Goal: Information Seeking & Learning: Find specific fact

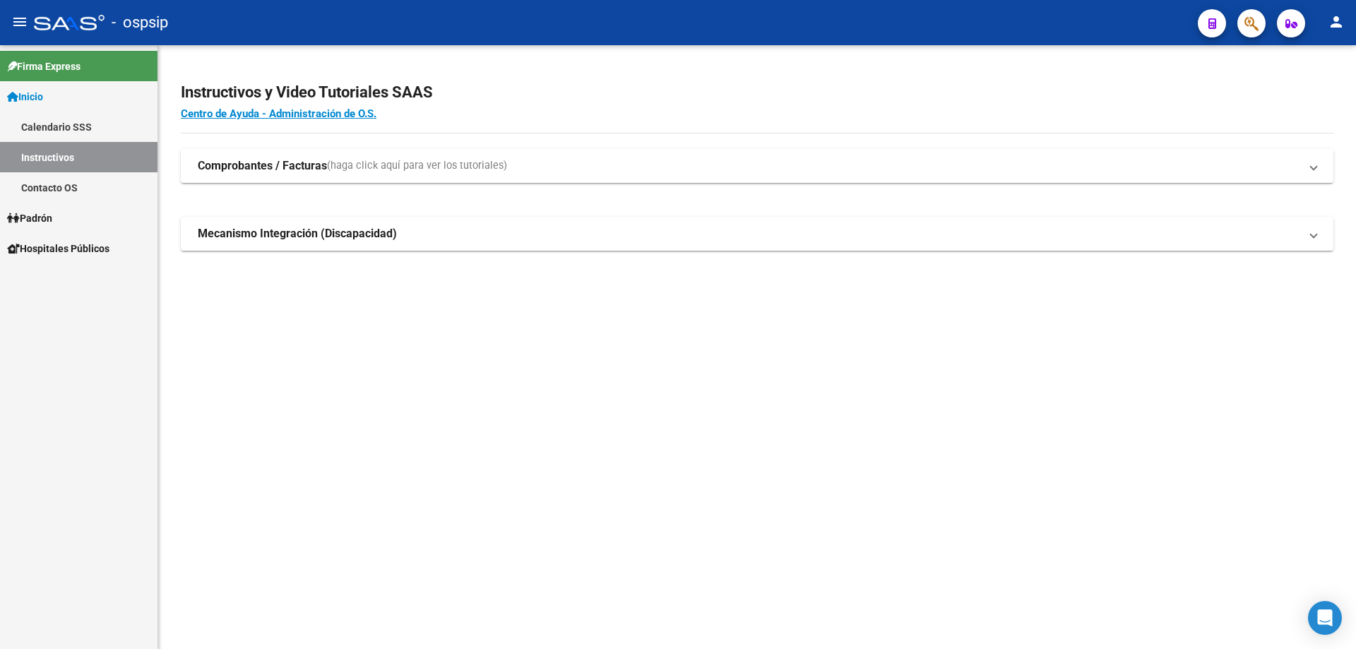
click at [1249, 13] on span "button" at bounding box center [1252, 23] width 14 height 29
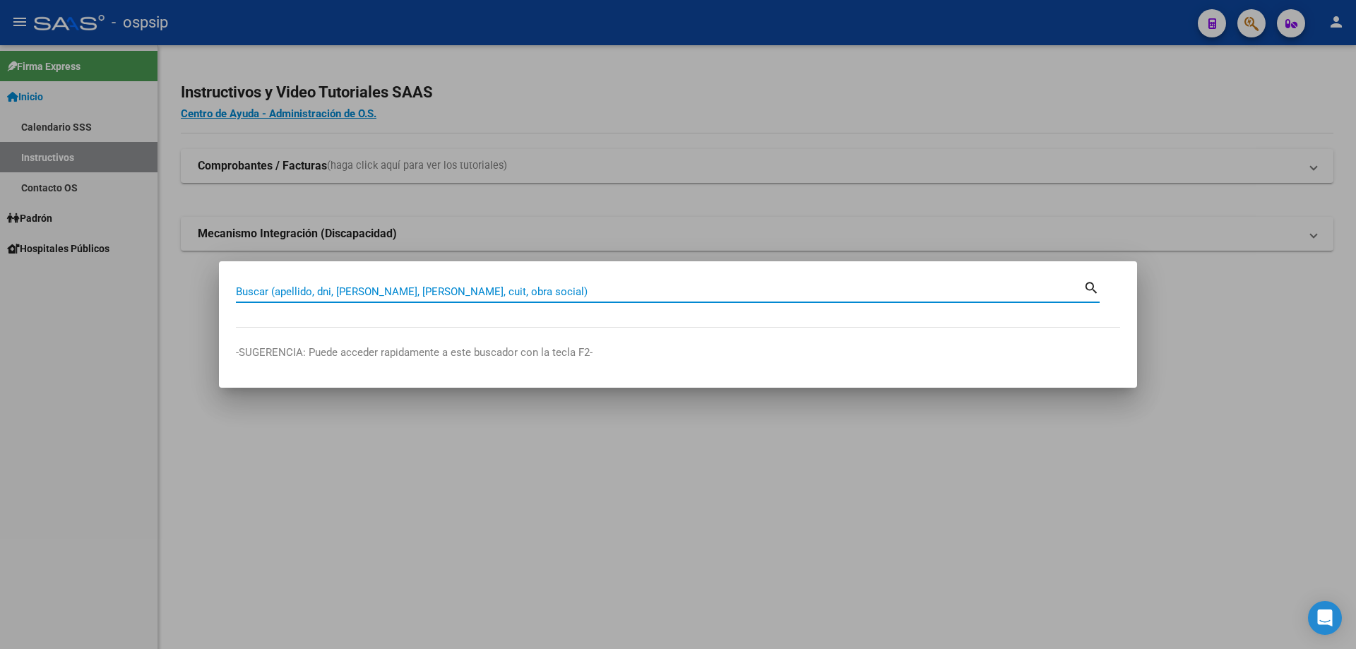
click at [490, 293] on input "Buscar (apellido, dni, [PERSON_NAME], [PERSON_NAME], cuit, obra social)" at bounding box center [660, 291] width 848 height 13
click at [463, 296] on input "Buscar (apellido, dni, [PERSON_NAME], [PERSON_NAME], cuit, obra social)" at bounding box center [660, 291] width 848 height 13
paste input "28277823"
type input "28277823"
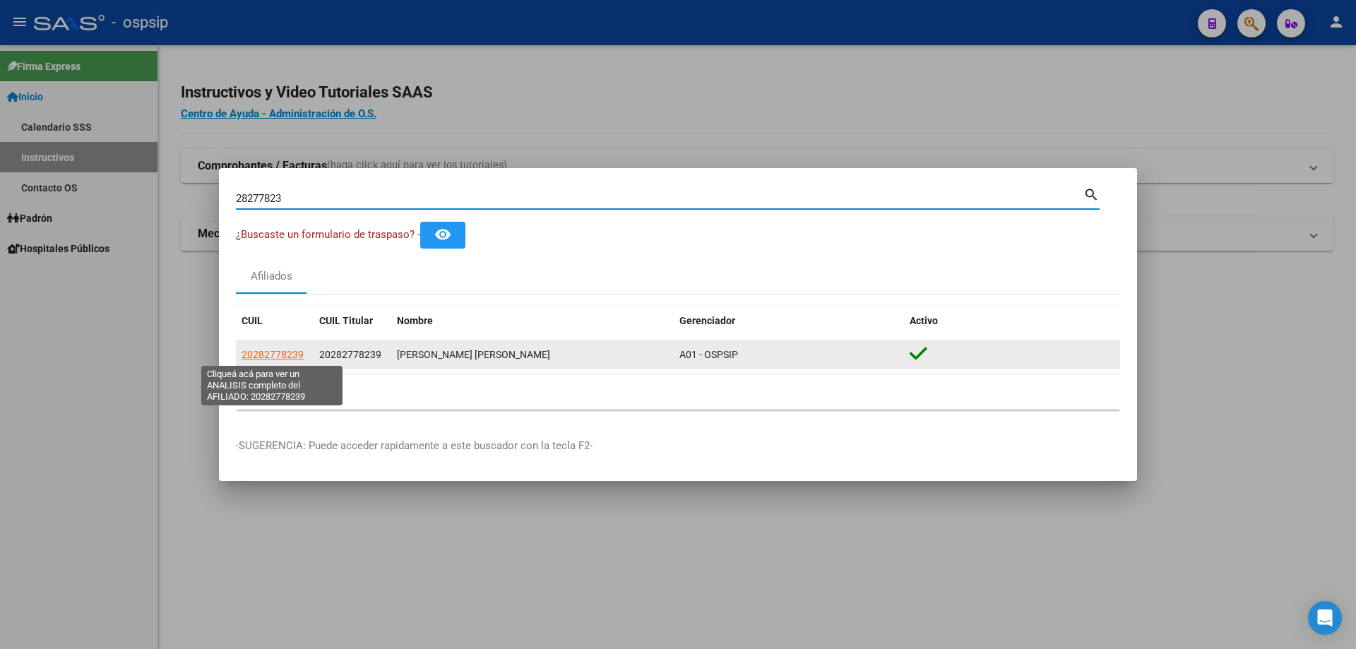
click at [276, 357] on span "20282778239" at bounding box center [273, 354] width 62 height 11
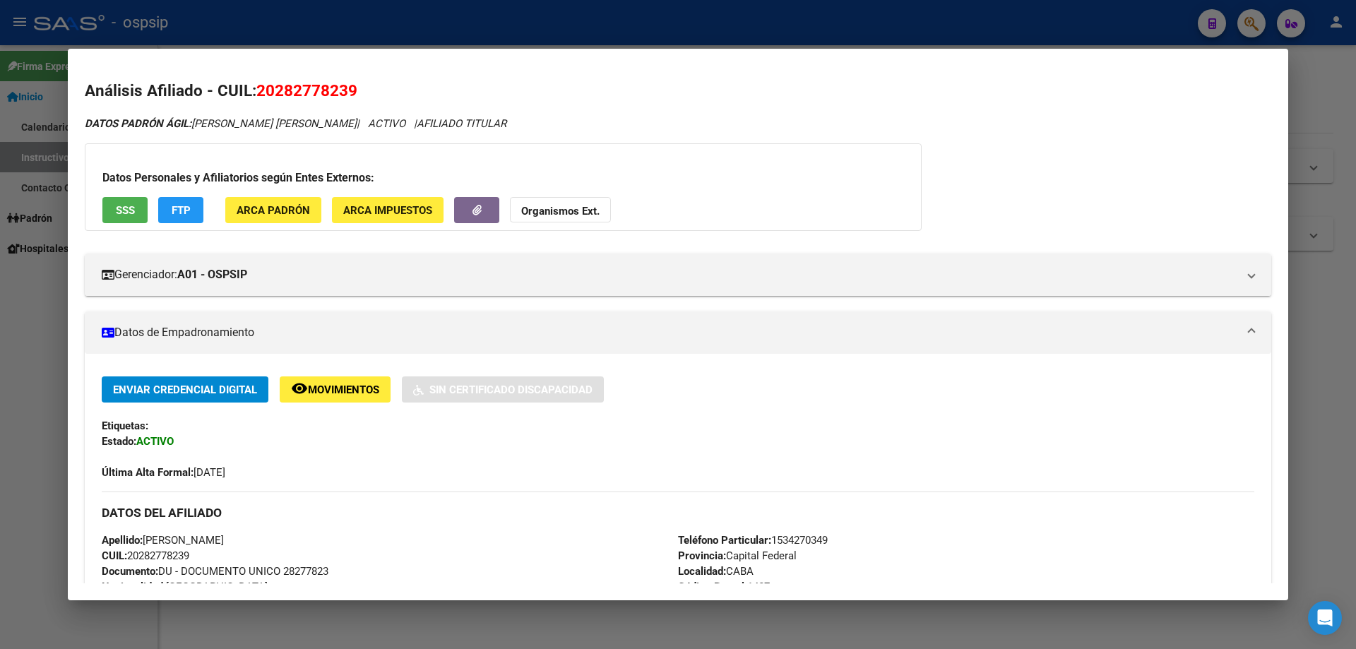
click at [123, 208] on span "SSS" at bounding box center [125, 210] width 19 height 13
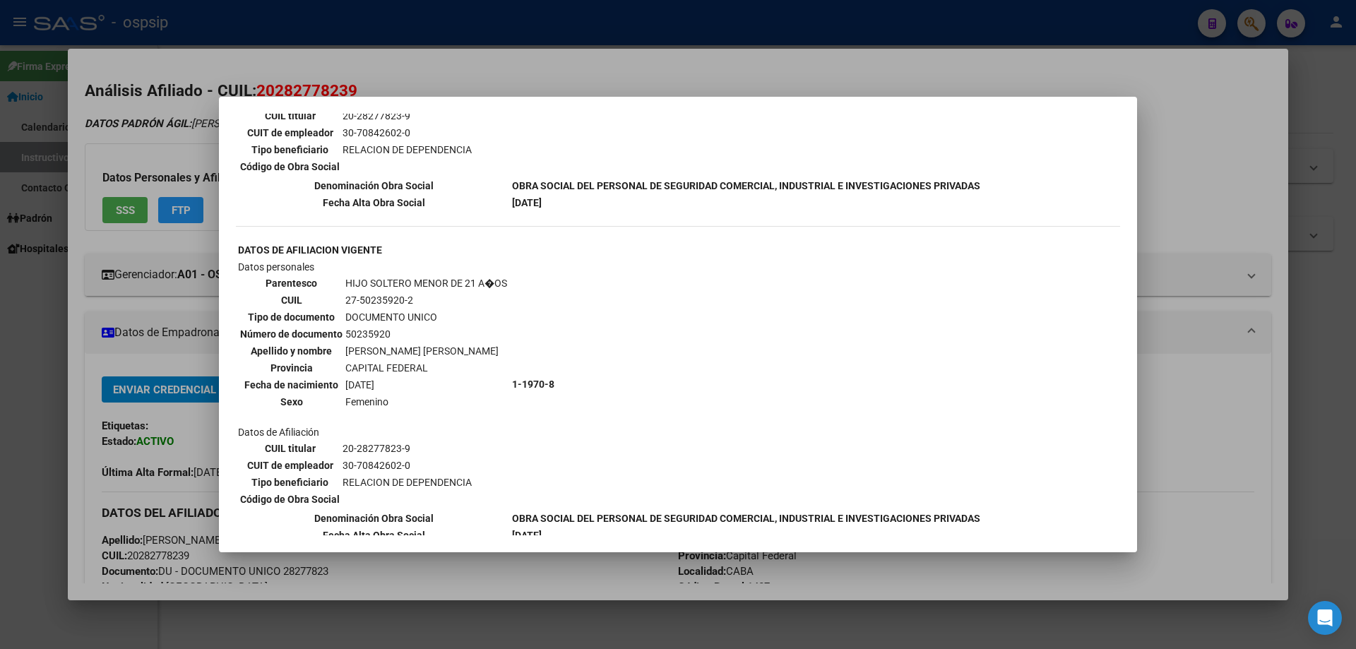
scroll to position [1271, 0]
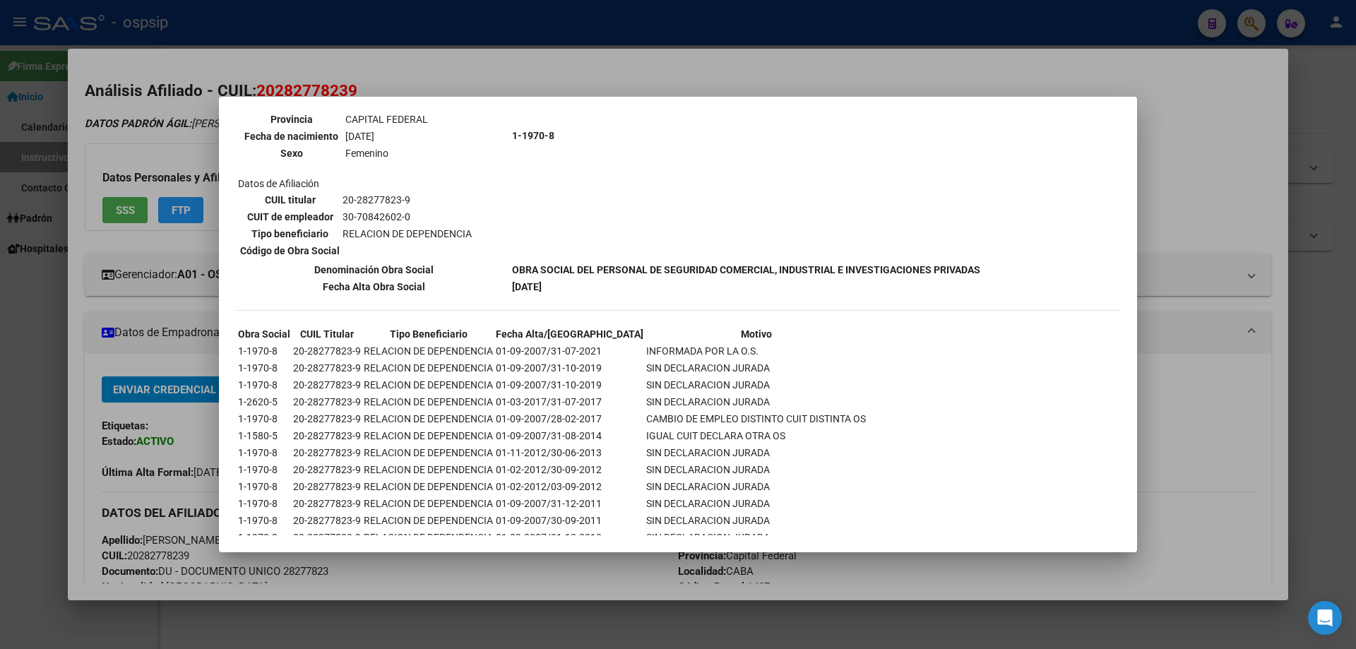
click at [129, 408] on div at bounding box center [678, 324] width 1356 height 649
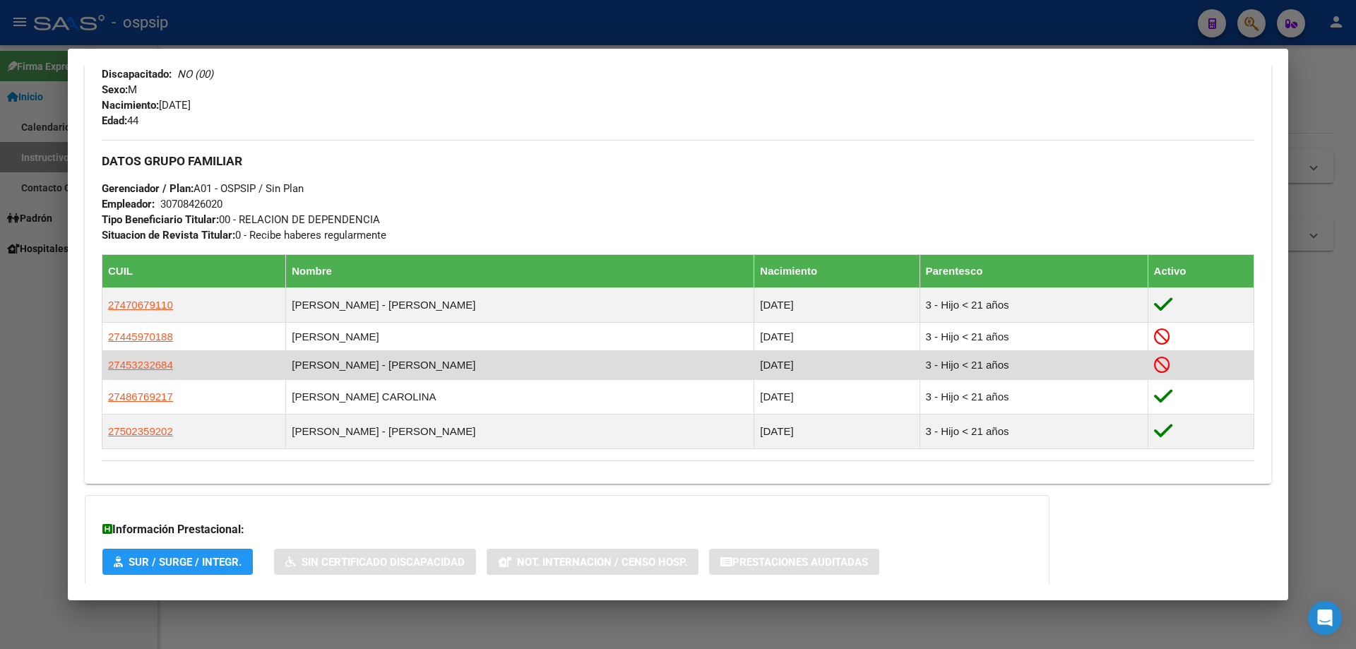
scroll to position [646, 0]
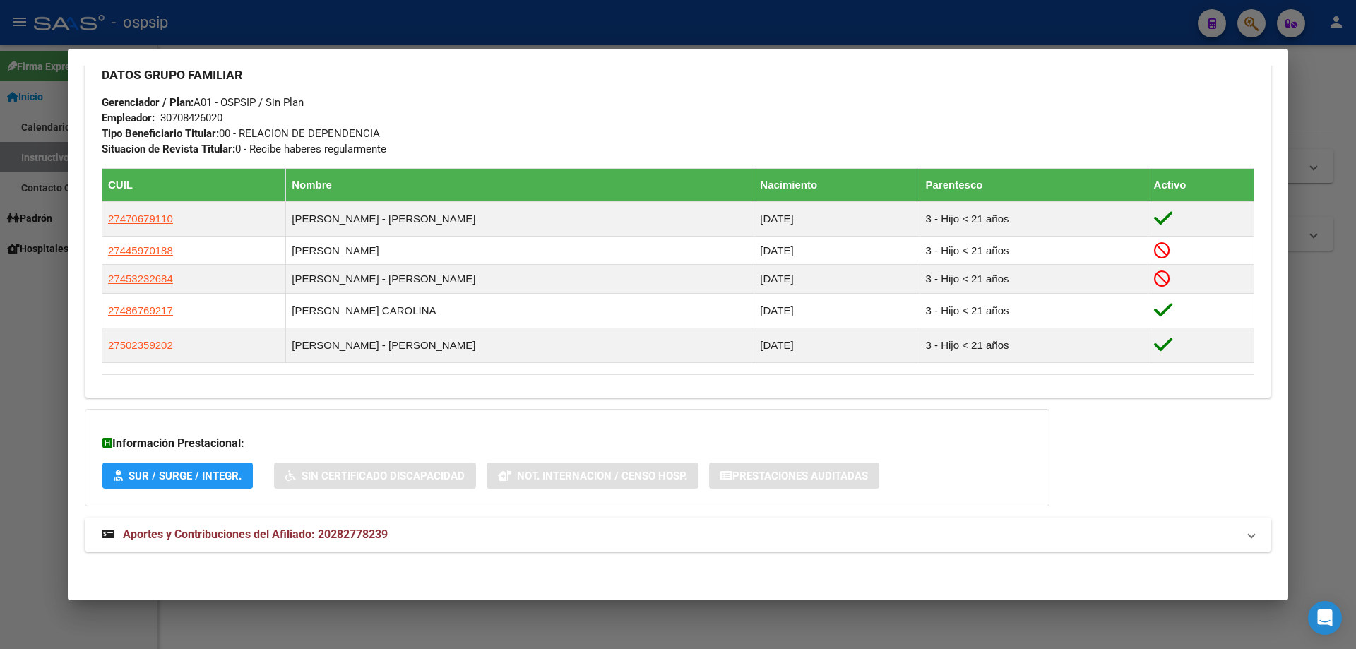
drag, startPoint x: 304, startPoint y: 530, endPoint x: 309, endPoint y: 523, distance: 9.2
click at [305, 530] on span "Aportes y Contribuciones del Afiliado: 20282778239" at bounding box center [255, 534] width 265 height 13
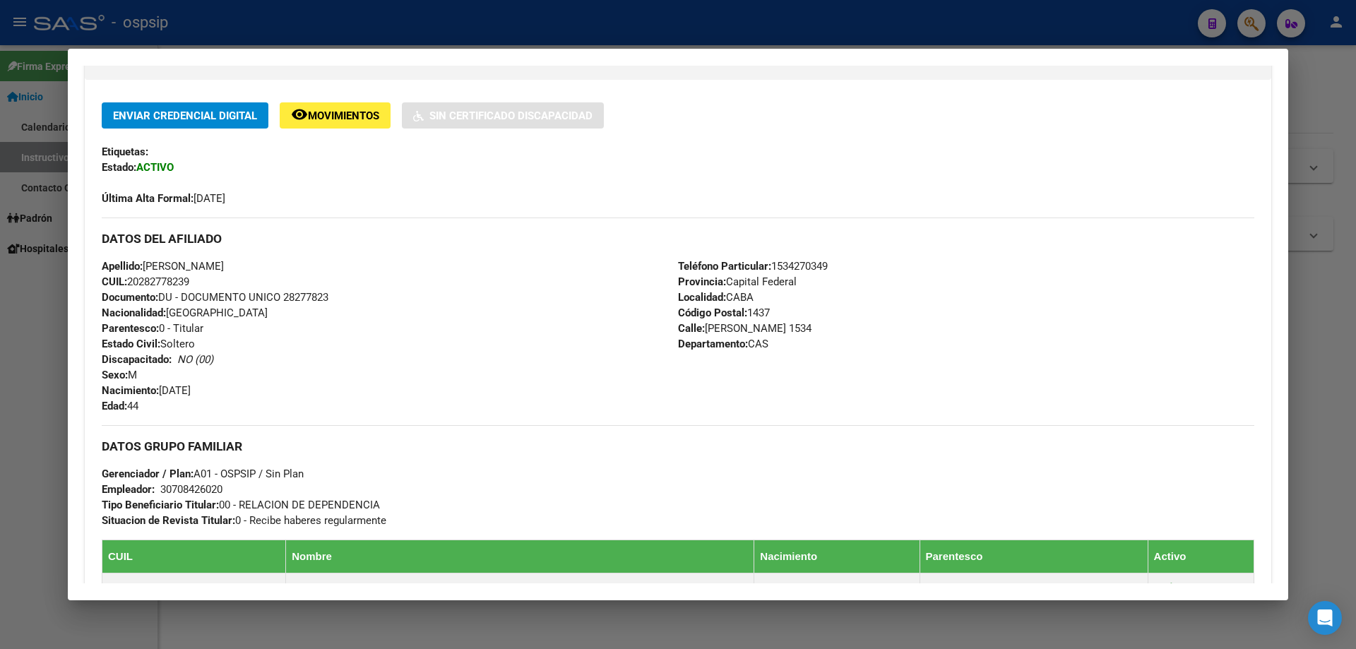
scroll to position [283, 0]
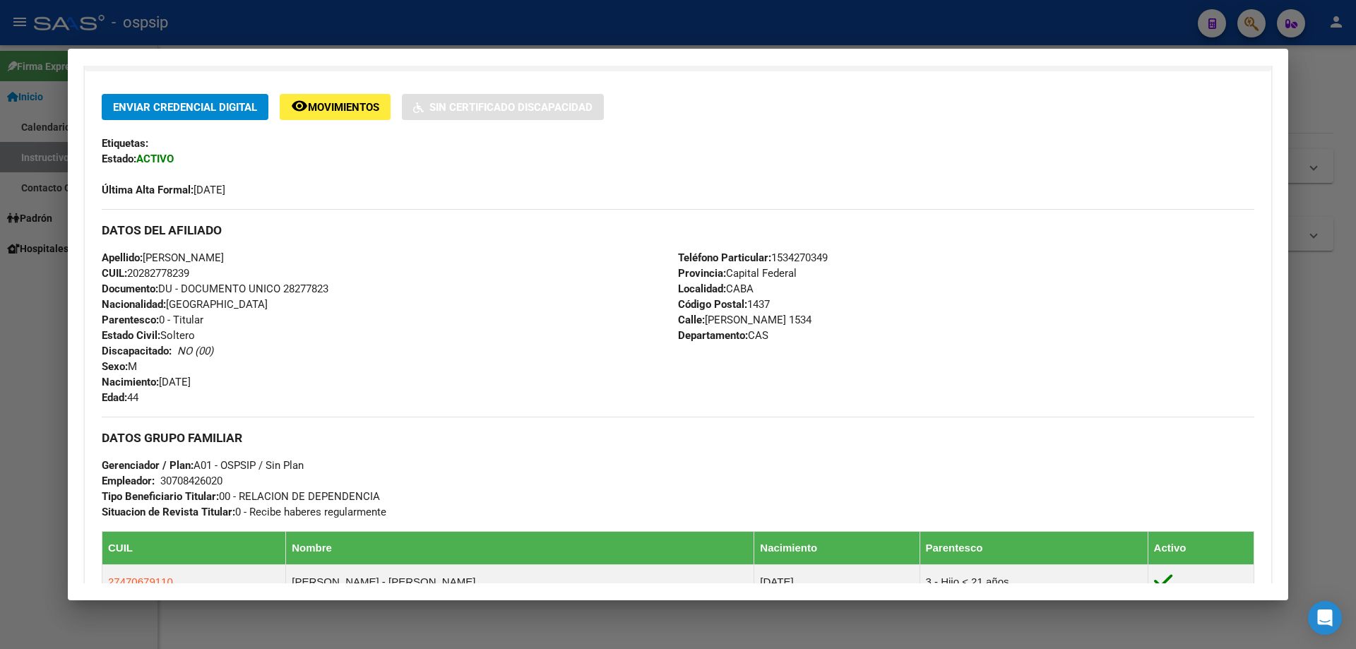
drag, startPoint x: 338, startPoint y: 287, endPoint x: 283, endPoint y: 287, distance: 55.1
click at [283, 287] on div "Apellido: [PERSON_NAME]: 20282778239 Documento: DU - DOCUMENTO UNICO 28277823 N…" at bounding box center [390, 327] width 576 height 155
copy span "28277823"
click at [448, 13] on div at bounding box center [678, 324] width 1356 height 649
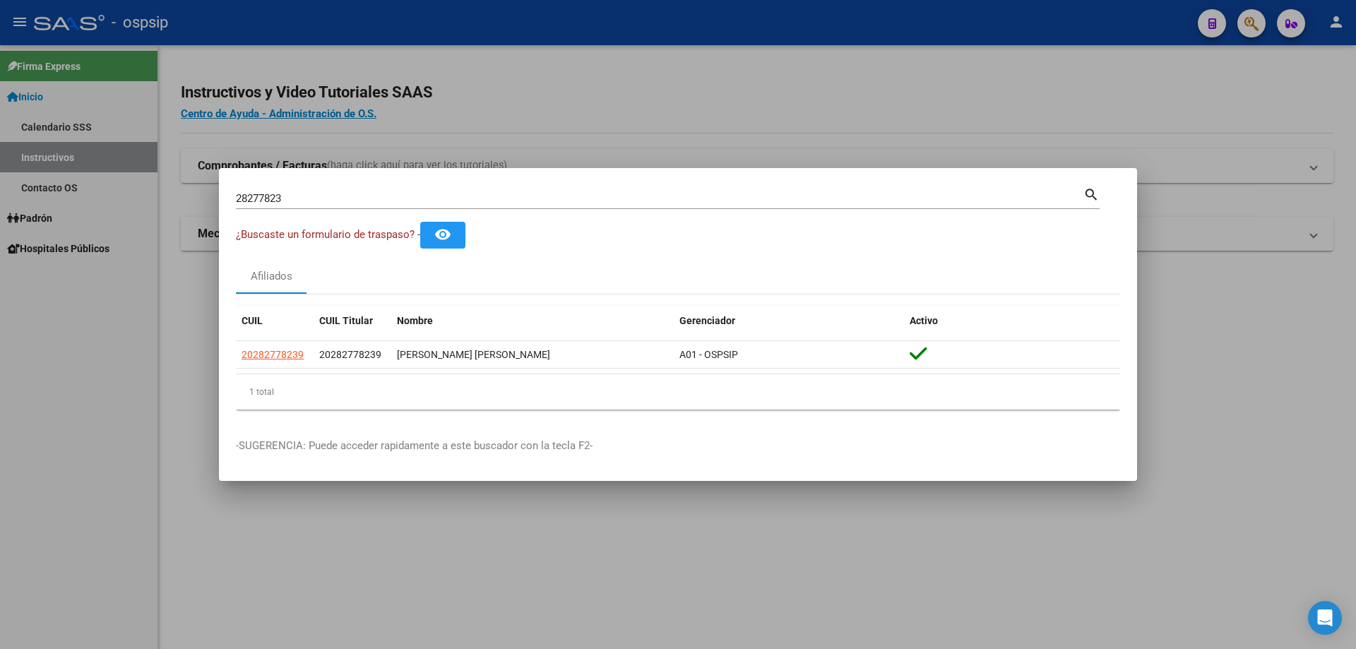
click at [429, 204] on input "28277823" at bounding box center [660, 198] width 848 height 13
click at [427, 198] on input "28277823" at bounding box center [660, 198] width 848 height 13
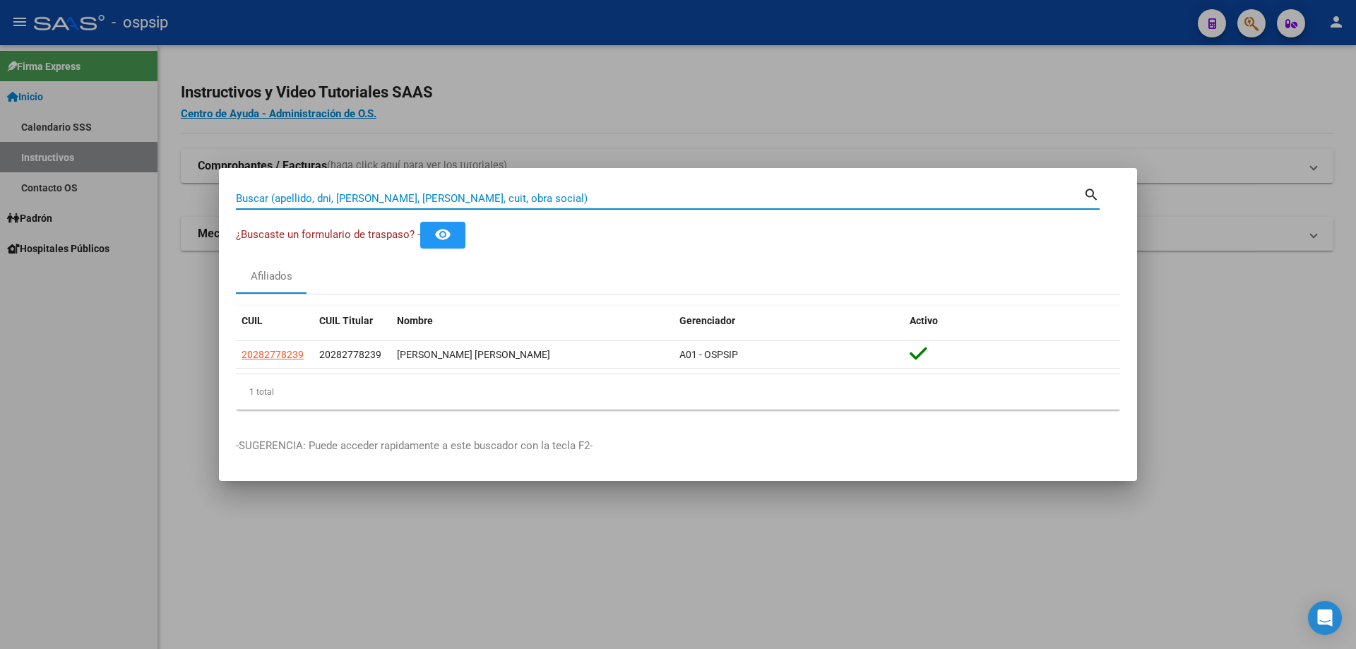
paste input "21664719"
type input "21664719"
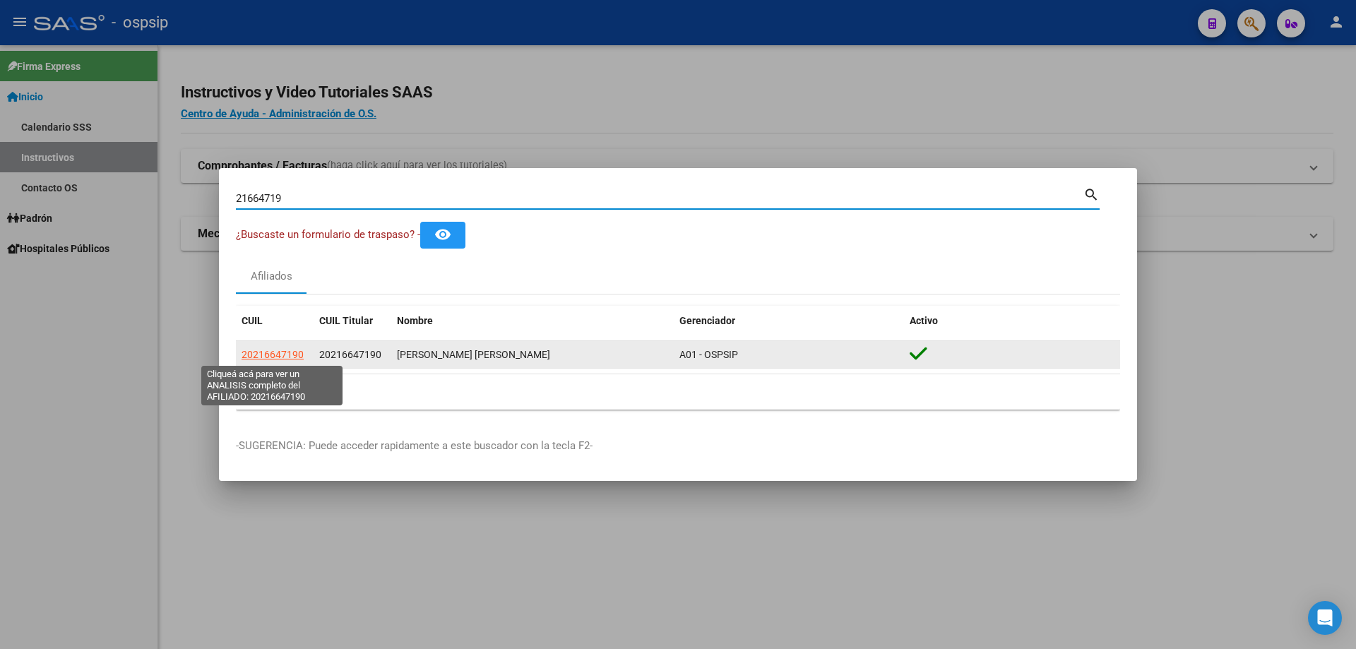
click at [280, 355] on span "20216647190" at bounding box center [273, 354] width 62 height 11
type textarea "20216647190"
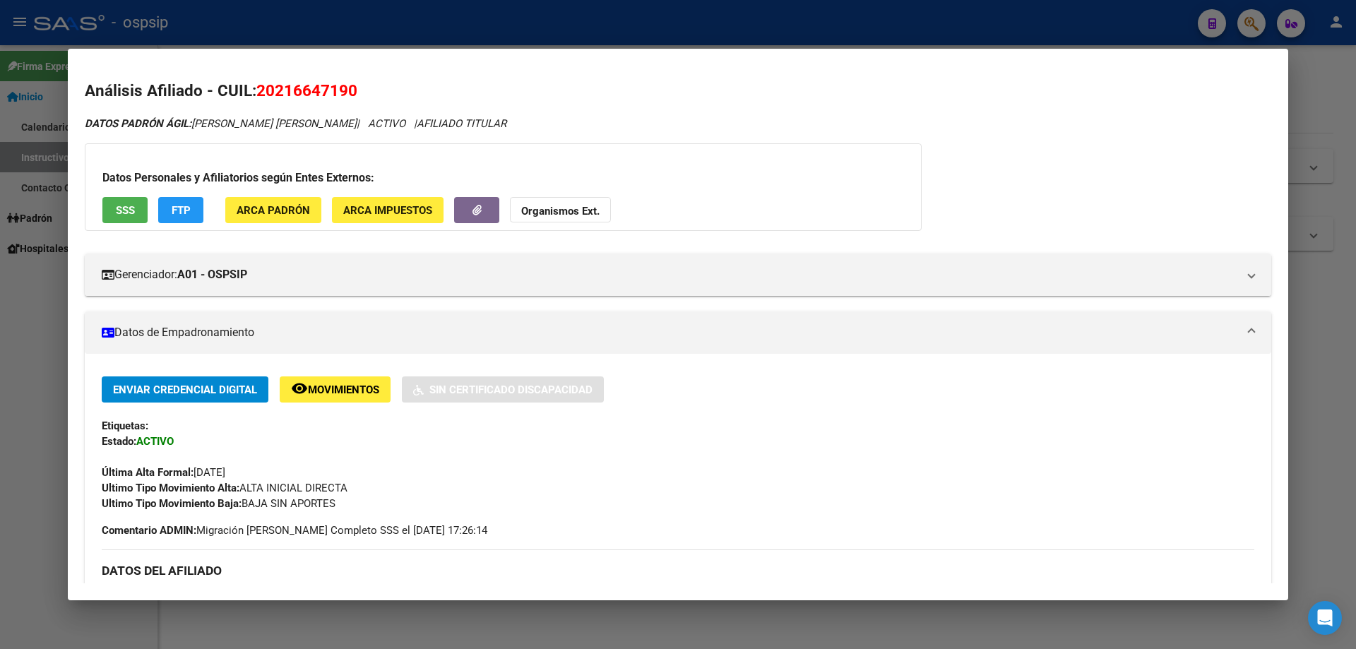
click at [129, 211] on span "SSS" at bounding box center [125, 210] width 19 height 13
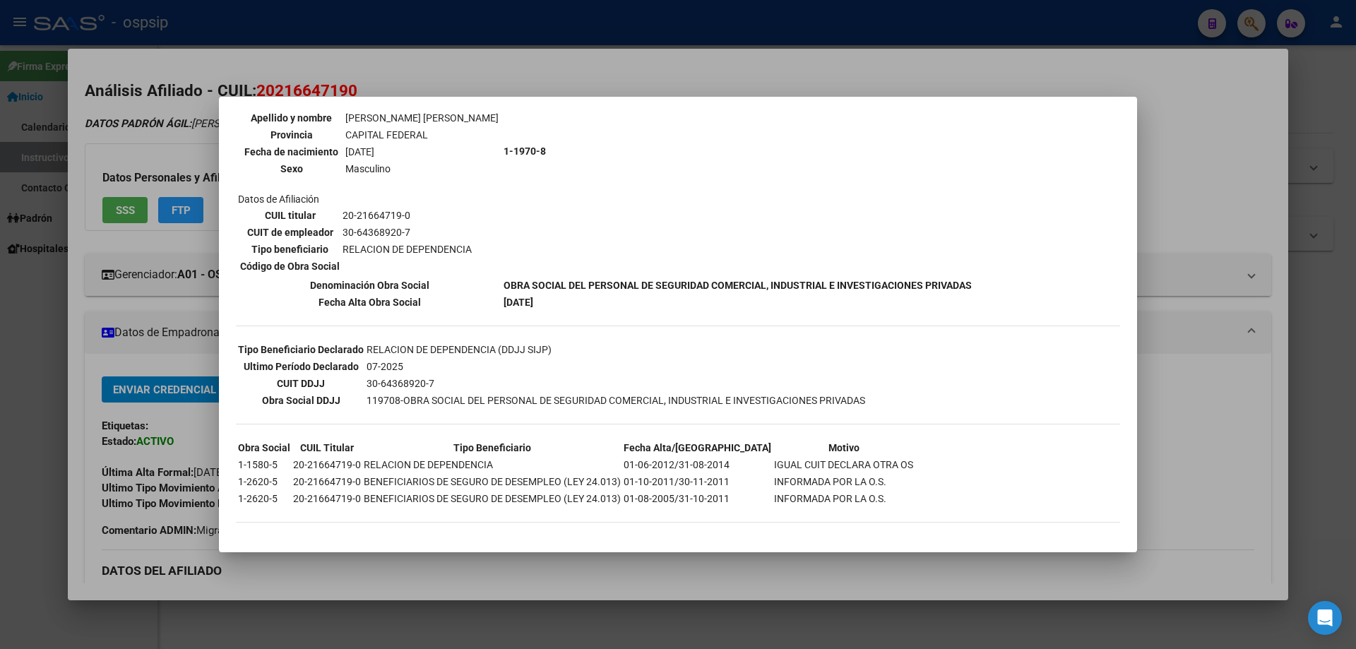
scroll to position [161, 0]
click at [173, 336] on div at bounding box center [678, 324] width 1356 height 649
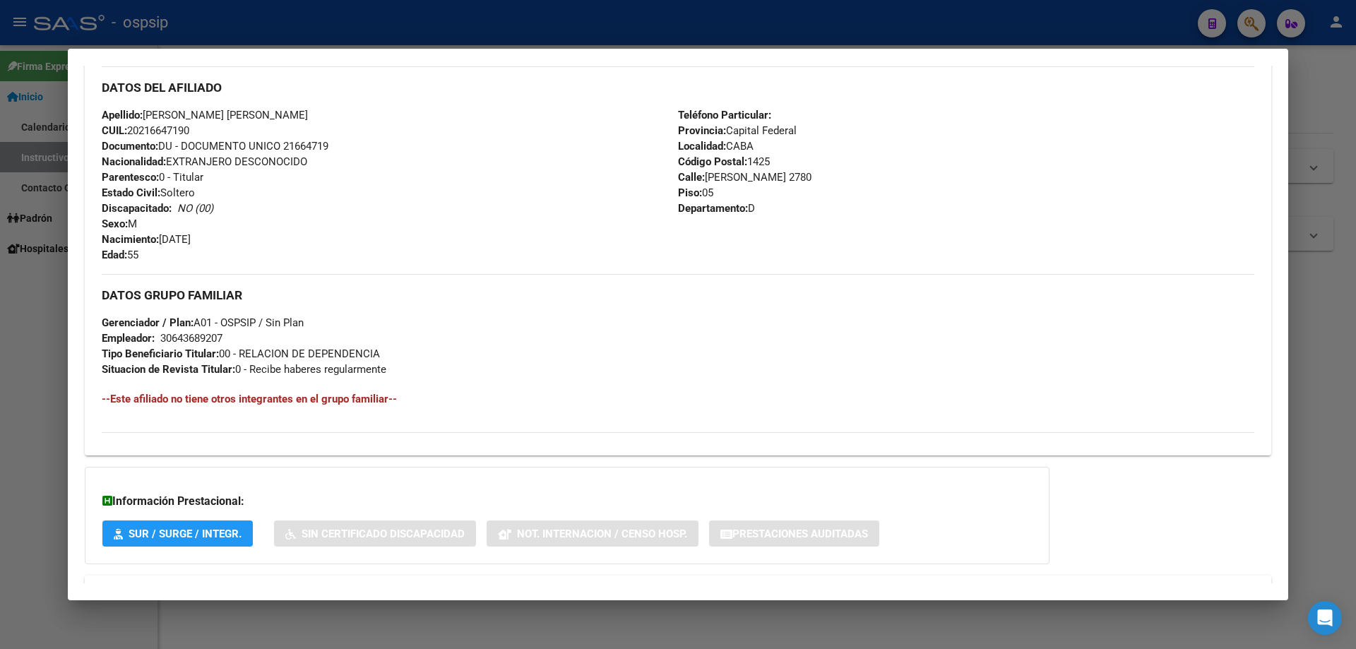
scroll to position [541, 0]
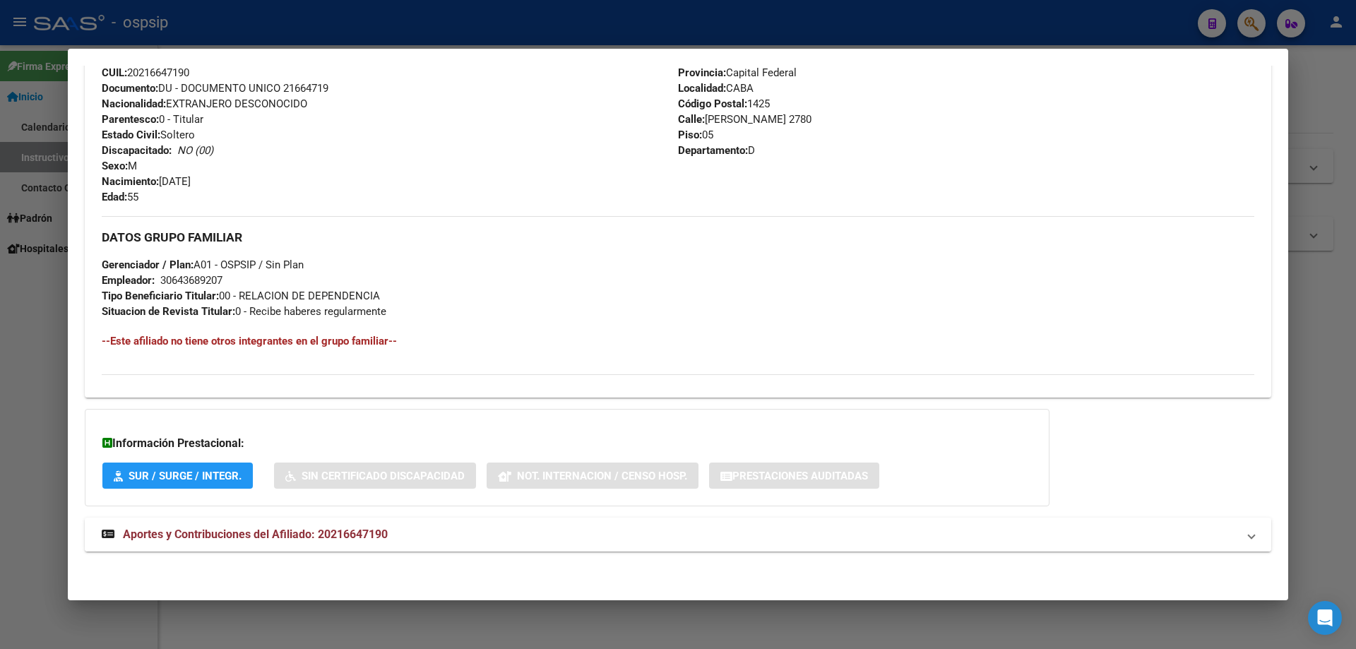
click at [262, 526] on strong "Aportes y Contribuciones del Afiliado: 20216647190" at bounding box center [245, 534] width 286 height 17
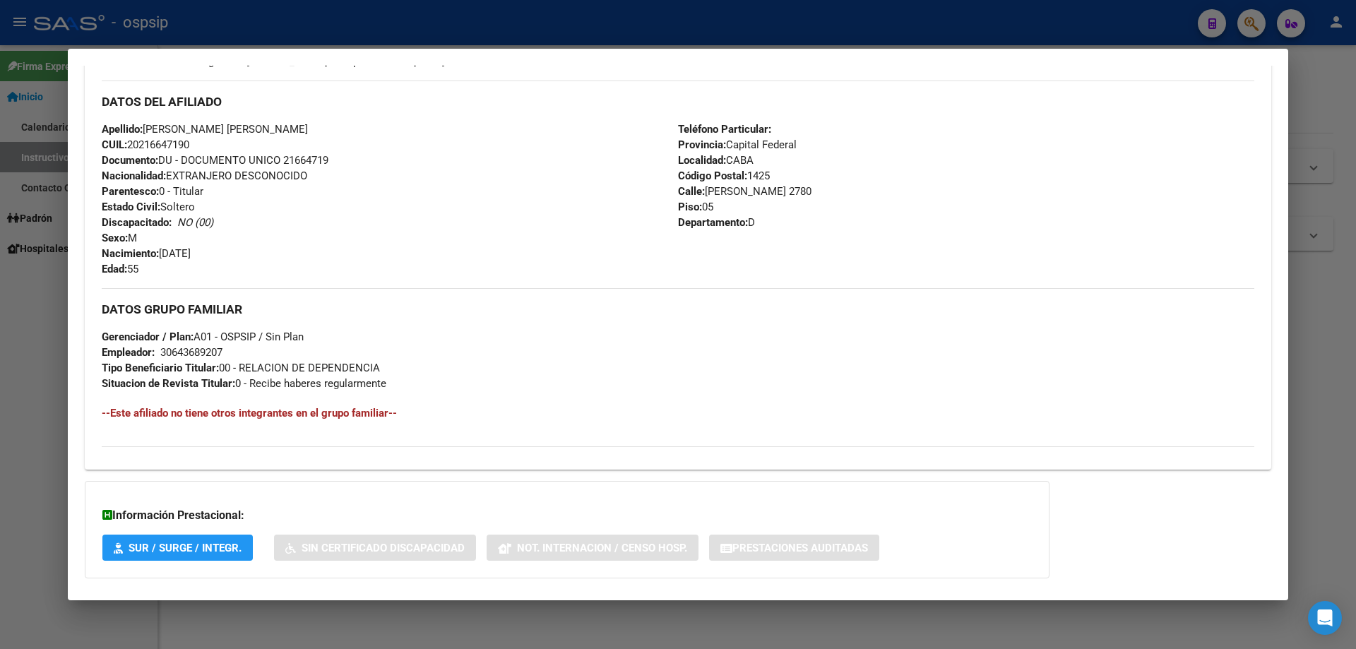
scroll to position [392, 0]
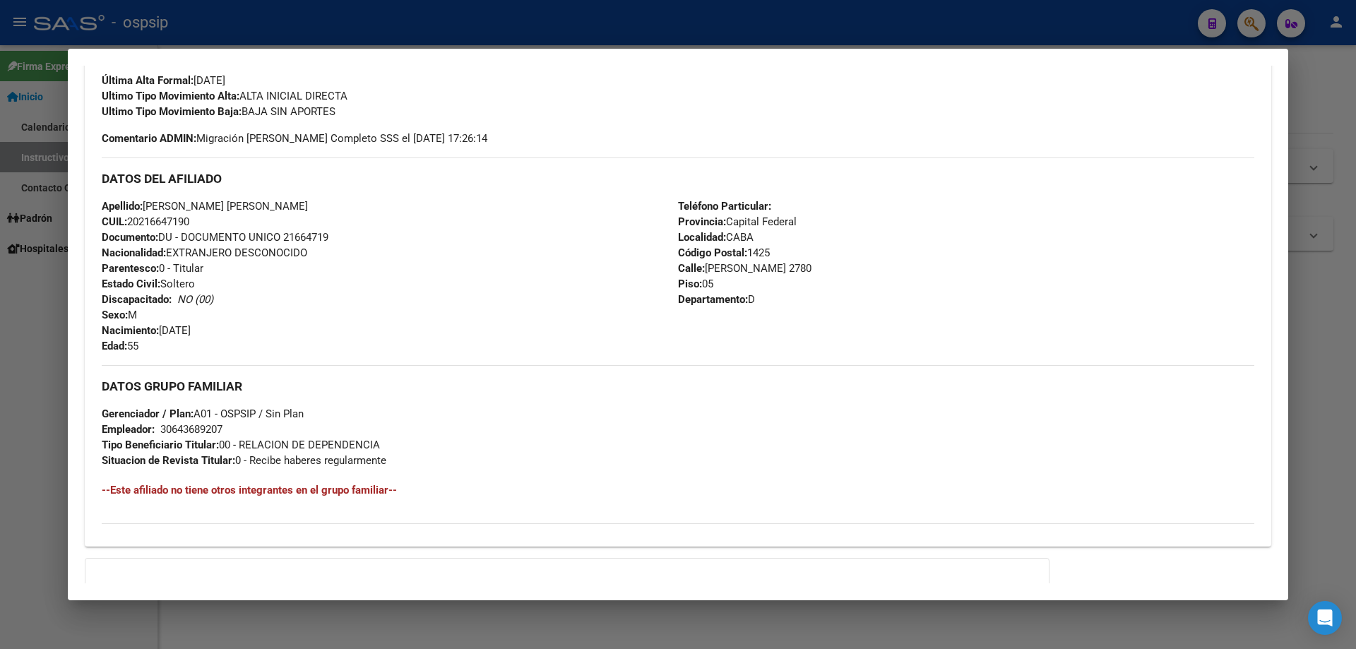
drag, startPoint x: 286, startPoint y: 235, endPoint x: 336, endPoint y: 235, distance: 49.5
click at [336, 235] on div "Apellido: [PERSON_NAME] [PERSON_NAME] CUIL: 20216647190 Documento: DU - DOCUMEN…" at bounding box center [390, 275] width 576 height 155
copy span "21664719"
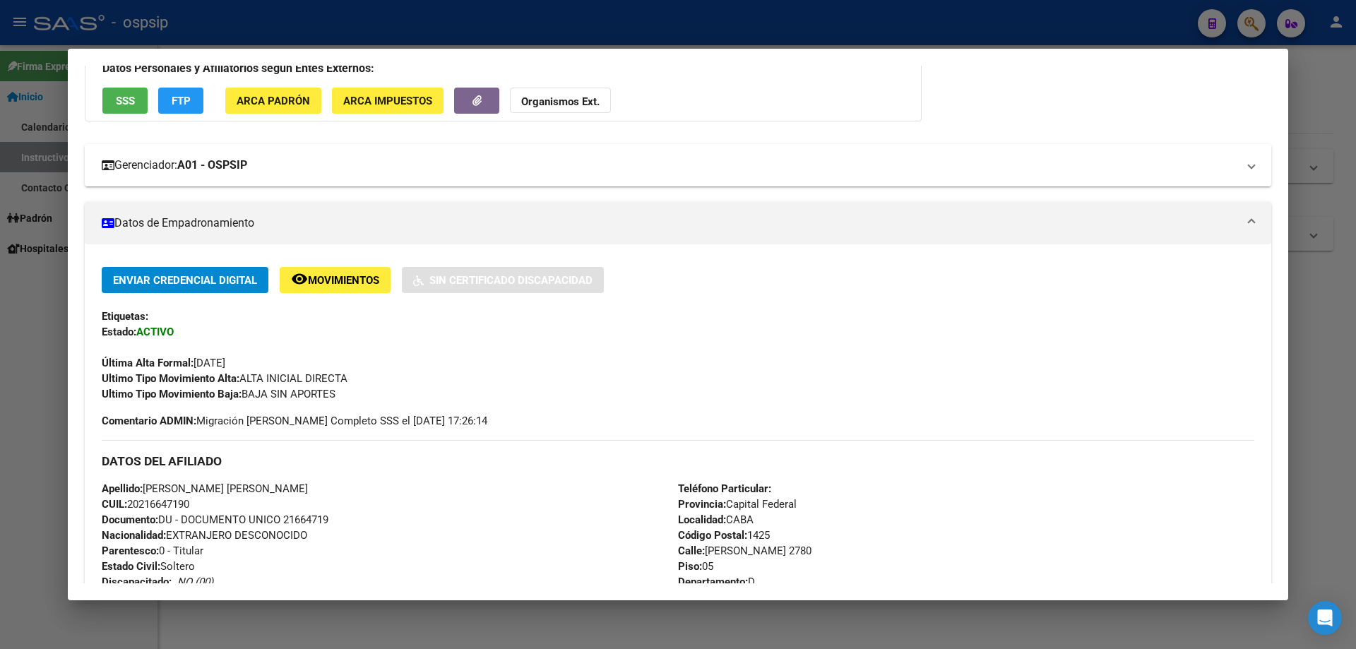
scroll to position [0, 0]
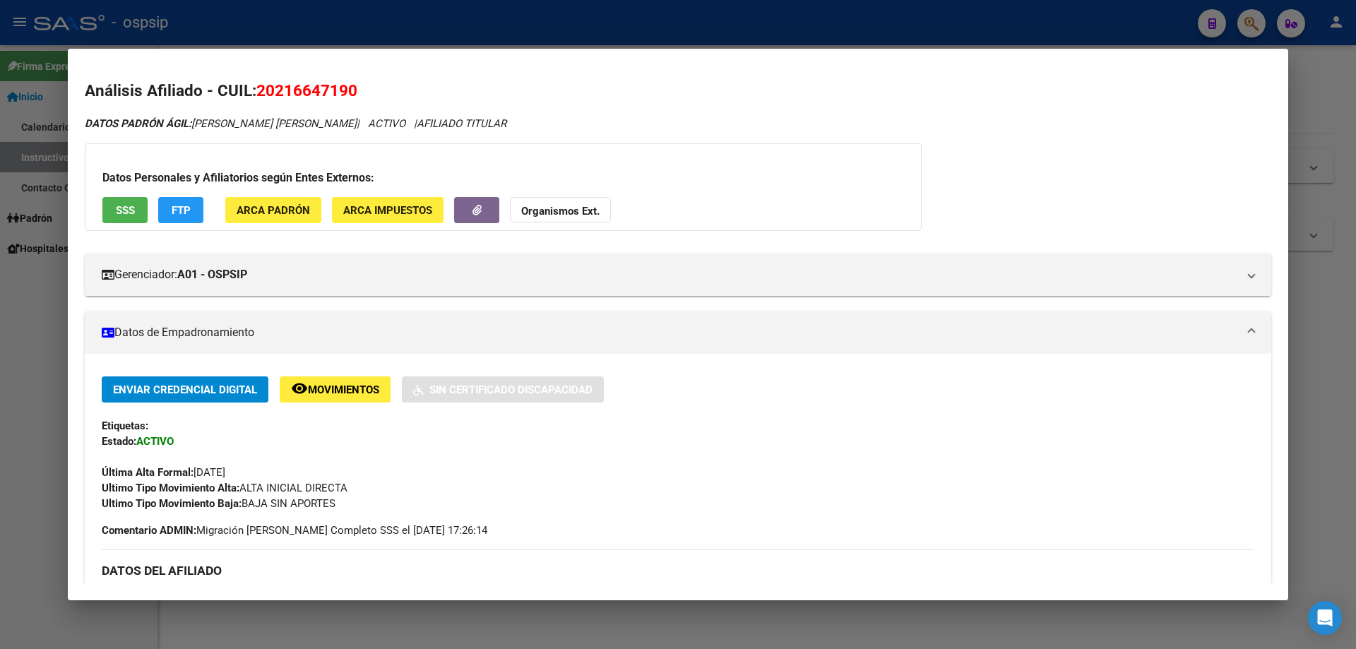
click at [132, 214] on span "SSS" at bounding box center [125, 210] width 19 height 13
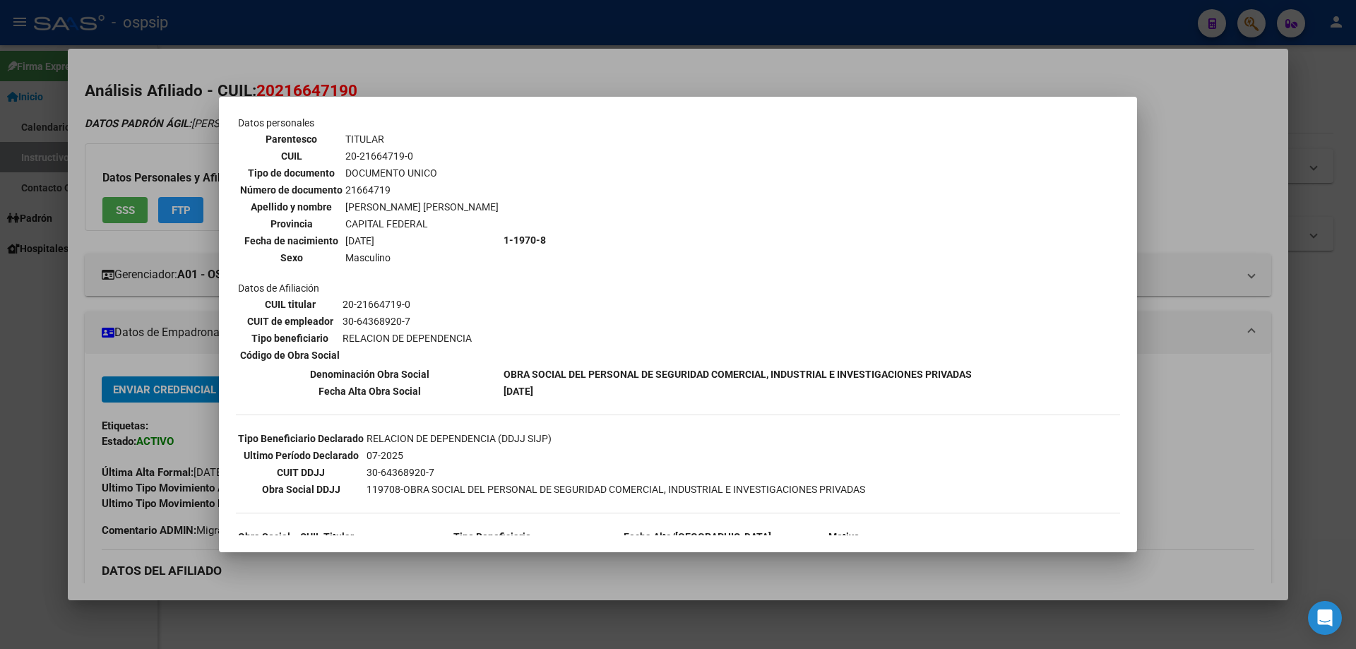
scroll to position [161, 0]
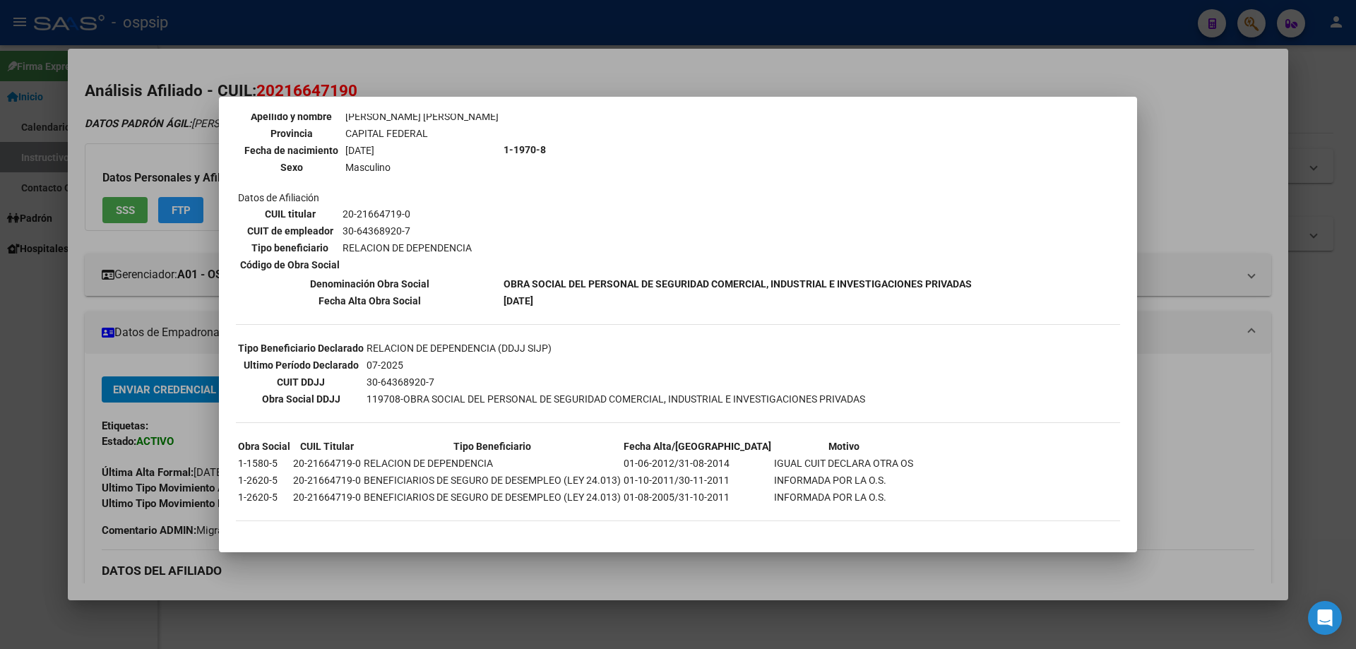
click at [114, 389] on div at bounding box center [678, 324] width 1356 height 649
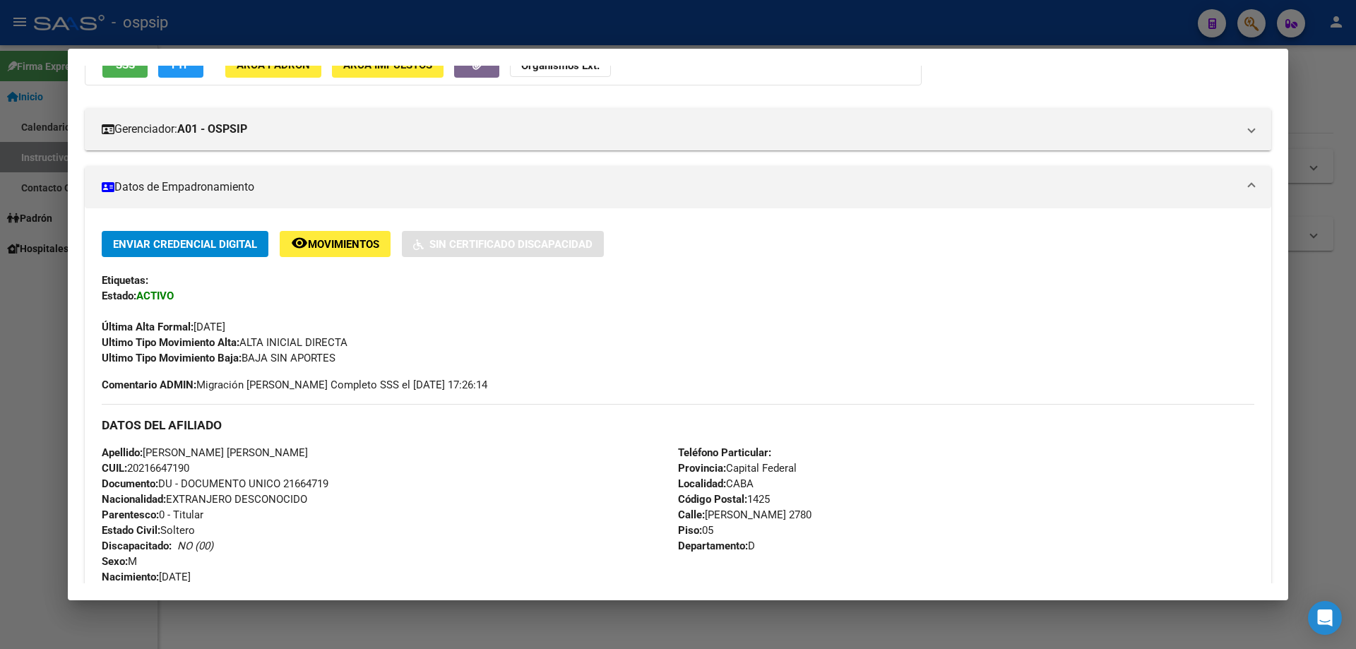
scroll to position [424, 0]
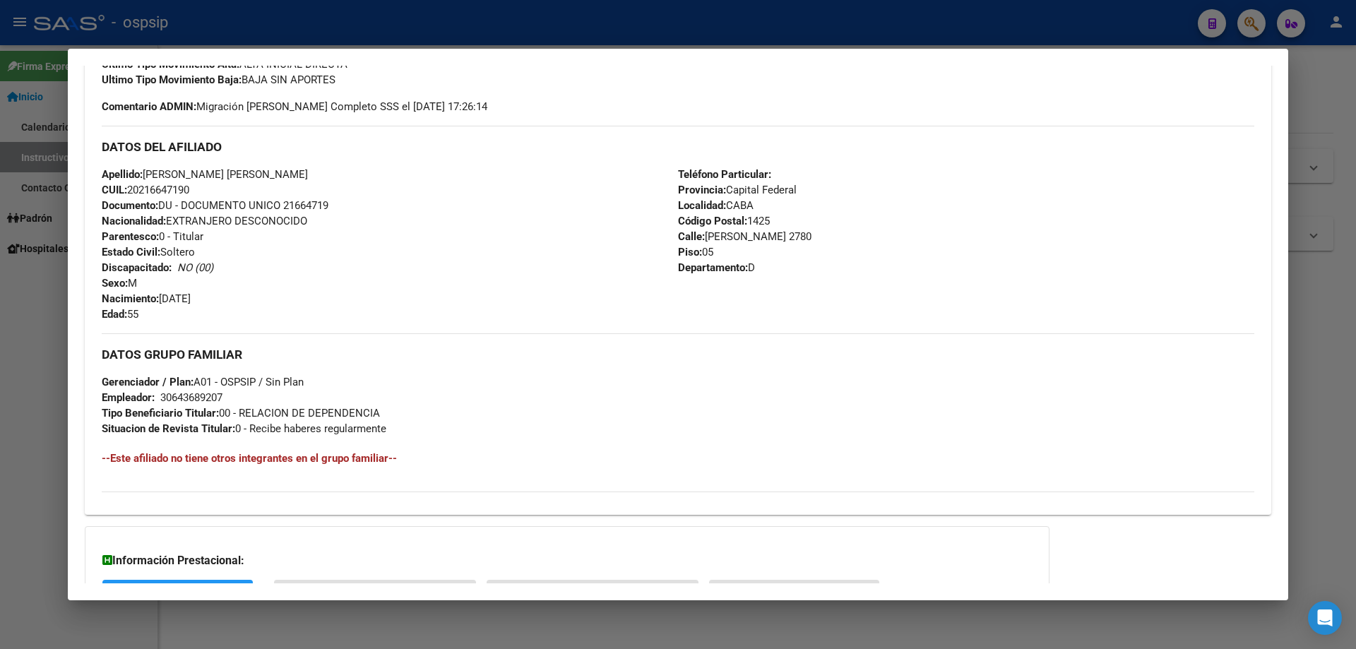
click at [432, 23] on div at bounding box center [678, 324] width 1356 height 649
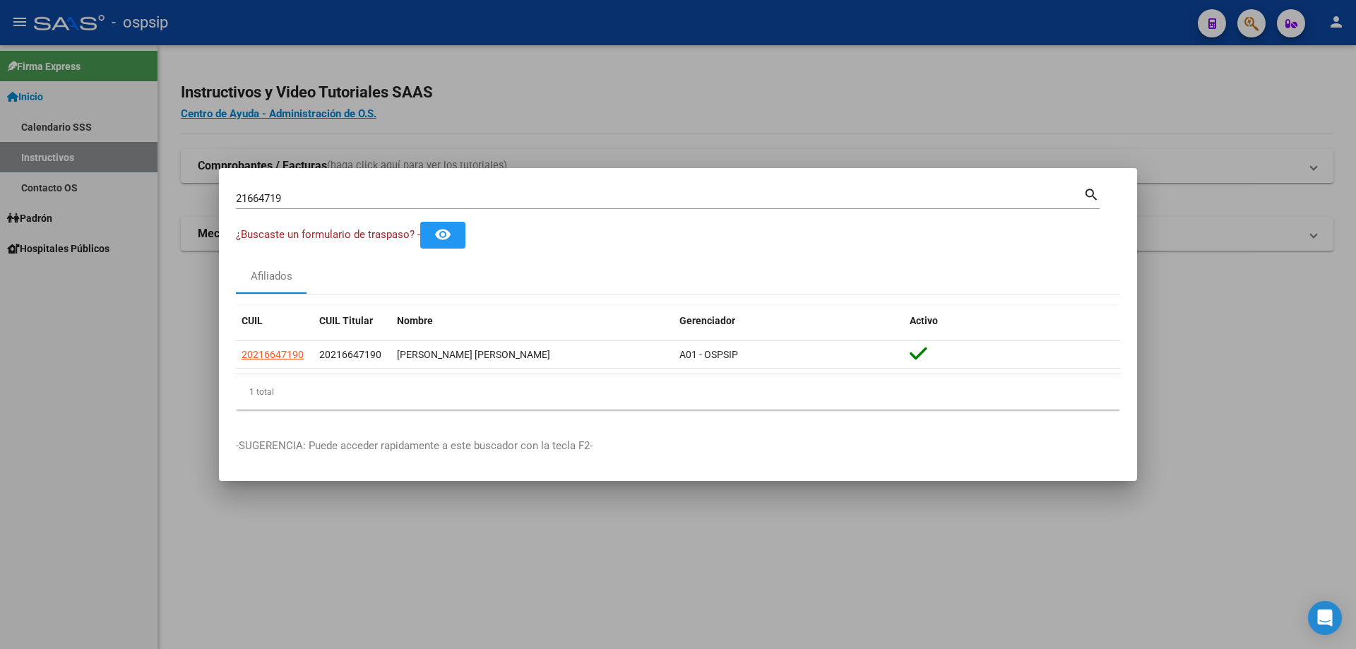
click at [406, 198] on input "21664719" at bounding box center [660, 198] width 848 height 13
click at [407, 196] on input "21664719" at bounding box center [660, 198] width 848 height 13
type input "2"
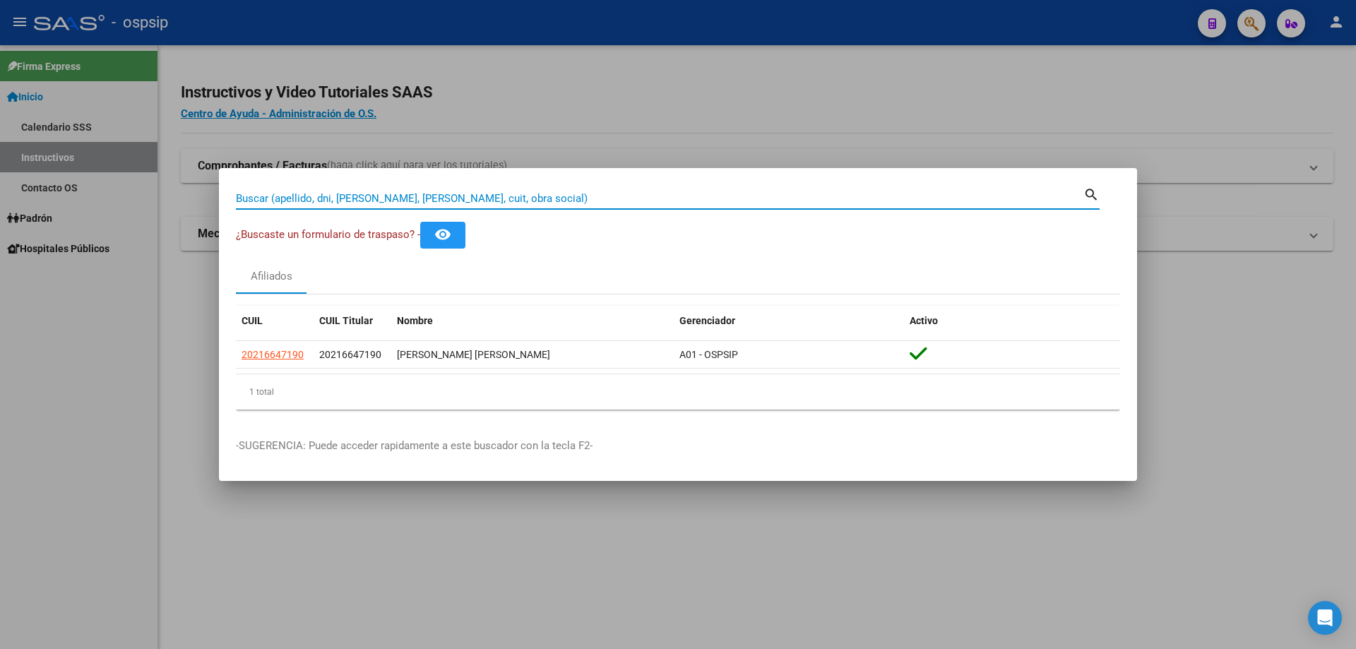
paste input "33429504"
type input "33429504"
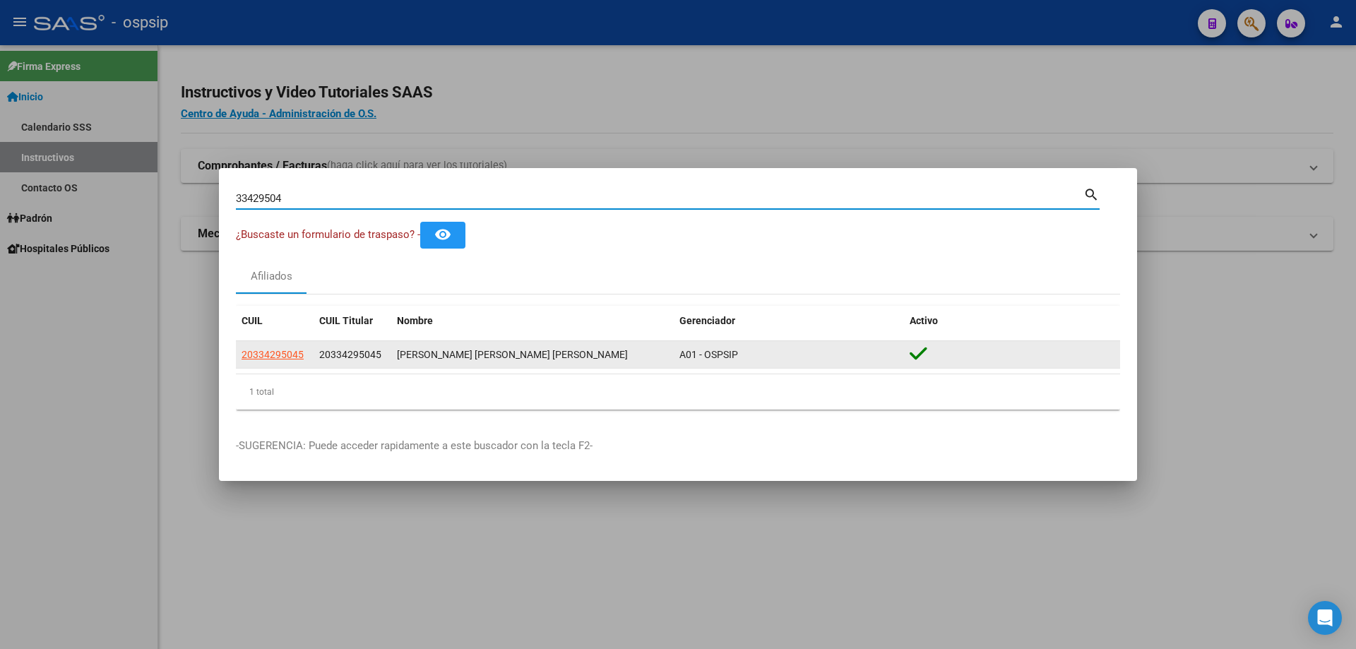
click at [278, 347] on app-link-go-to "20334295045" at bounding box center [273, 355] width 62 height 16
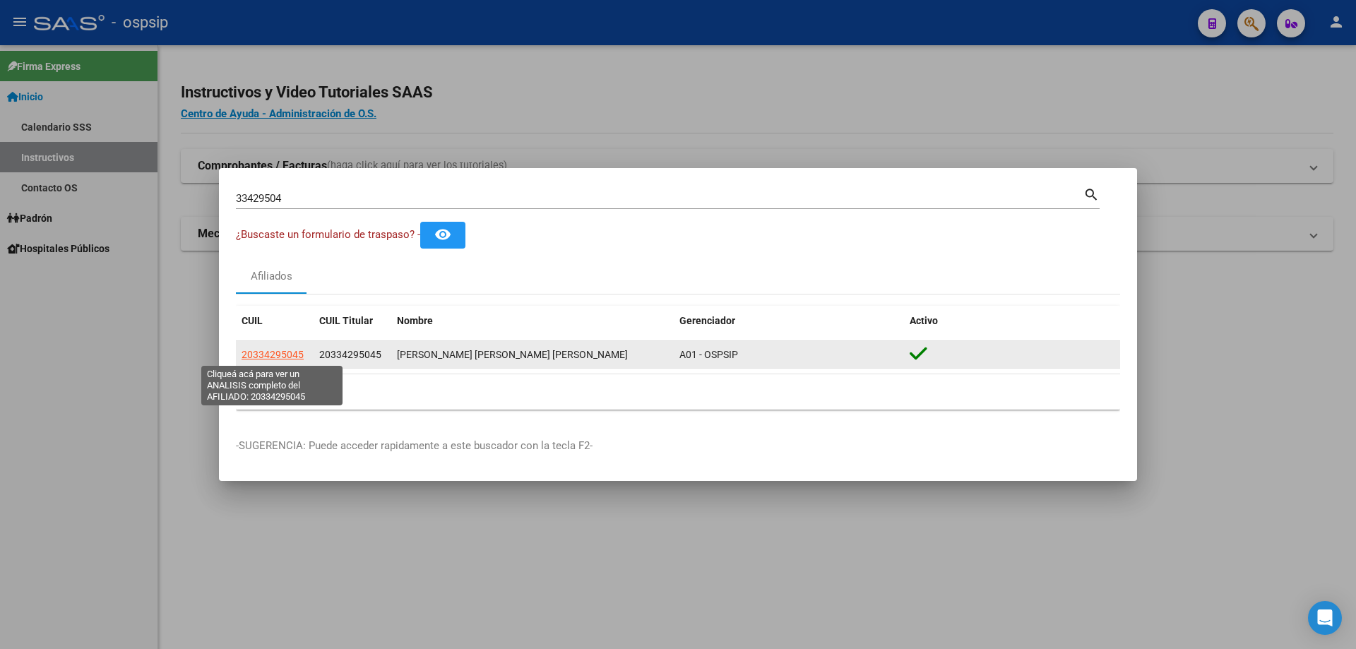
click at [280, 350] on span "20334295045" at bounding box center [273, 354] width 62 height 11
type textarea "20334295045"
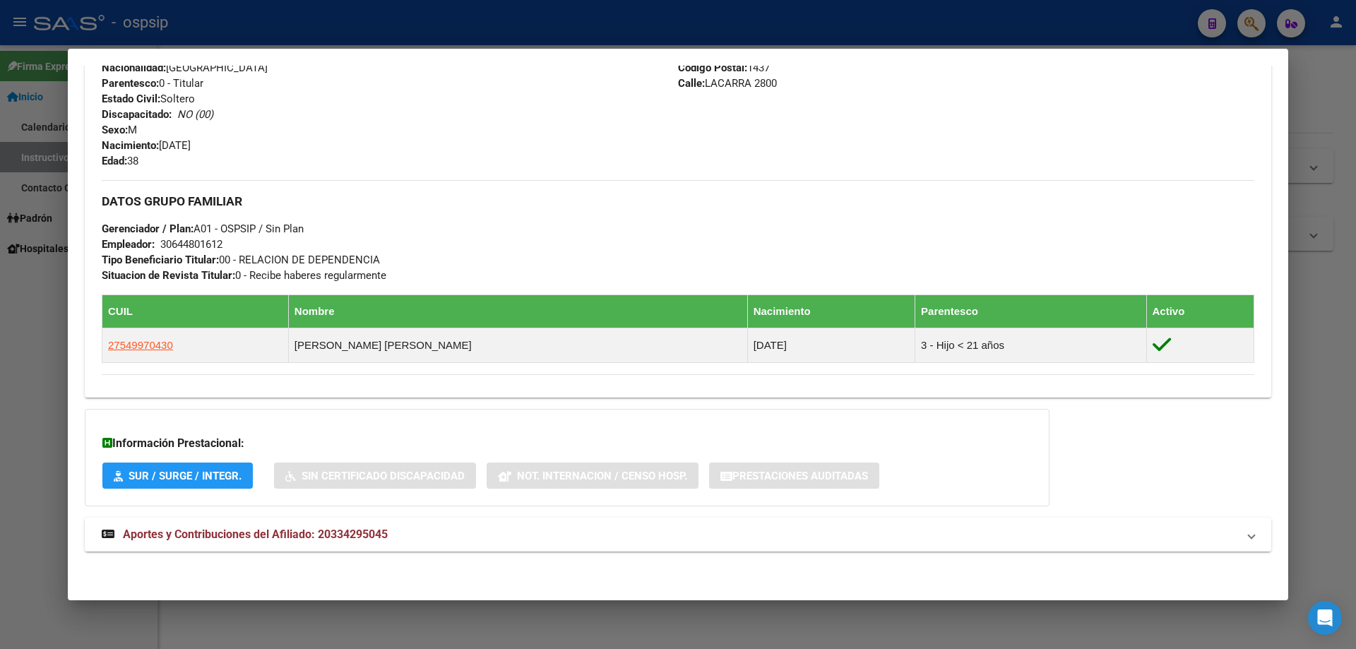
click at [277, 548] on mat-expansion-panel-header "Aportes y Contribuciones del Afiliado: 20334295045" at bounding box center [678, 535] width 1187 height 34
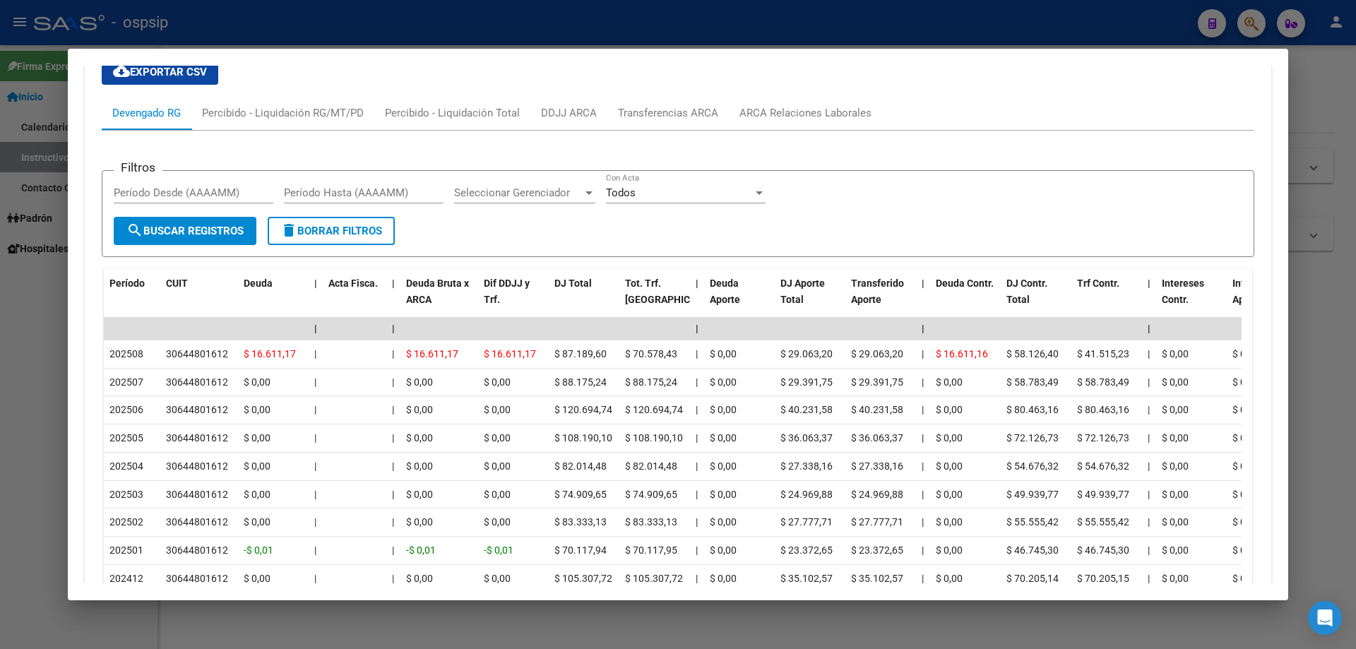
scroll to position [821, 0]
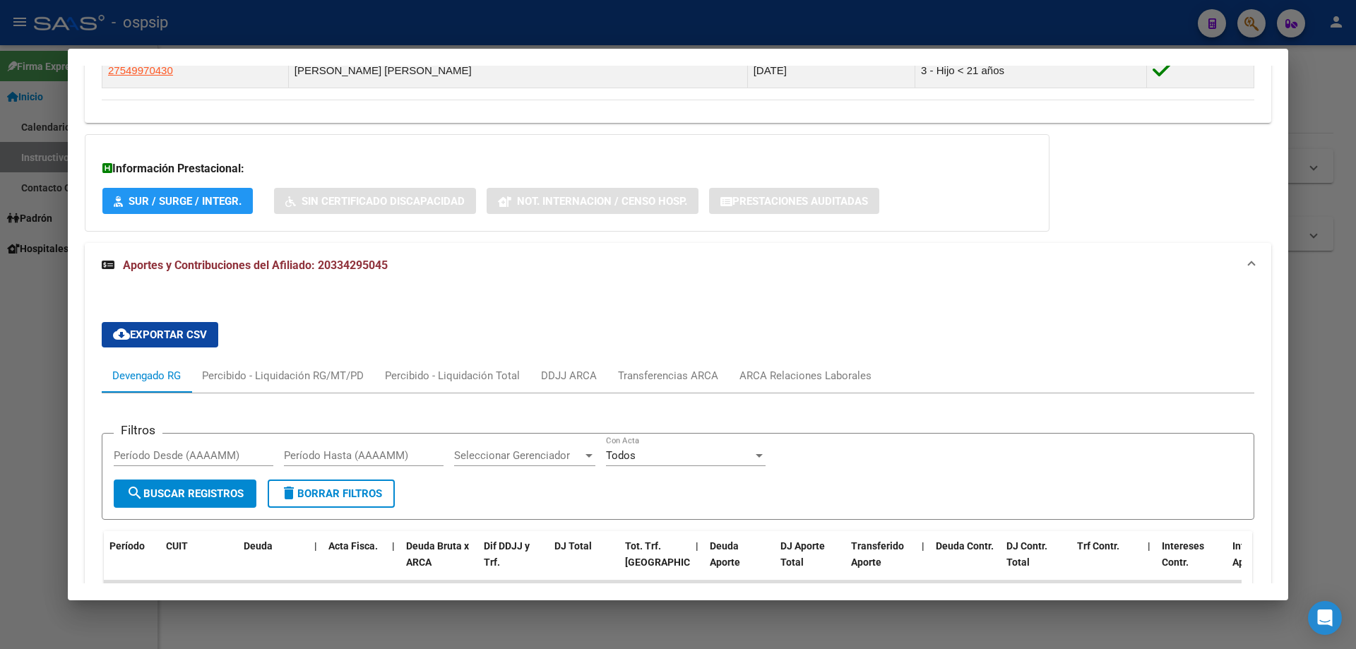
click at [564, 25] on div at bounding box center [678, 324] width 1356 height 649
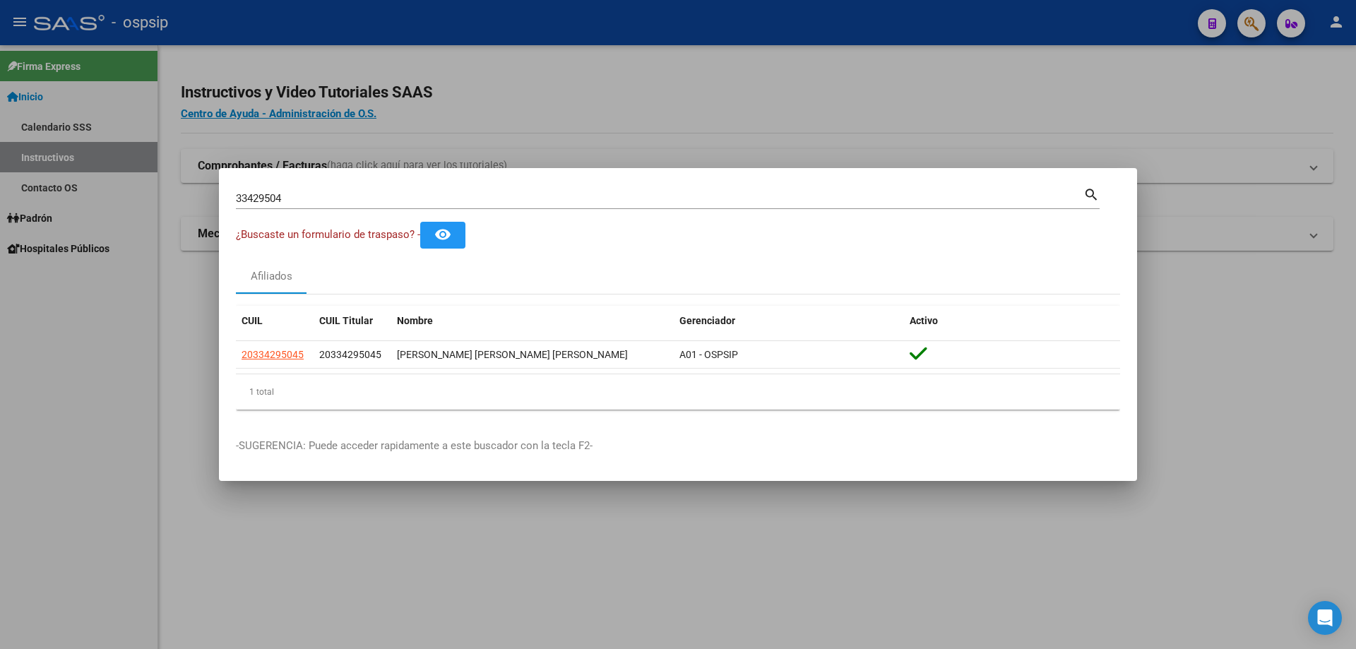
click at [504, 184] on mat-dialog-container "33429504 Buscar (apellido, dni, cuil, nro traspaso, cuit, obra social) search ¿…" at bounding box center [678, 325] width 918 height 314
click at [508, 198] on input "33429504" at bounding box center [660, 198] width 848 height 13
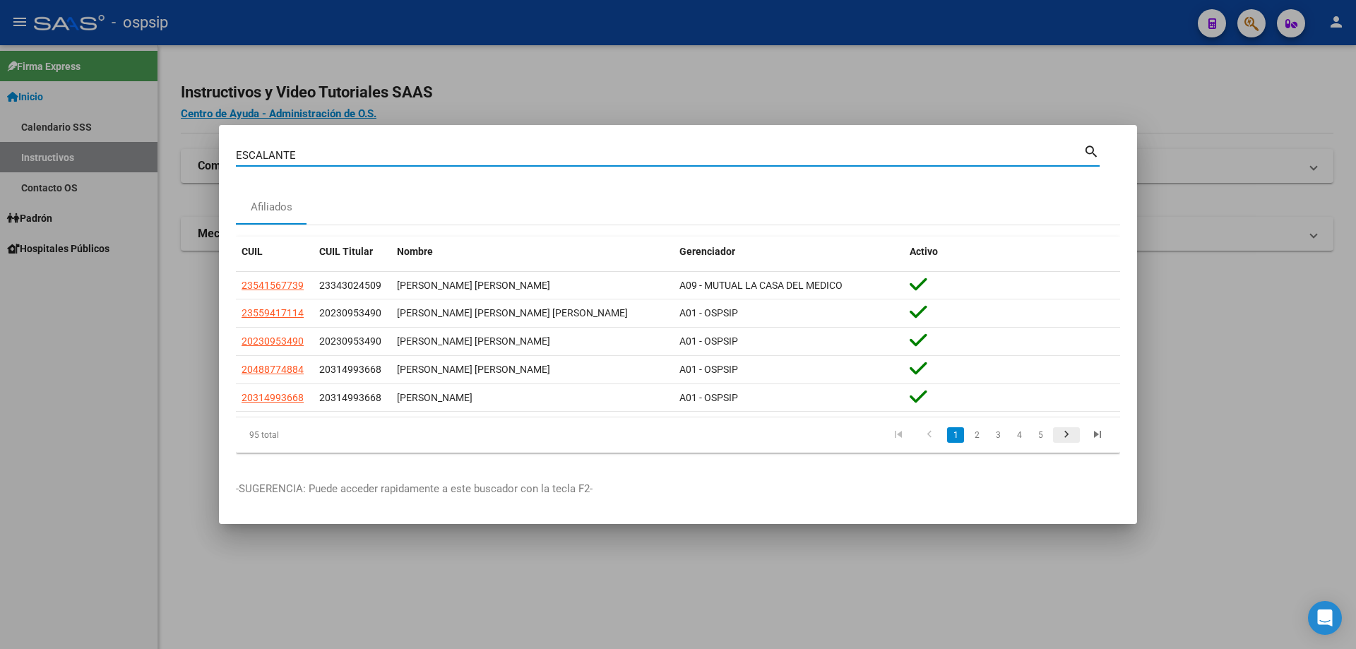
click at [1074, 434] on icon "go to next page" at bounding box center [1066, 436] width 18 height 17
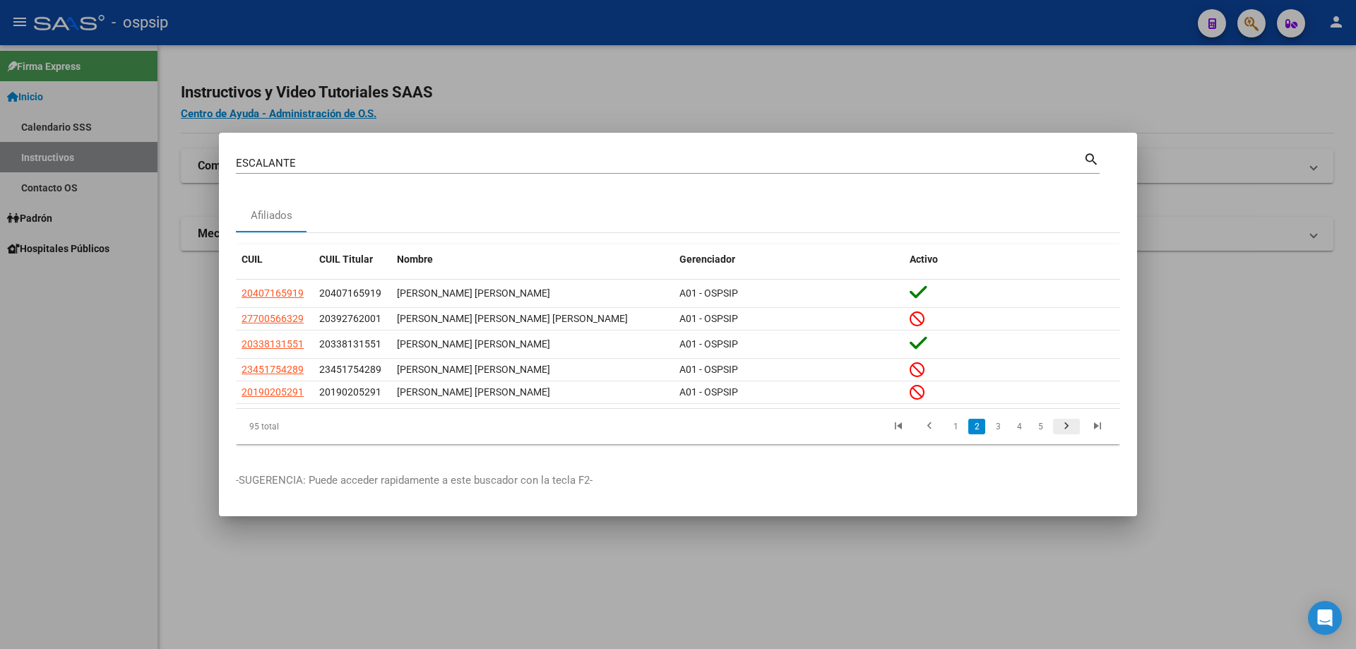
click at [1065, 427] on icon "go to next page" at bounding box center [1066, 428] width 18 height 17
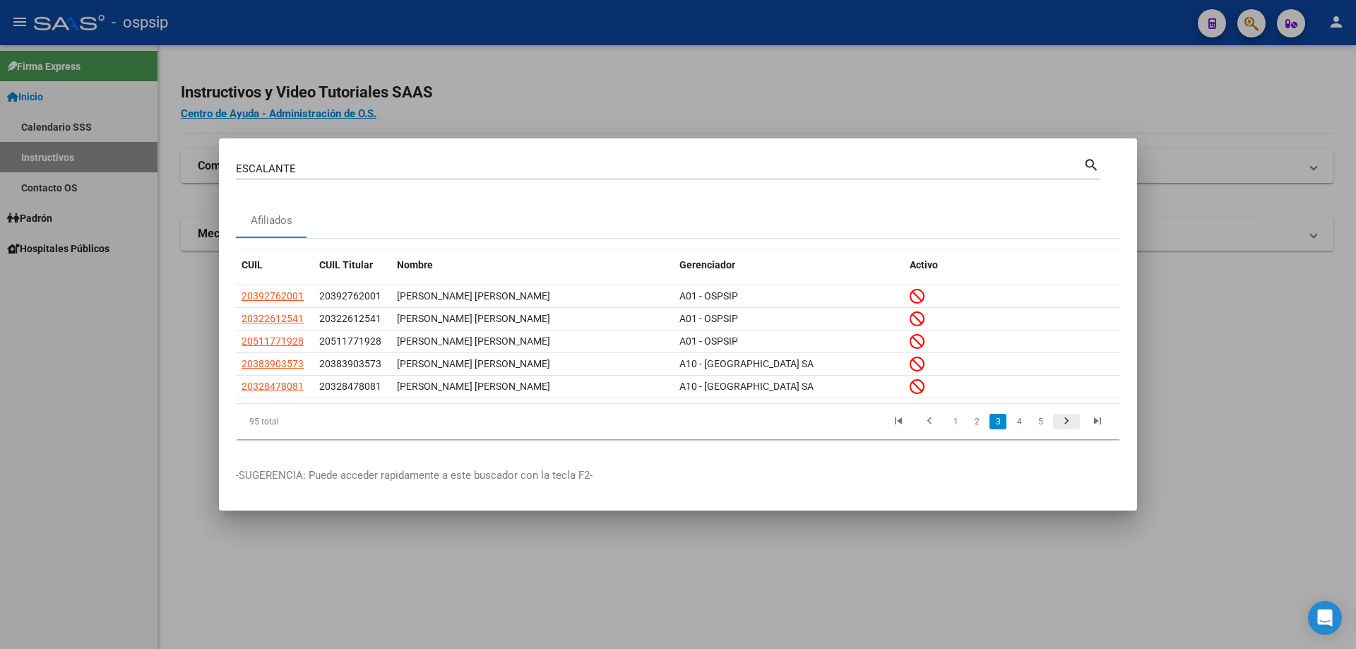
click at [1065, 427] on icon "go to next page" at bounding box center [1066, 423] width 18 height 17
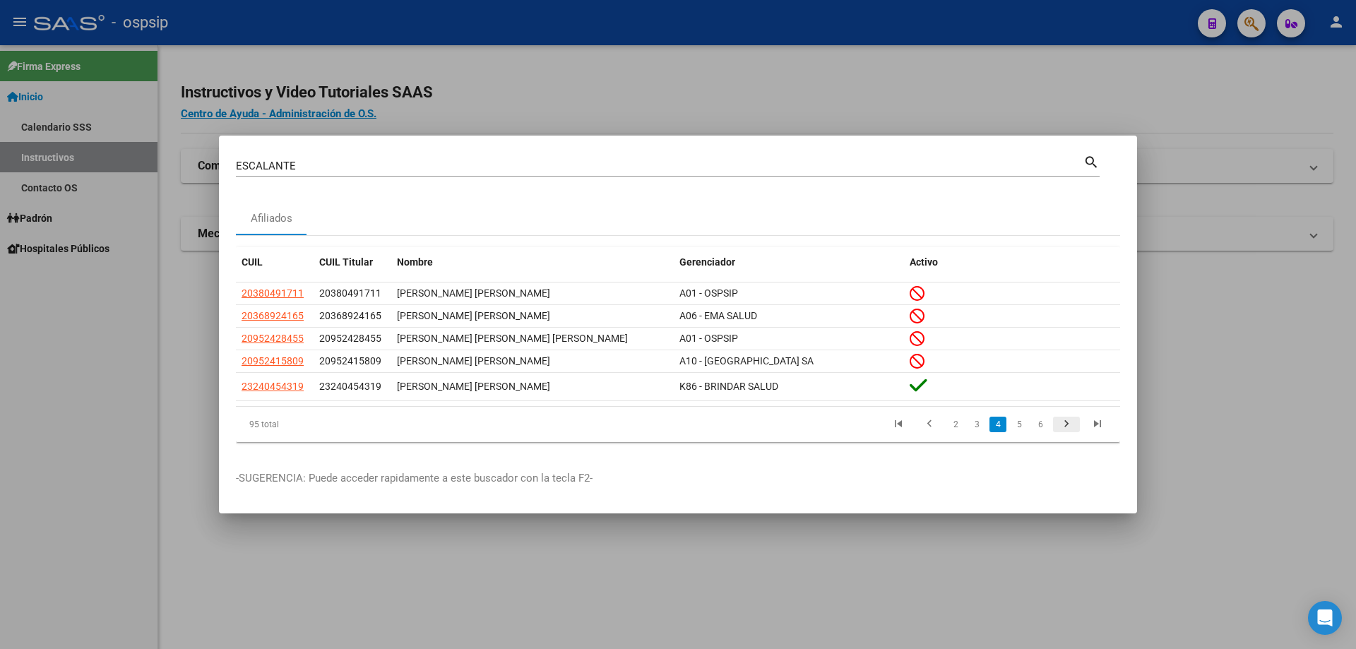
click at [1065, 427] on icon "go to next page" at bounding box center [1066, 425] width 18 height 17
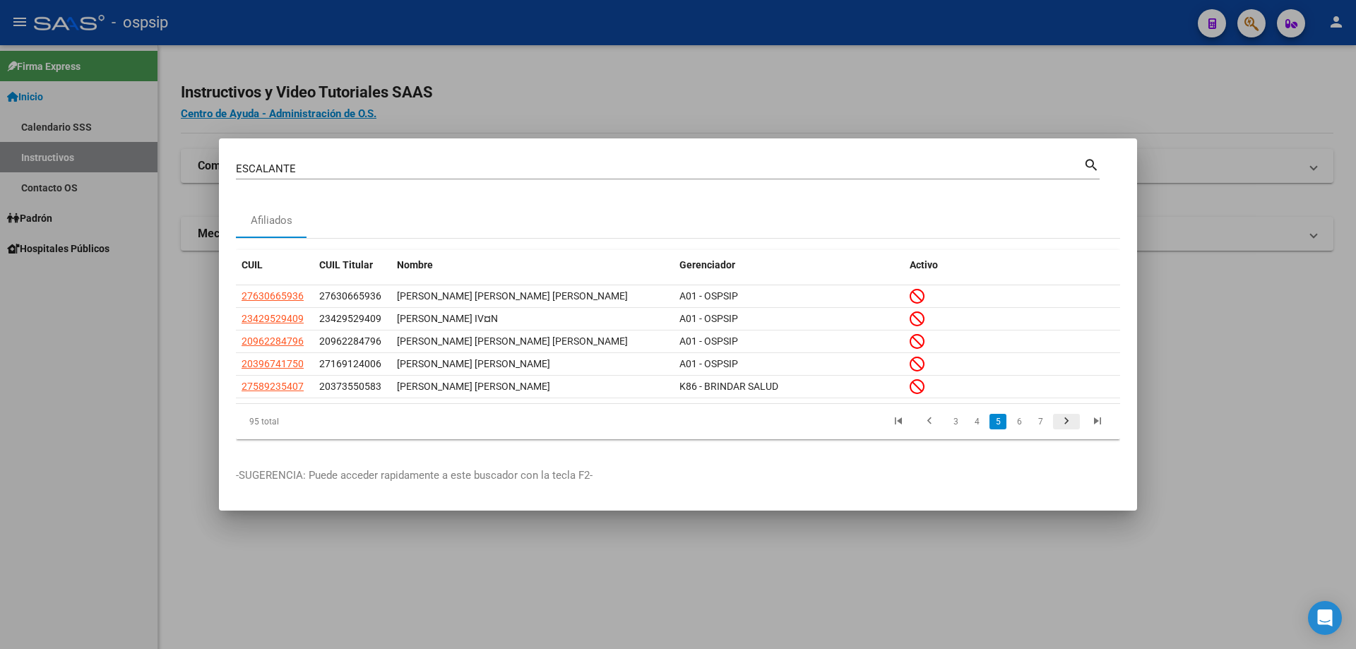
click at [1065, 427] on icon "go to next page" at bounding box center [1066, 423] width 18 height 17
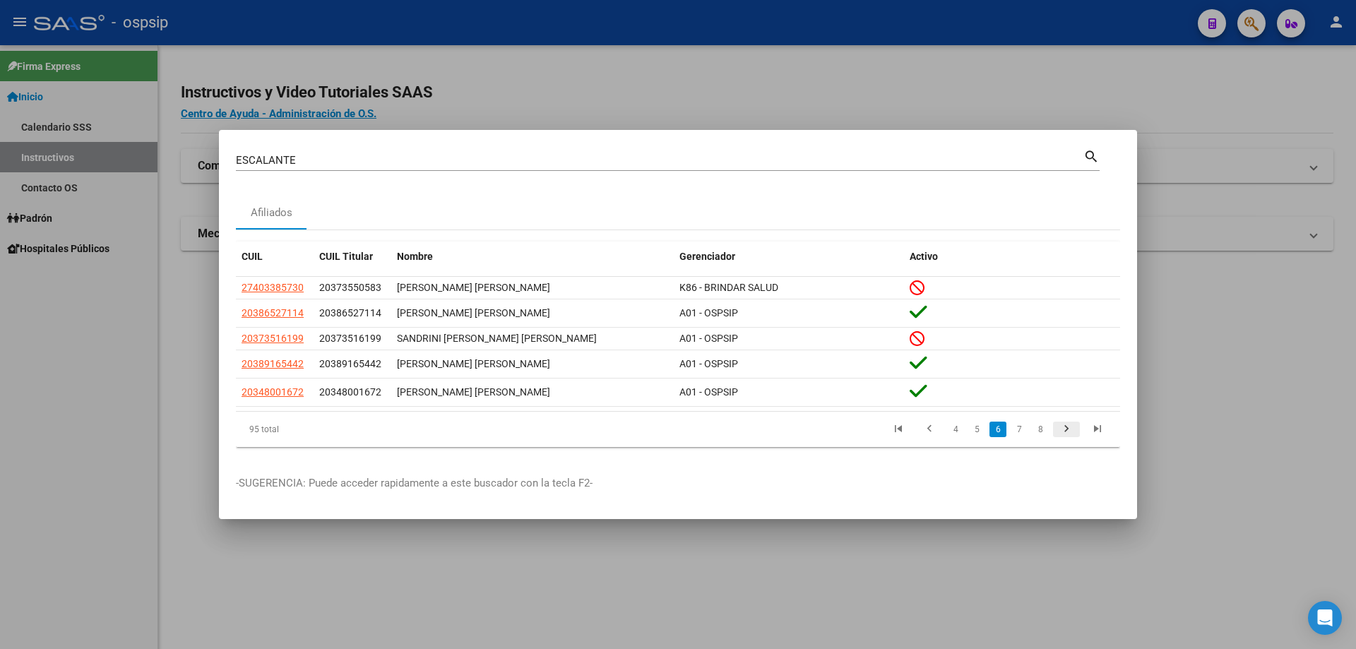
click at [1065, 427] on icon "go to next page" at bounding box center [1066, 430] width 18 height 17
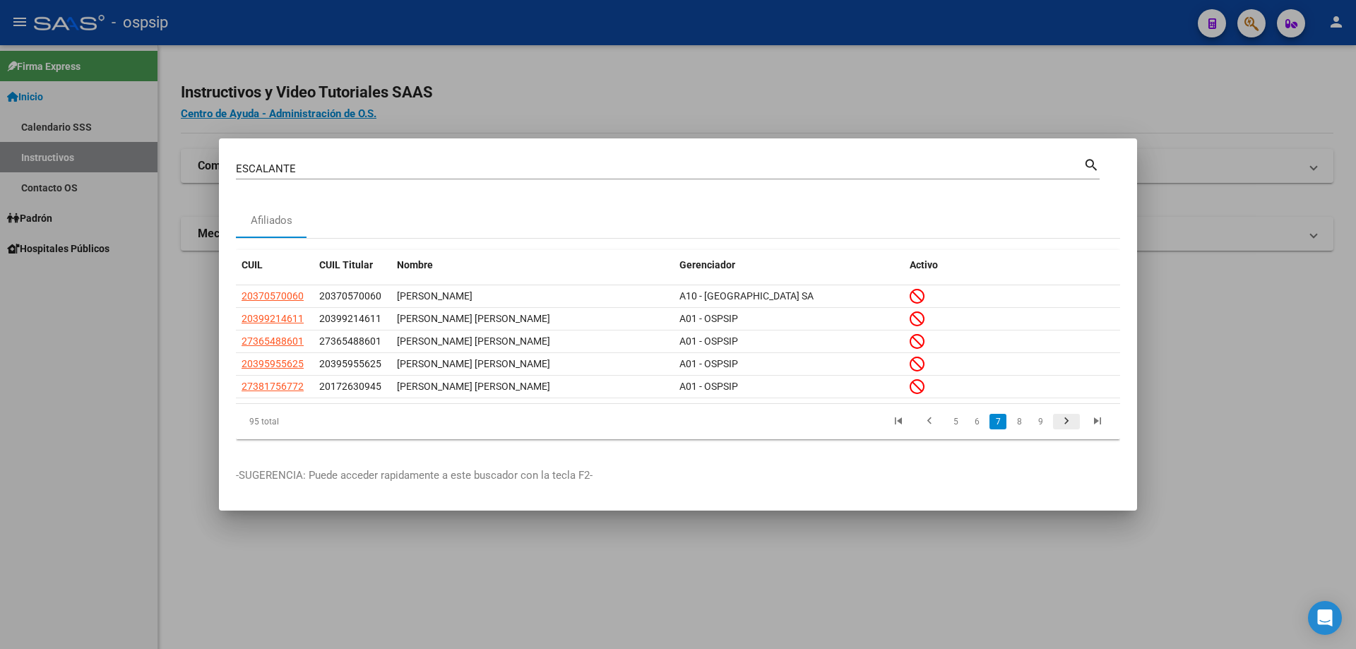
click at [1072, 429] on icon "go to next page" at bounding box center [1066, 423] width 18 height 17
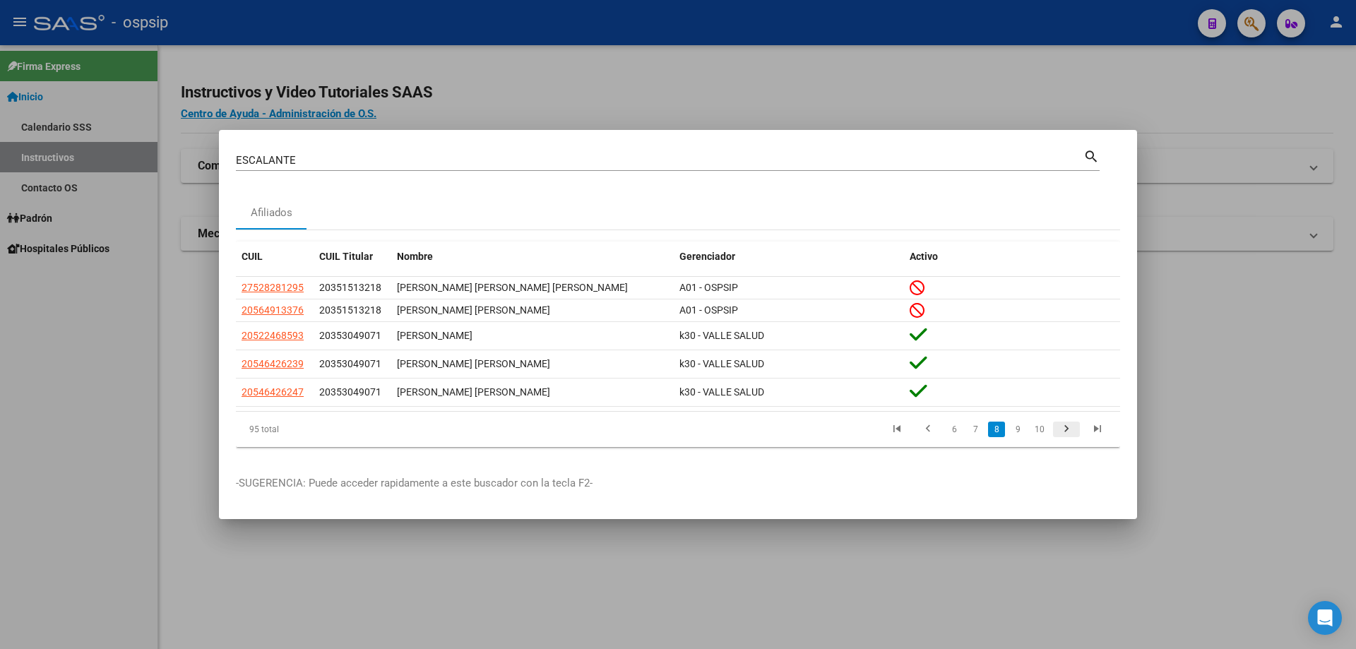
click at [1072, 429] on icon "go to next page" at bounding box center [1066, 430] width 18 height 17
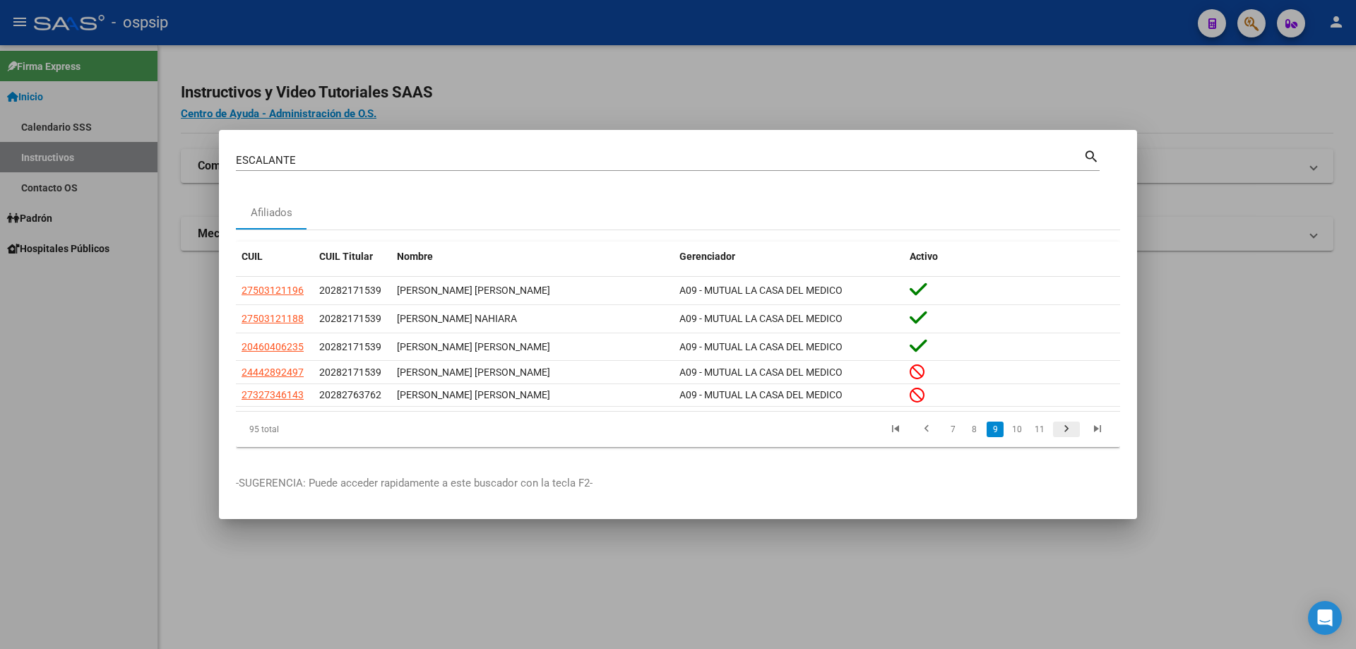
click at [1065, 434] on icon "go to next page" at bounding box center [1066, 430] width 18 height 17
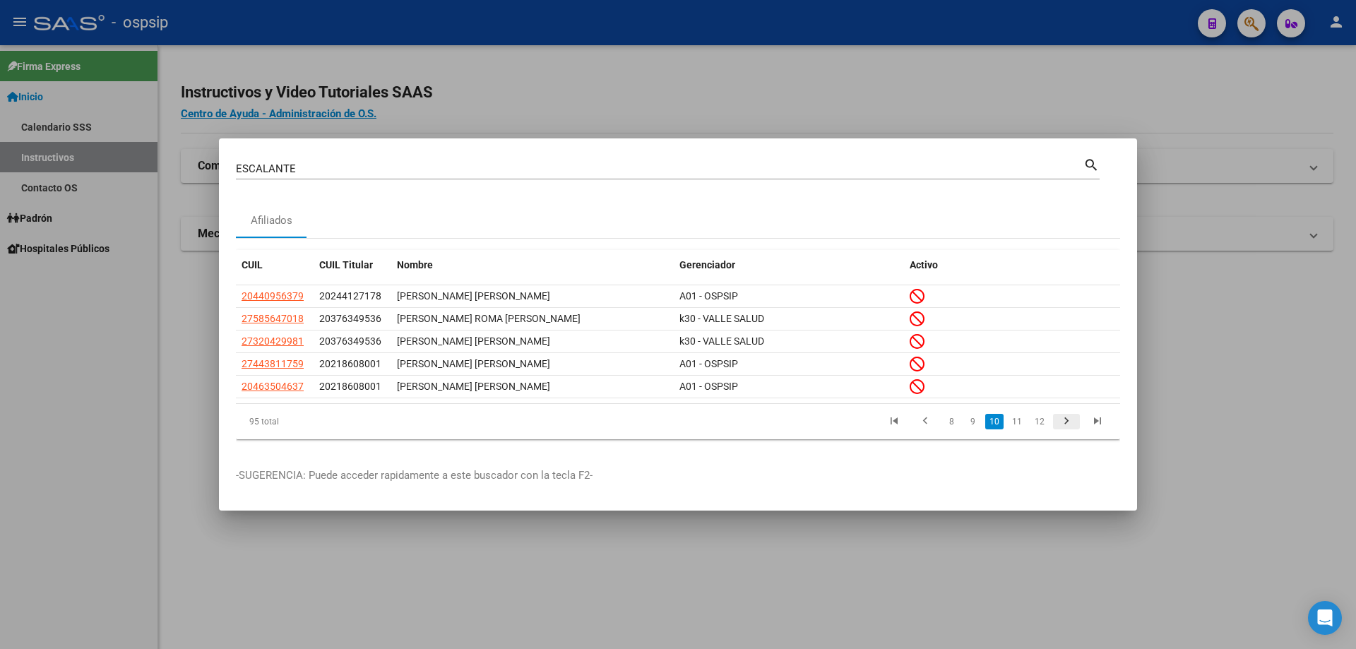
click at [1071, 424] on icon "go to next page" at bounding box center [1066, 423] width 18 height 17
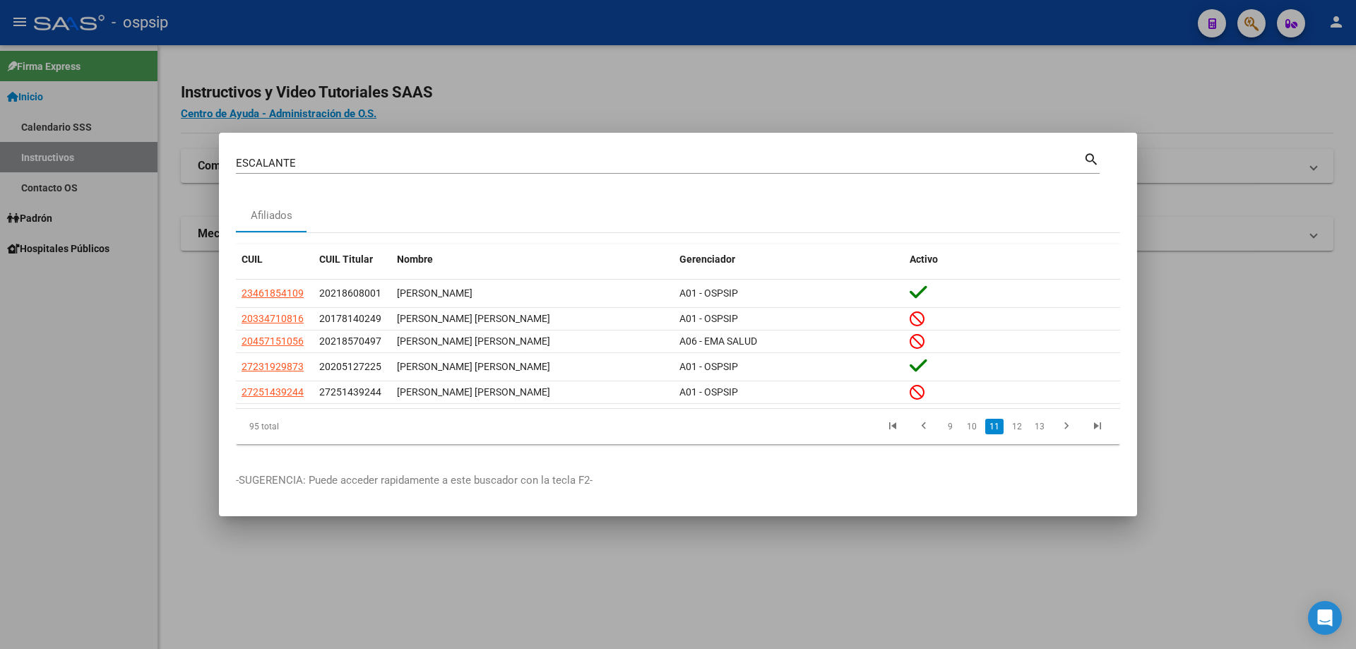
click at [427, 153] on div "[PERSON_NAME] Buscar (apellido, dni, cuil, nro [PERSON_NAME], cuit, obra social)" at bounding box center [660, 163] width 848 height 21
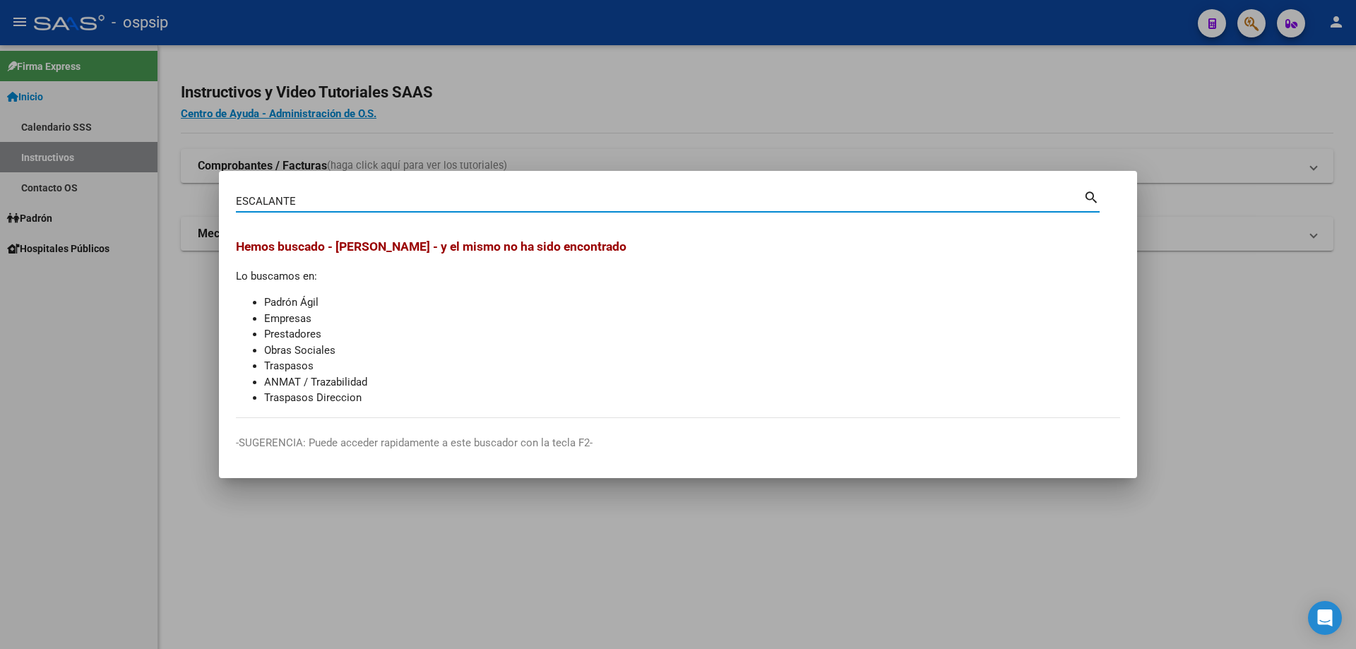
type input "ESCALANTE"
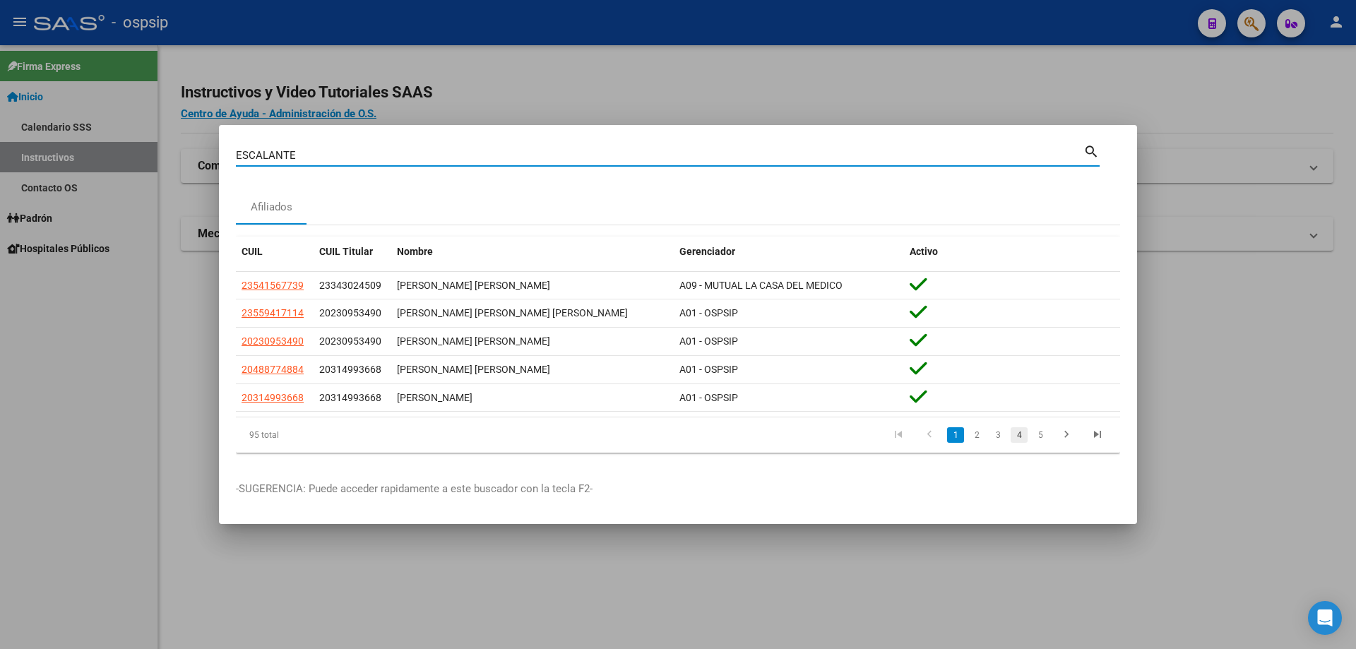
click at [1016, 439] on link "4" at bounding box center [1019, 435] width 17 height 16
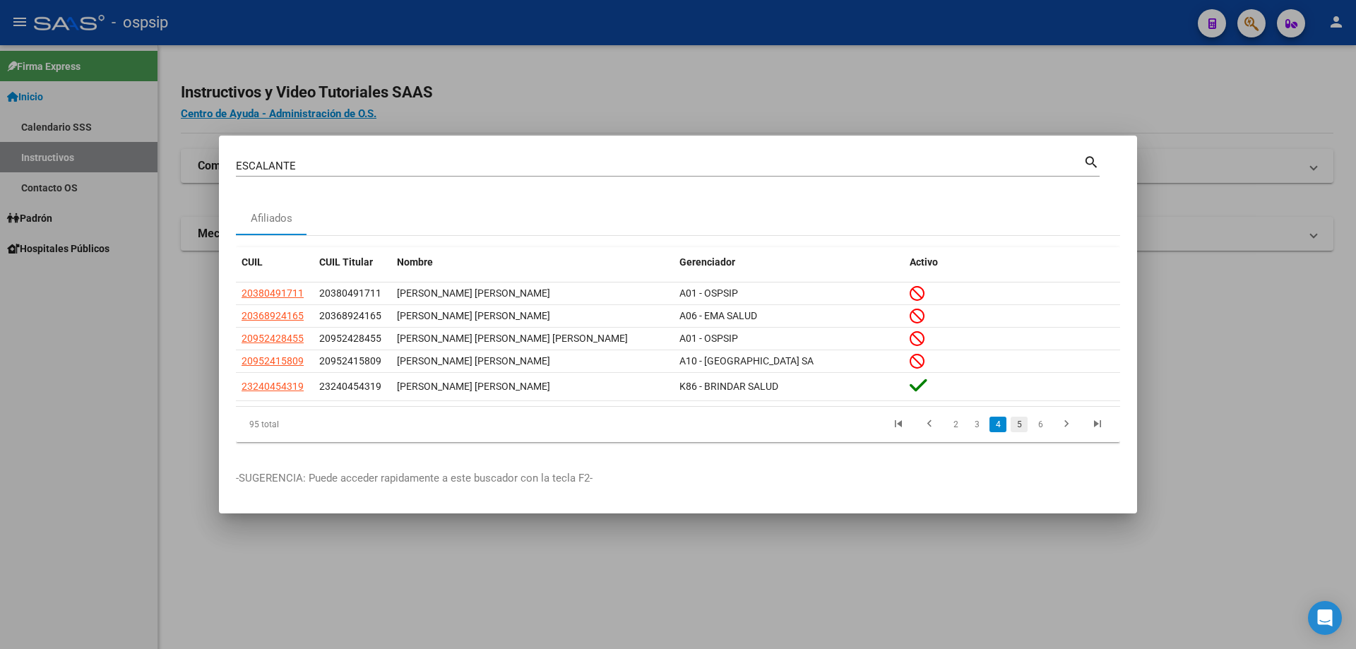
click at [1021, 427] on link "5" at bounding box center [1019, 425] width 17 height 16
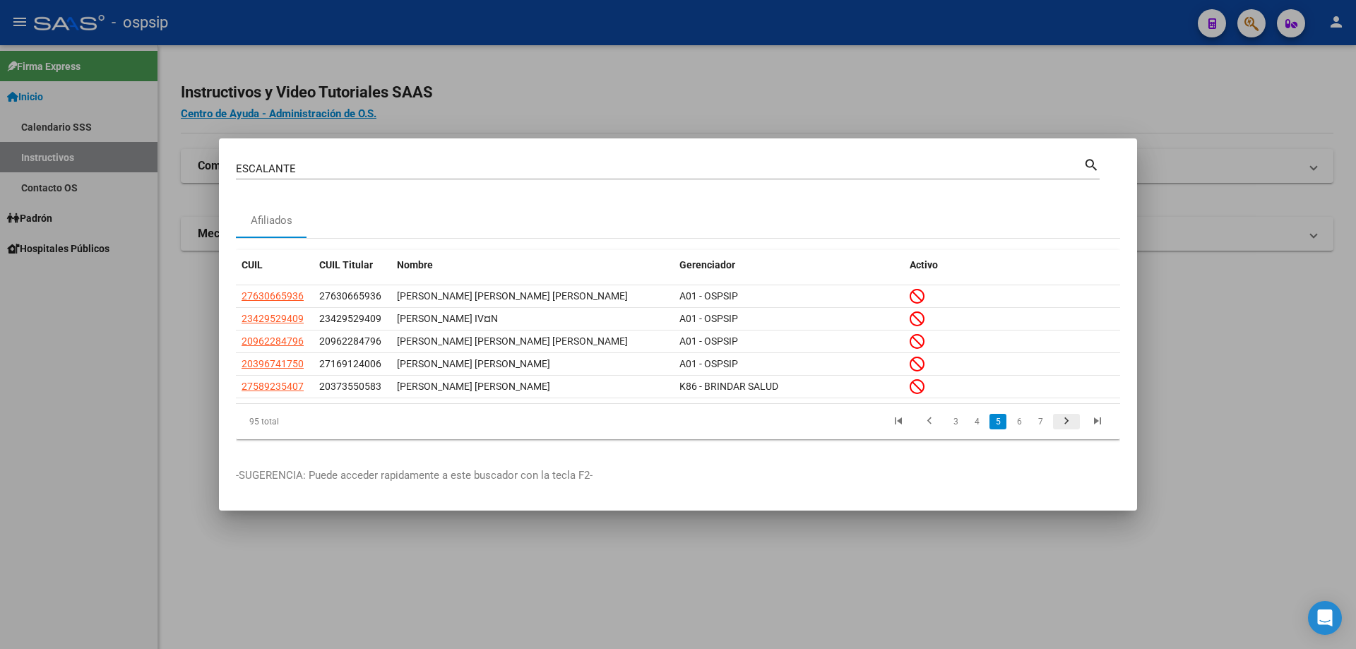
click at [1069, 421] on icon "go to next page" at bounding box center [1066, 423] width 18 height 17
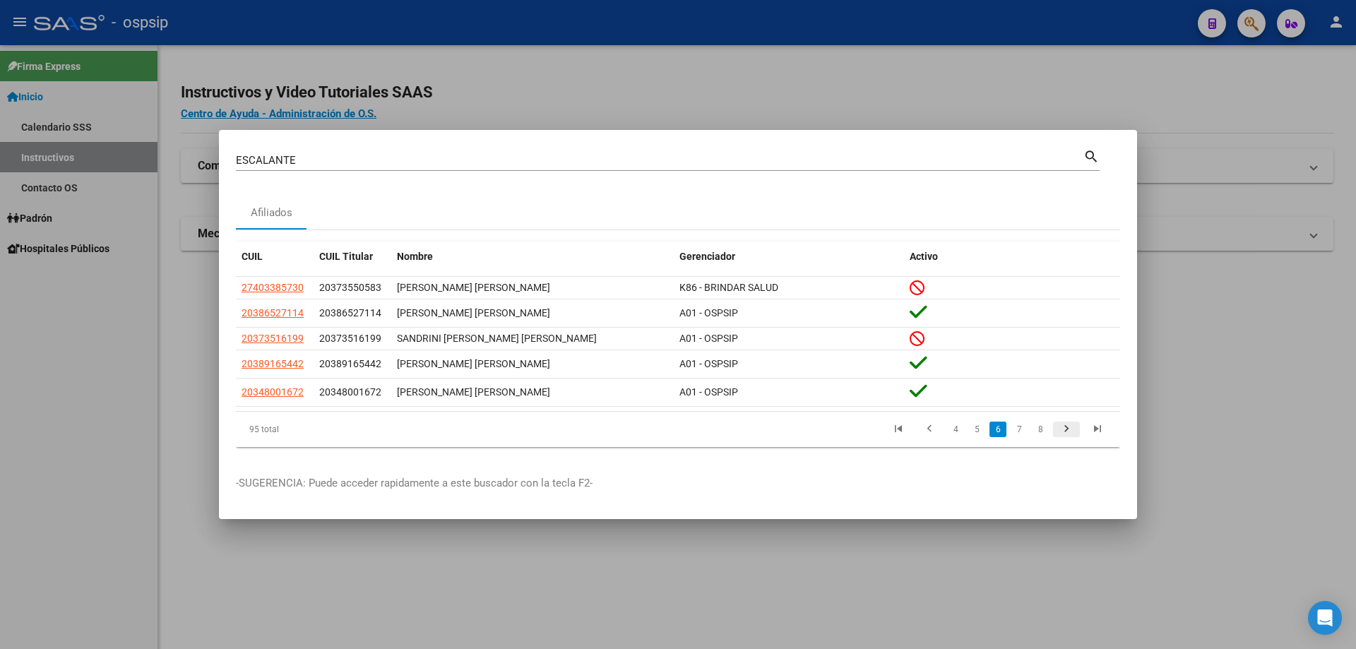
click at [1069, 421] on li at bounding box center [1066, 429] width 31 height 24
click at [1071, 429] on icon "go to next page" at bounding box center [1066, 430] width 18 height 17
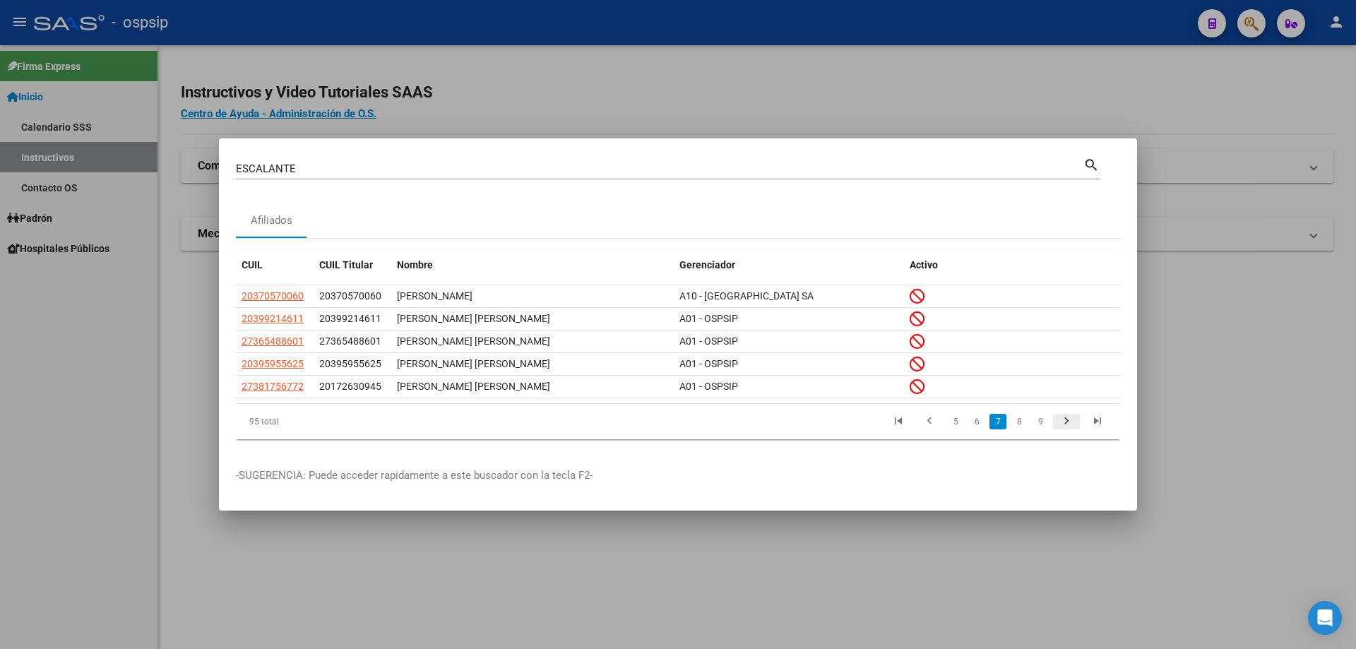
click at [1071, 429] on icon "go to next page" at bounding box center [1066, 423] width 18 height 17
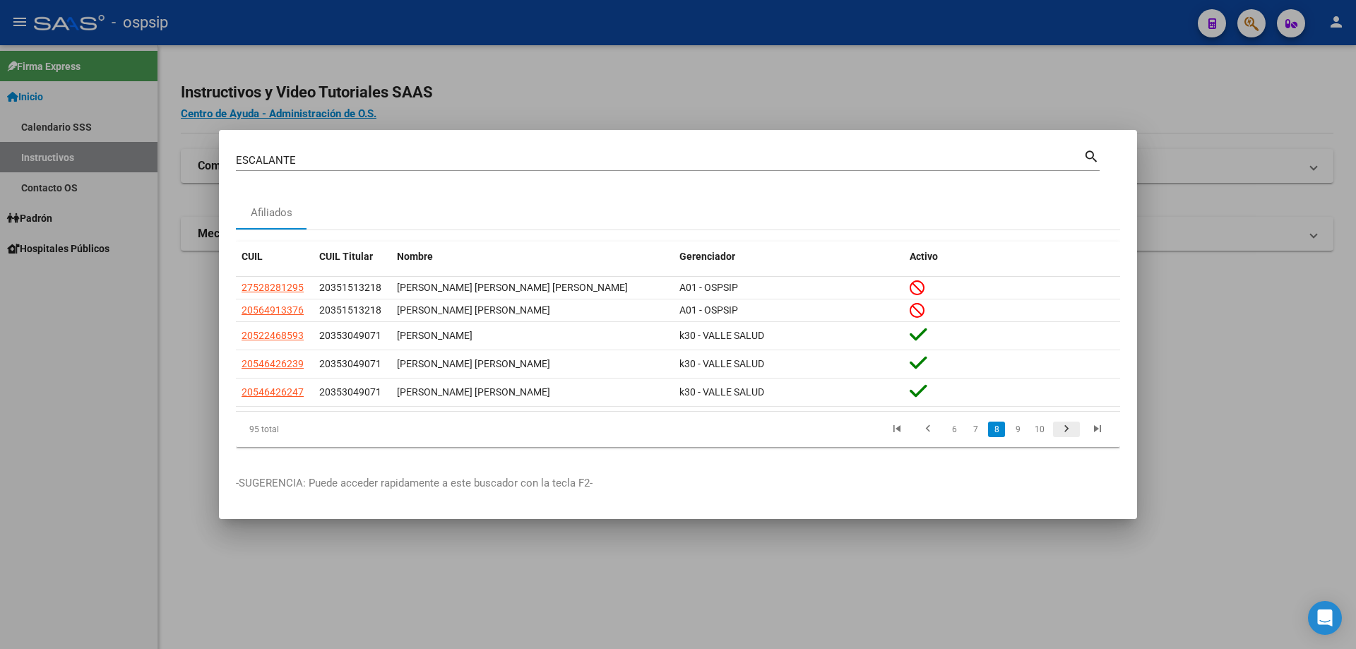
click at [1071, 429] on icon "go to next page" at bounding box center [1066, 430] width 18 height 17
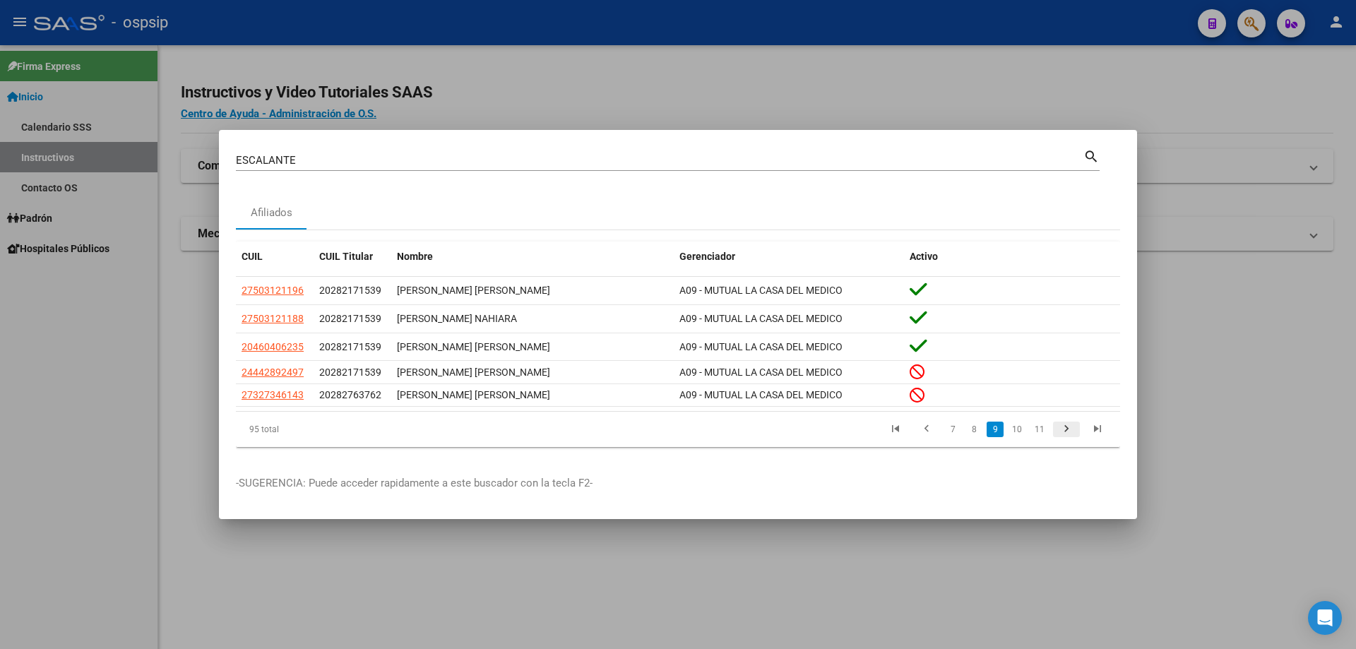
click at [1069, 433] on icon "go to next page" at bounding box center [1066, 430] width 18 height 17
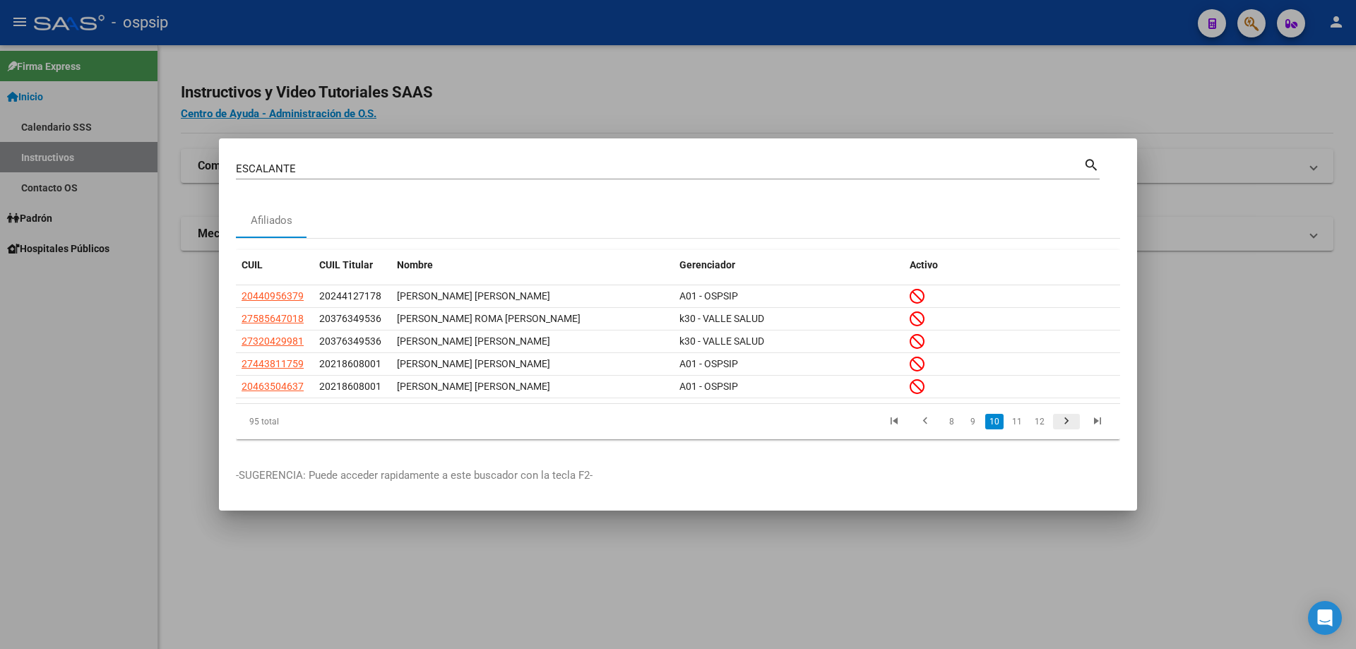
click at [1069, 432] on icon "go to next page" at bounding box center [1066, 423] width 18 height 17
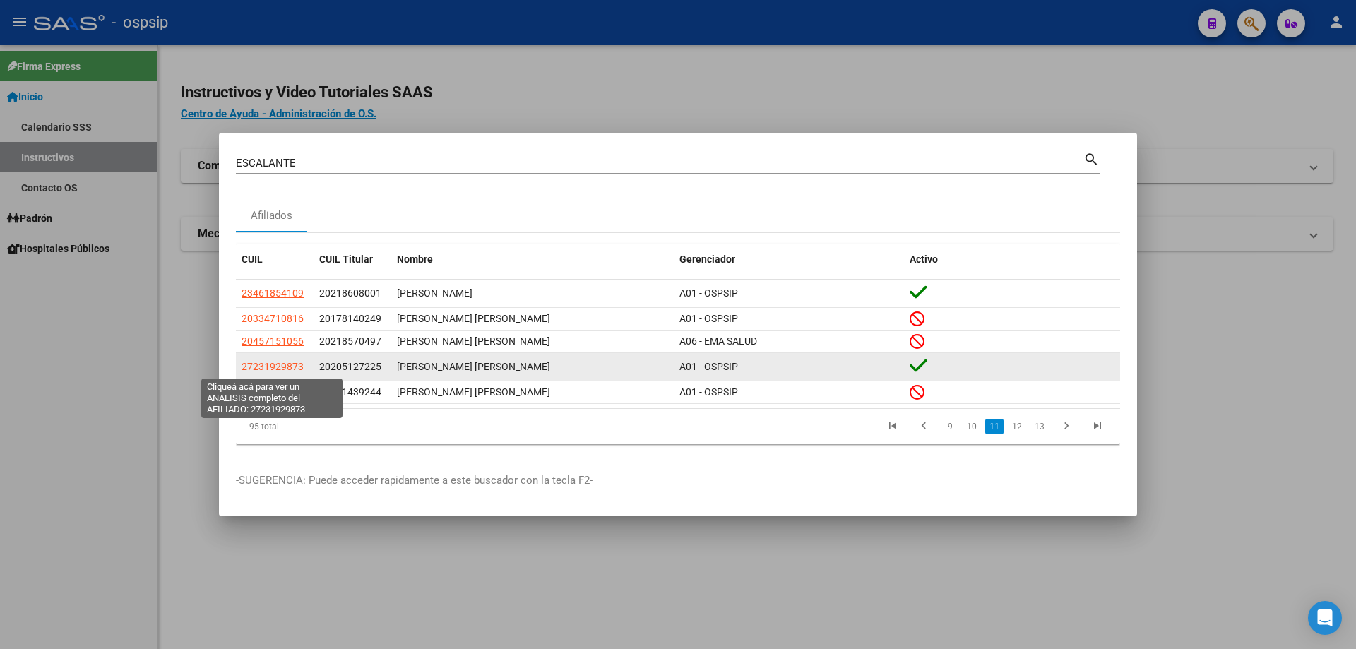
click at [274, 366] on span "27231929873" at bounding box center [273, 366] width 62 height 11
type textarea "27231929873"
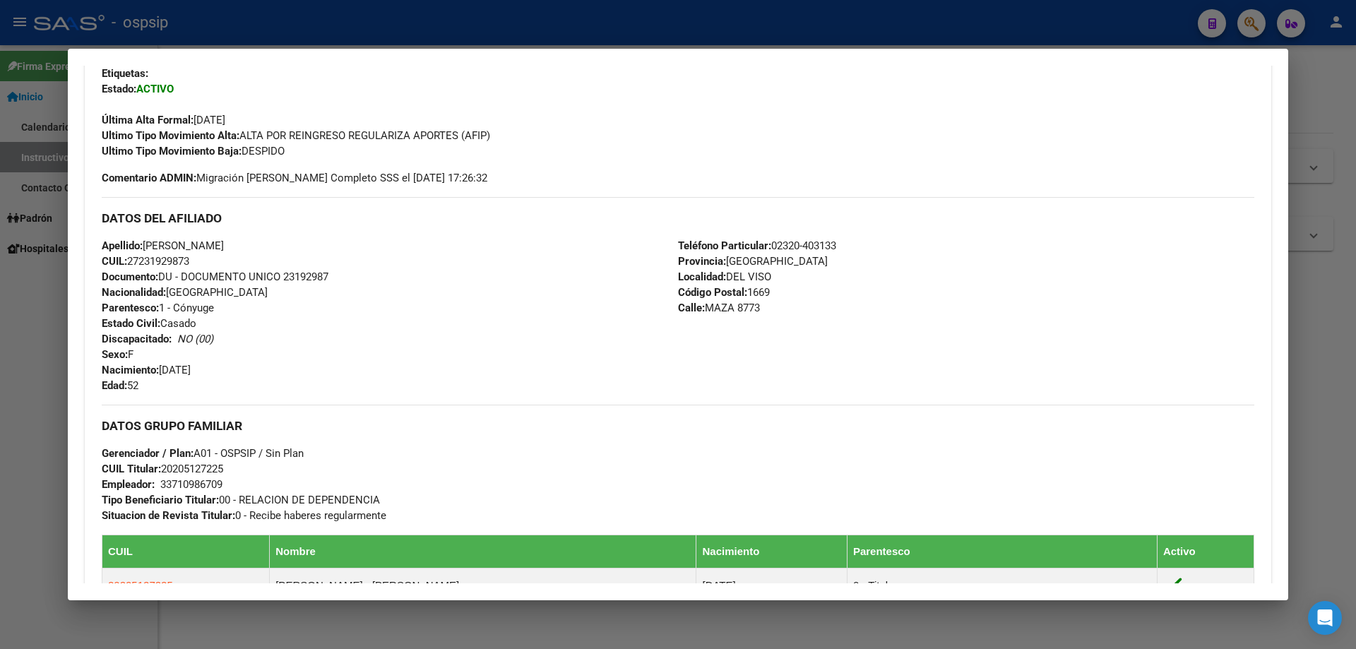
scroll to position [353, 0]
drag, startPoint x: 338, startPoint y: 273, endPoint x: 283, endPoint y: 276, distance: 54.5
click at [283, 276] on div "Apellido: [PERSON_NAME] CUIL: 27231929873 Documento: DU - DOCUMENTO UNICO 23192…" at bounding box center [390, 314] width 576 height 155
copy span "23192987"
click at [455, 27] on div at bounding box center [678, 324] width 1356 height 649
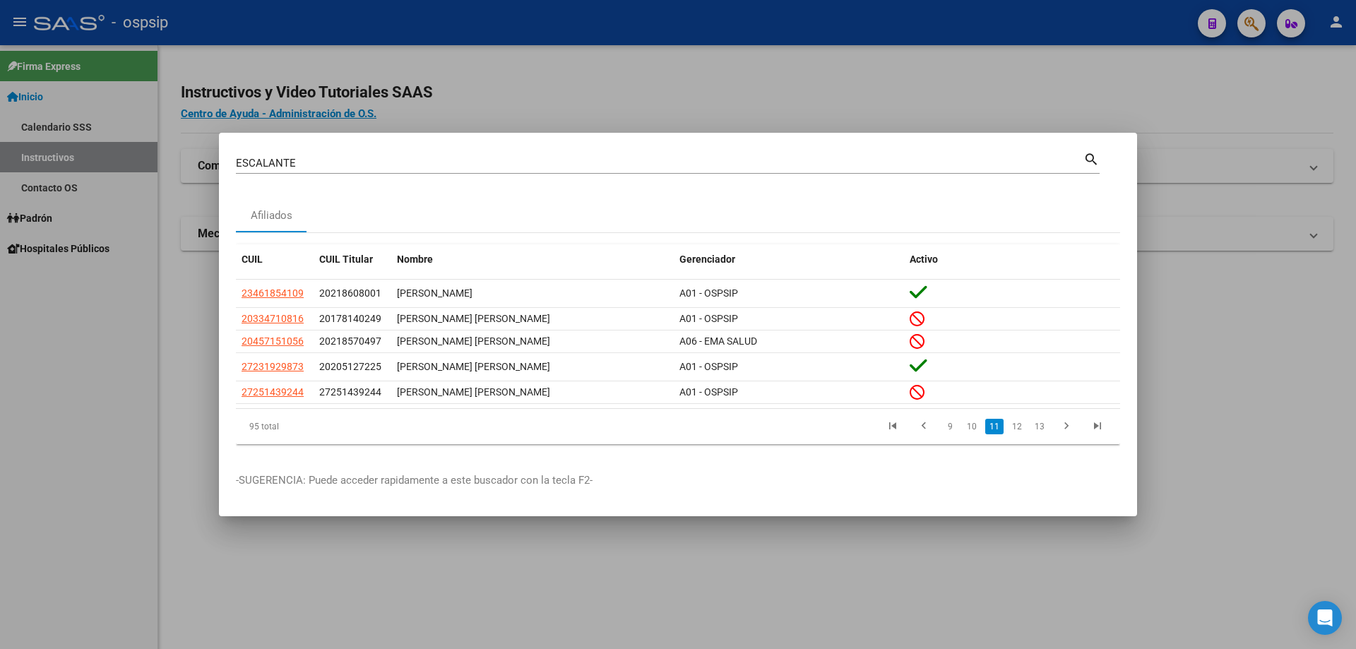
click at [482, 159] on input "ESCALANTE" at bounding box center [660, 163] width 848 height 13
type input "ACOSTA"
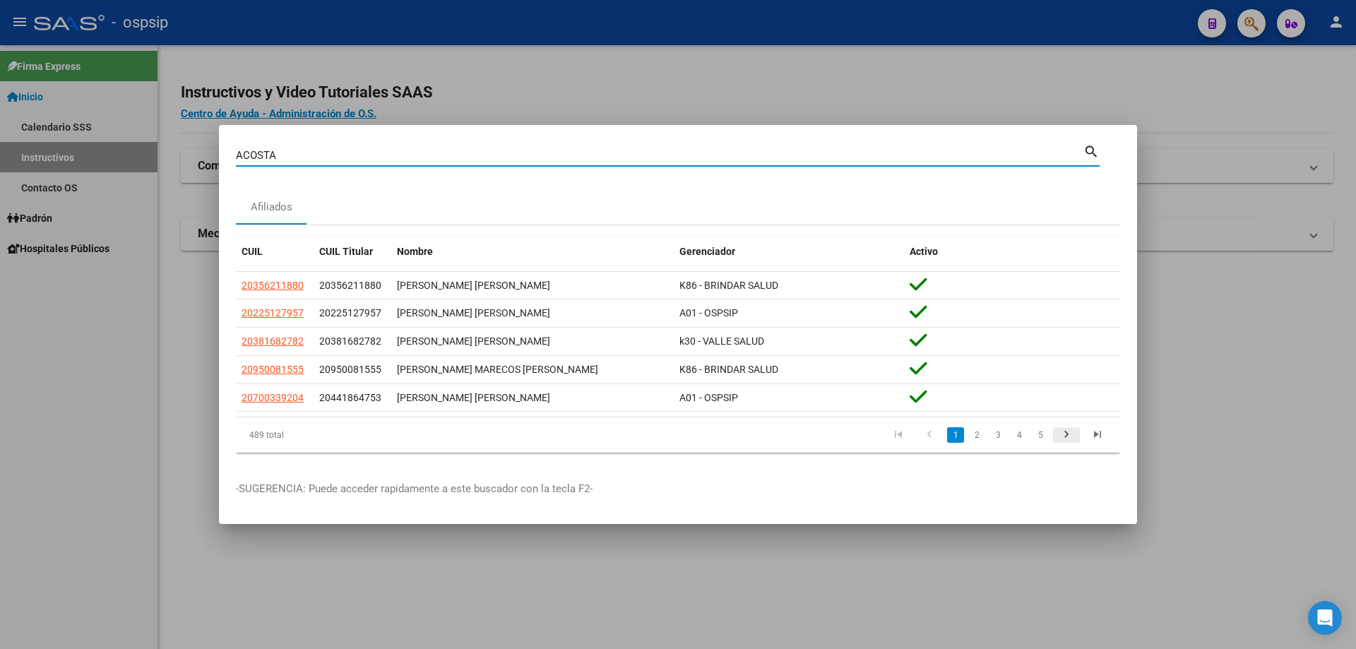
click at [1070, 431] on icon "go to next page" at bounding box center [1066, 436] width 18 height 17
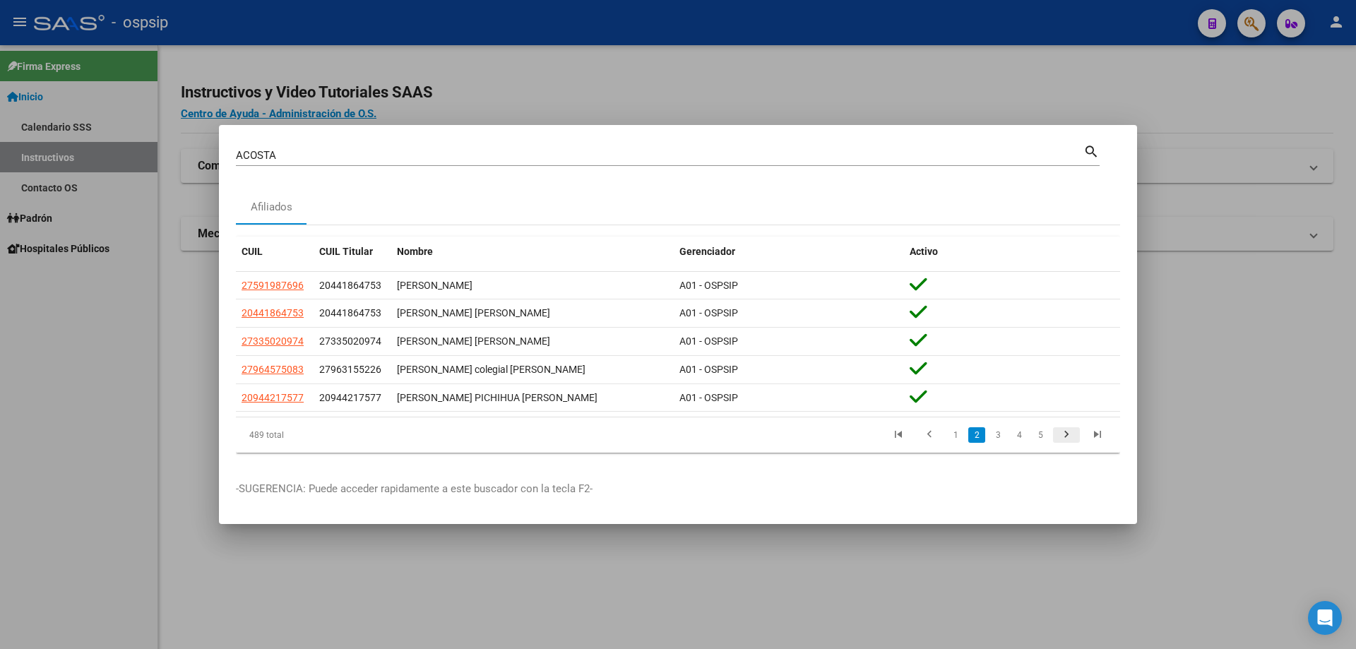
click at [1070, 435] on icon "go to next page" at bounding box center [1066, 436] width 18 height 17
click at [1068, 436] on icon "go to next page" at bounding box center [1066, 436] width 18 height 17
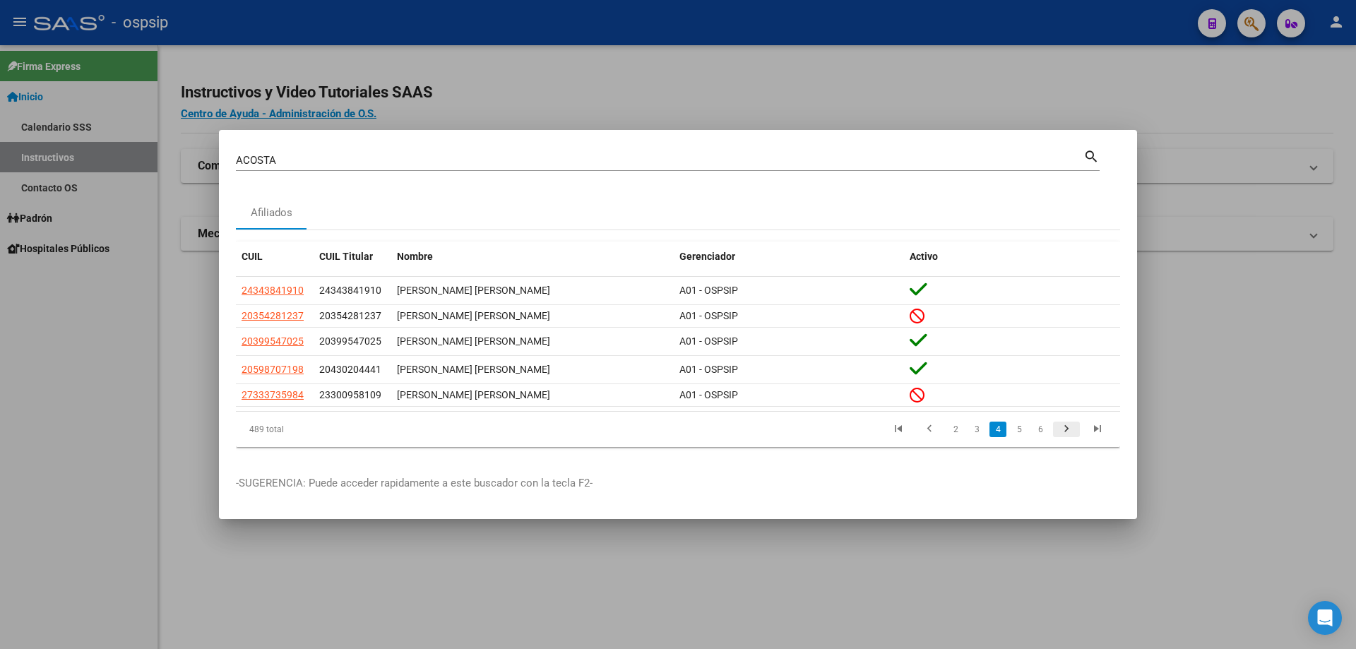
click at [1068, 436] on icon "go to next page" at bounding box center [1066, 430] width 18 height 17
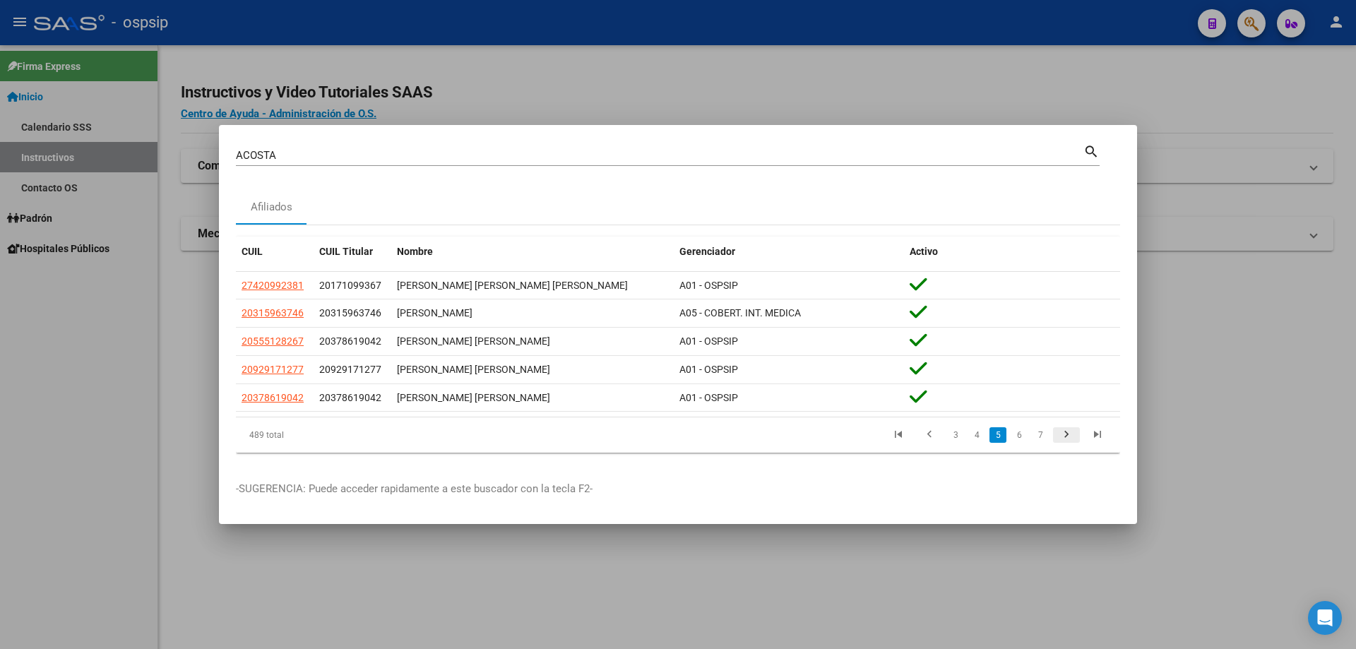
click at [1068, 436] on icon "go to next page" at bounding box center [1066, 436] width 18 height 17
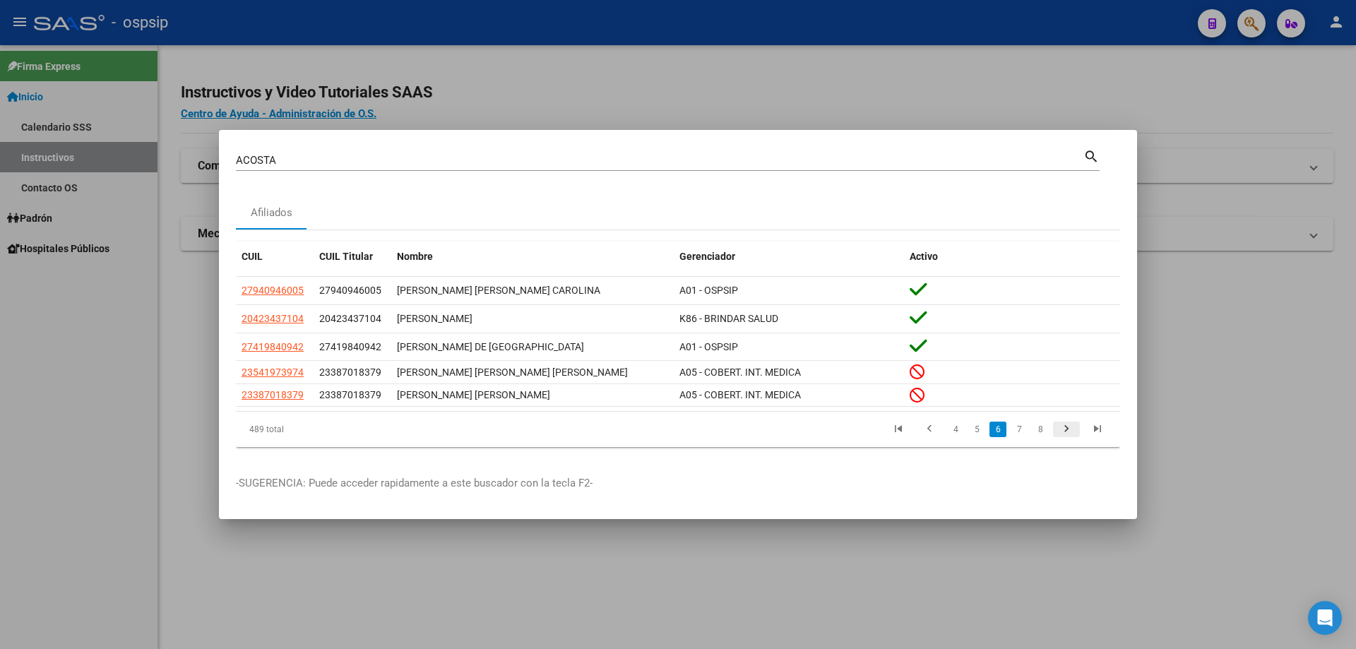
click at [1068, 436] on icon "go to next page" at bounding box center [1066, 430] width 18 height 17
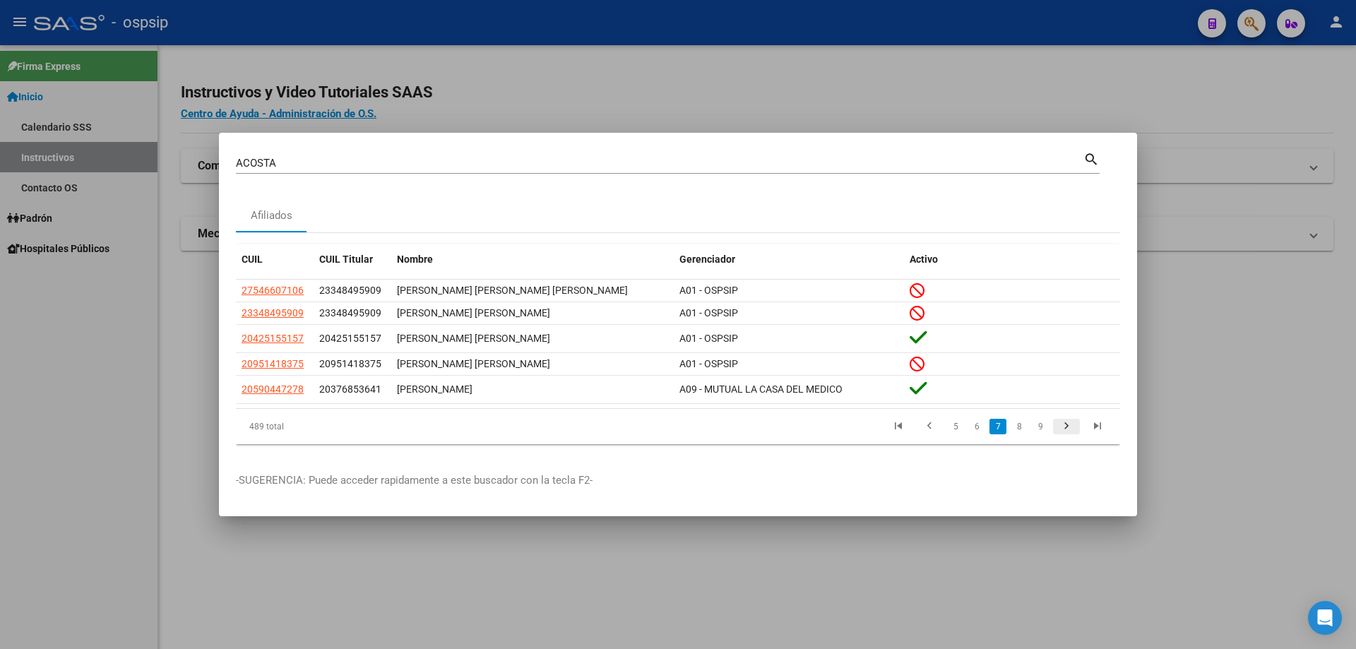
click at [1066, 437] on icon "go to next page" at bounding box center [1066, 428] width 18 height 17
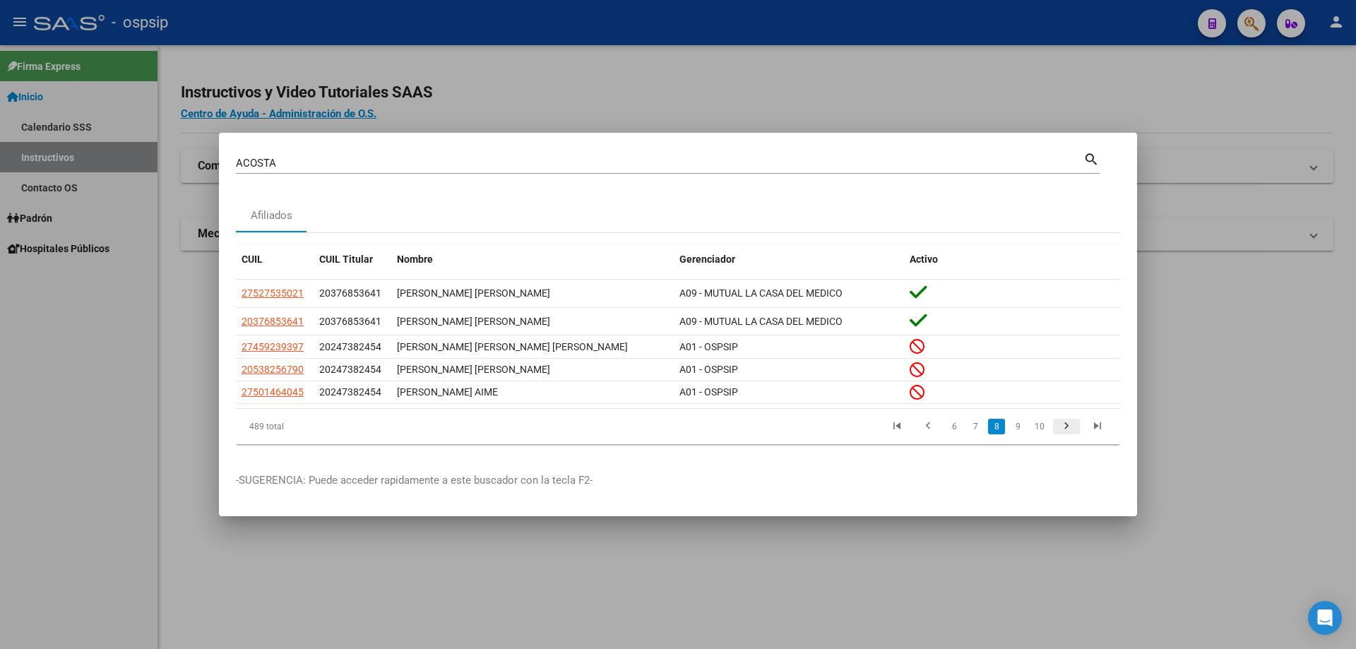
click at [1066, 437] on icon "go to next page" at bounding box center [1066, 428] width 18 height 17
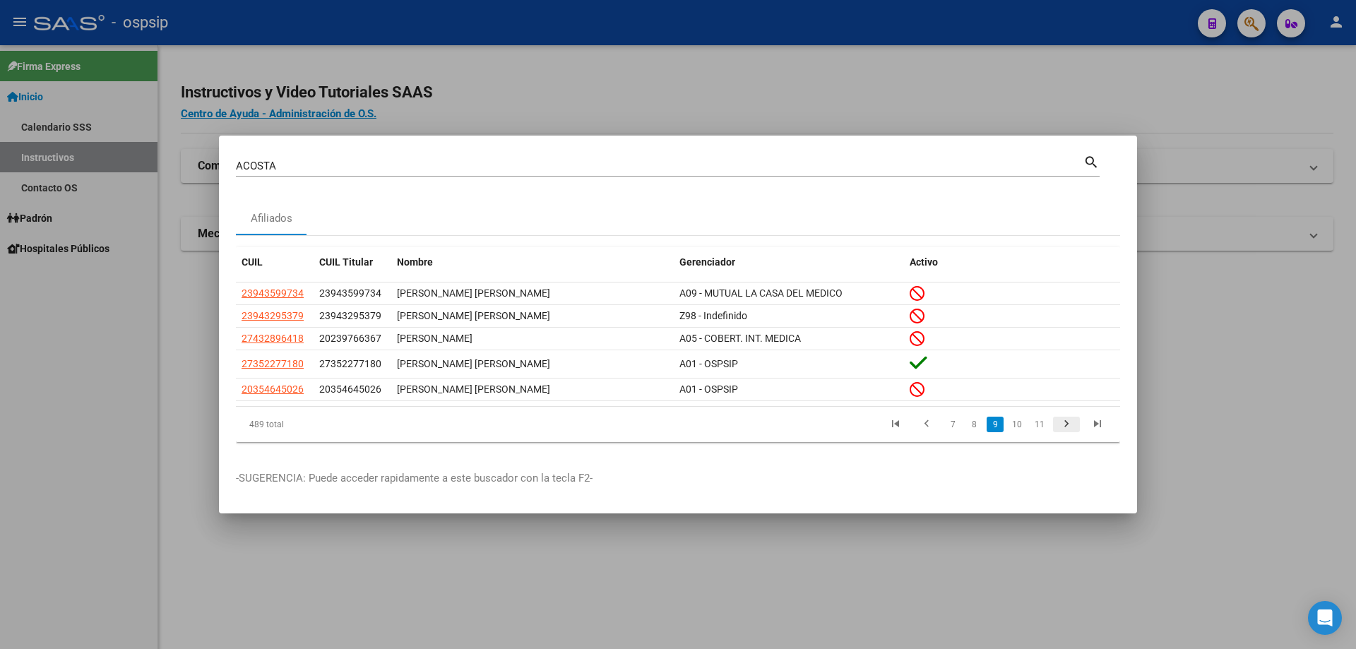
click at [1066, 437] on li at bounding box center [1066, 425] width 31 height 24
click at [1069, 424] on icon "go to next page" at bounding box center [1066, 425] width 18 height 17
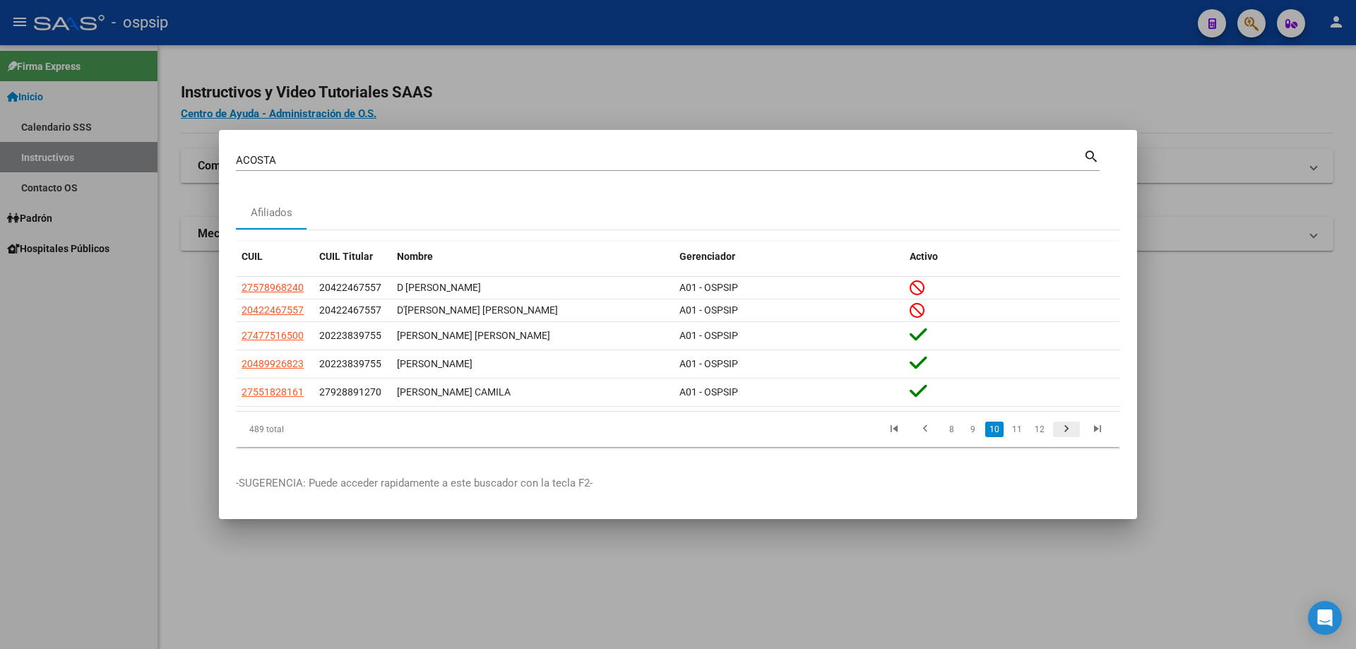
click at [1069, 423] on icon "go to next page" at bounding box center [1066, 430] width 18 height 17
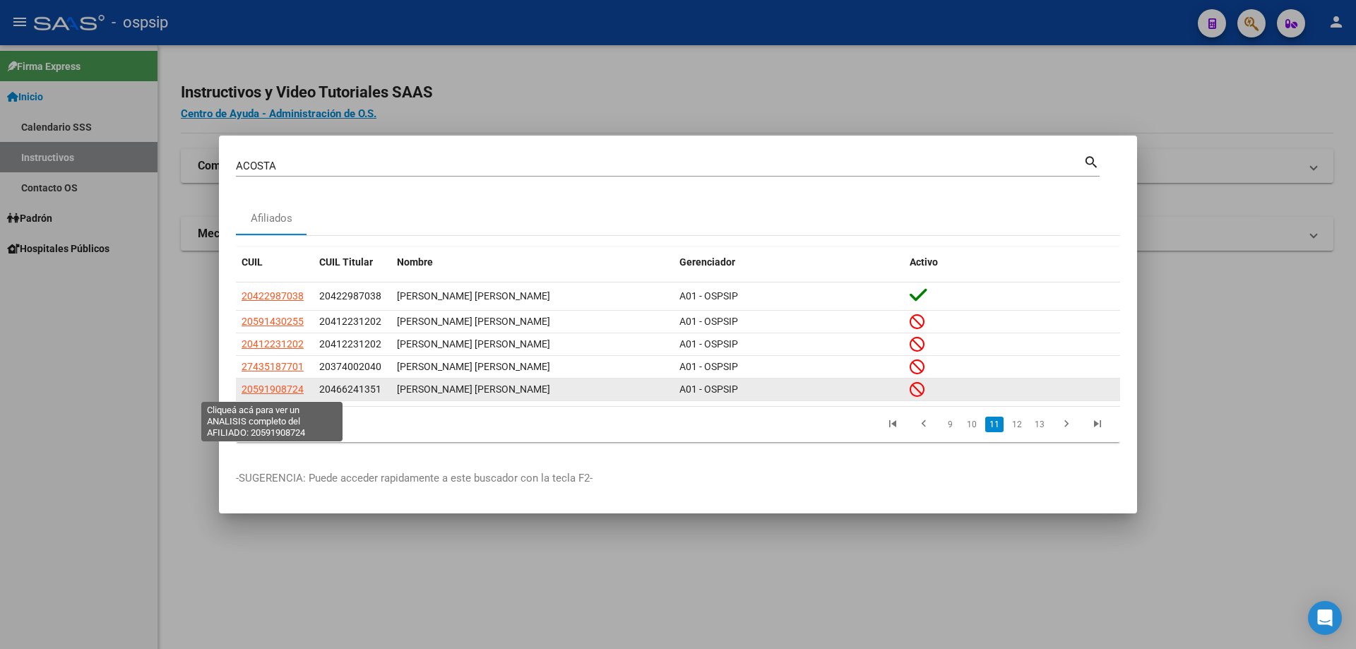
click at [274, 393] on span "20591908724" at bounding box center [273, 389] width 62 height 11
type textarea "20591908724"
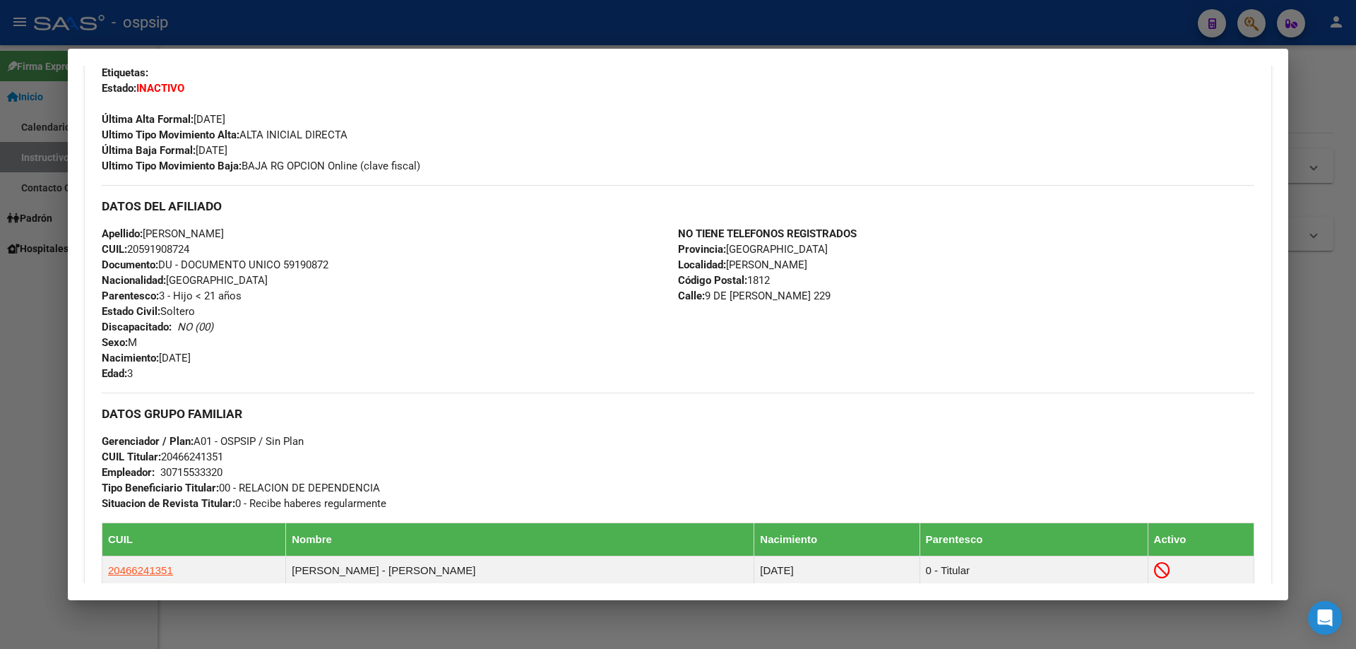
click at [18, 319] on div at bounding box center [678, 324] width 1356 height 649
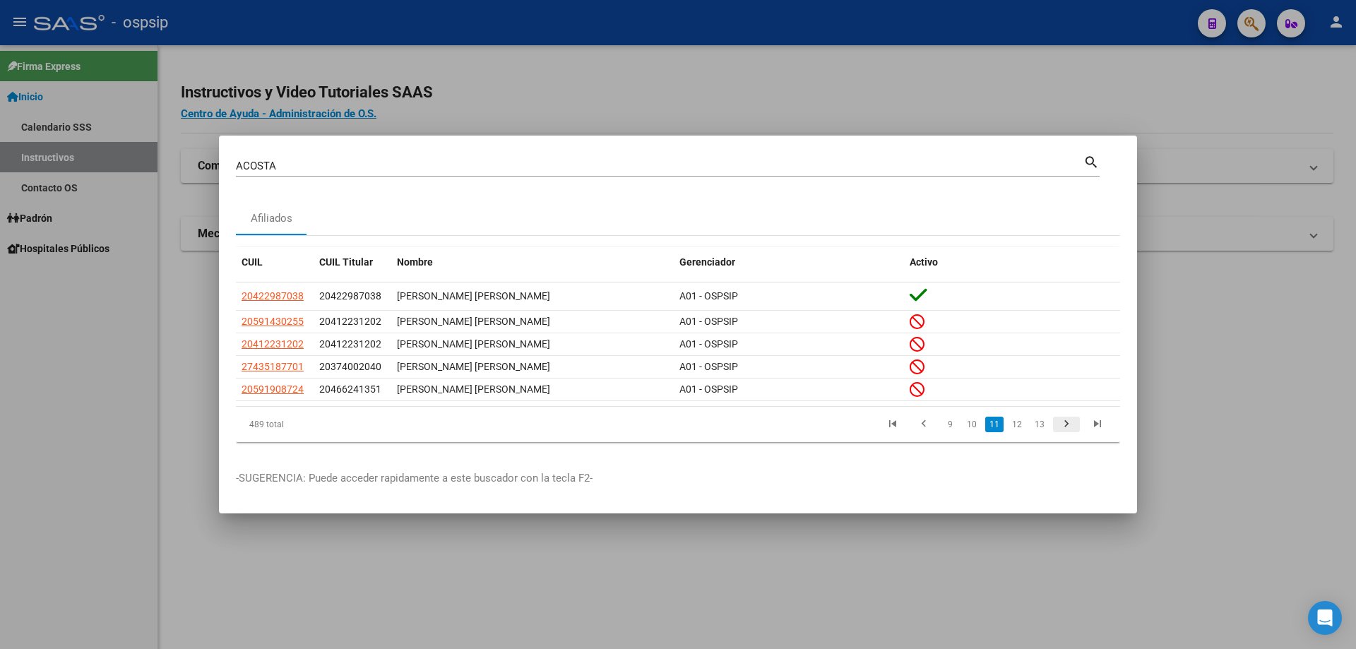
click at [1067, 422] on icon "go to next page" at bounding box center [1066, 425] width 18 height 17
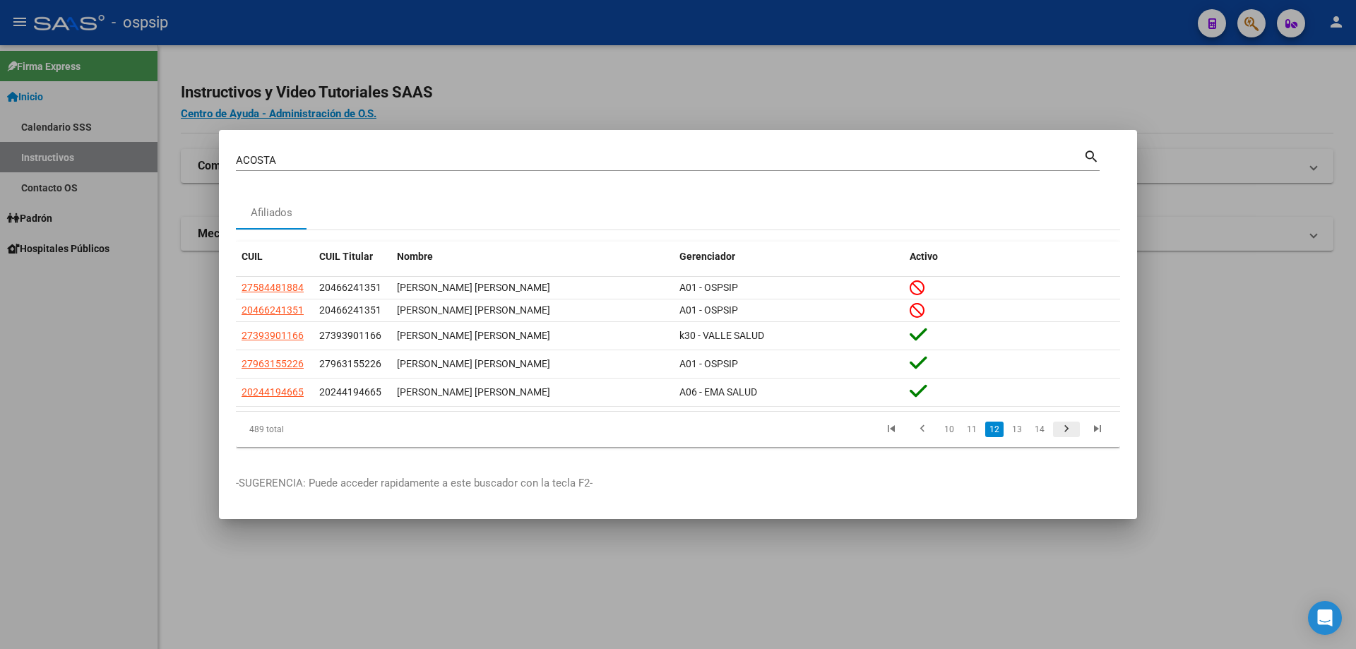
click at [1068, 434] on icon "go to next page" at bounding box center [1066, 430] width 18 height 17
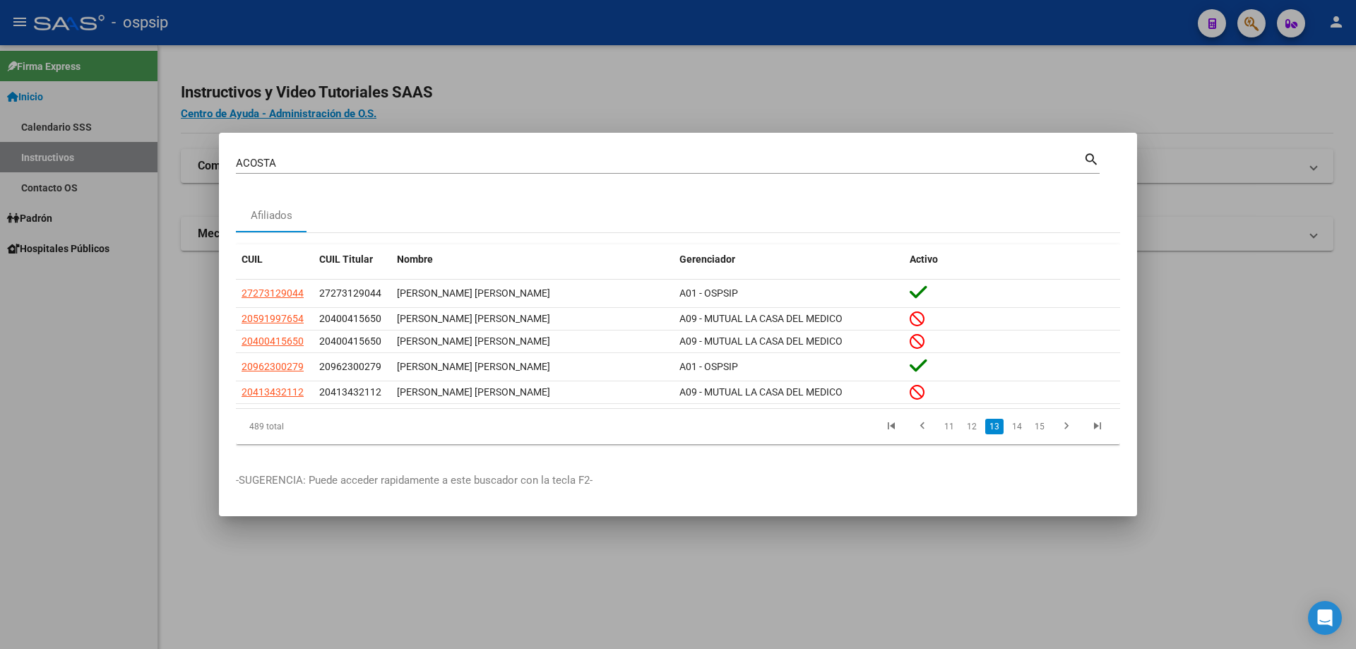
click at [425, 160] on input "ACOSTA" at bounding box center [660, 163] width 848 height 13
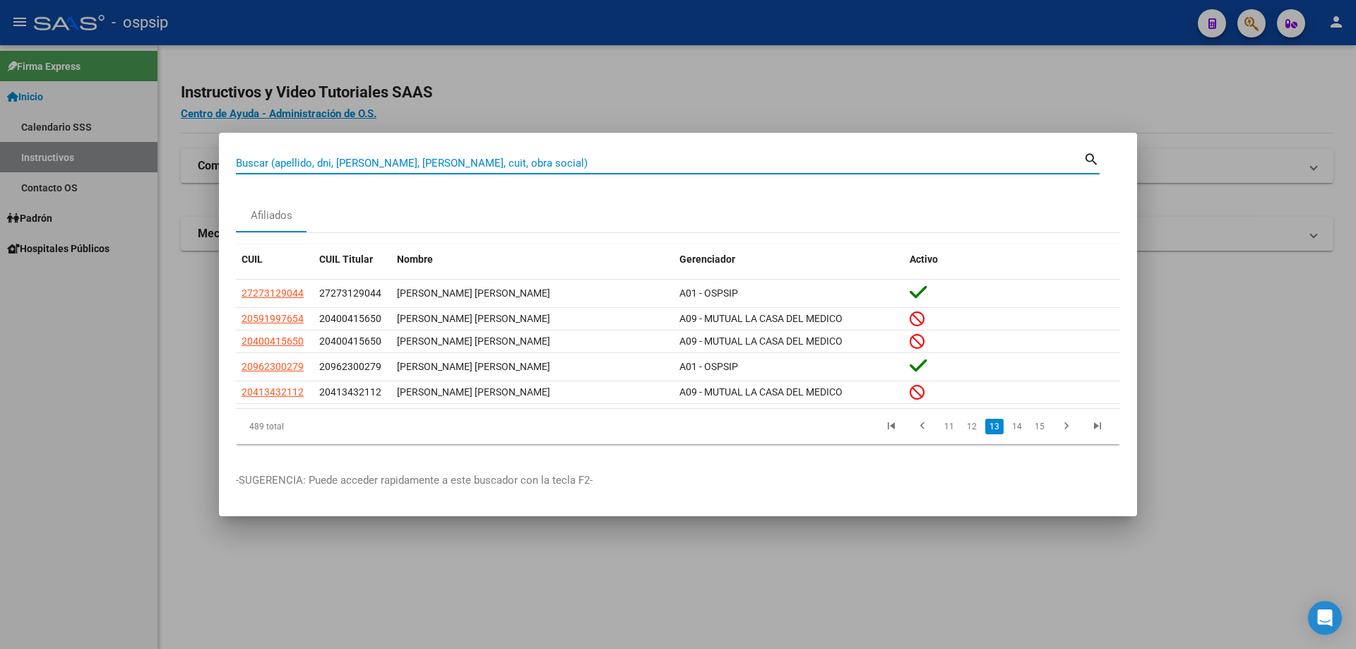
paste input "22388933"
type input "22388933"
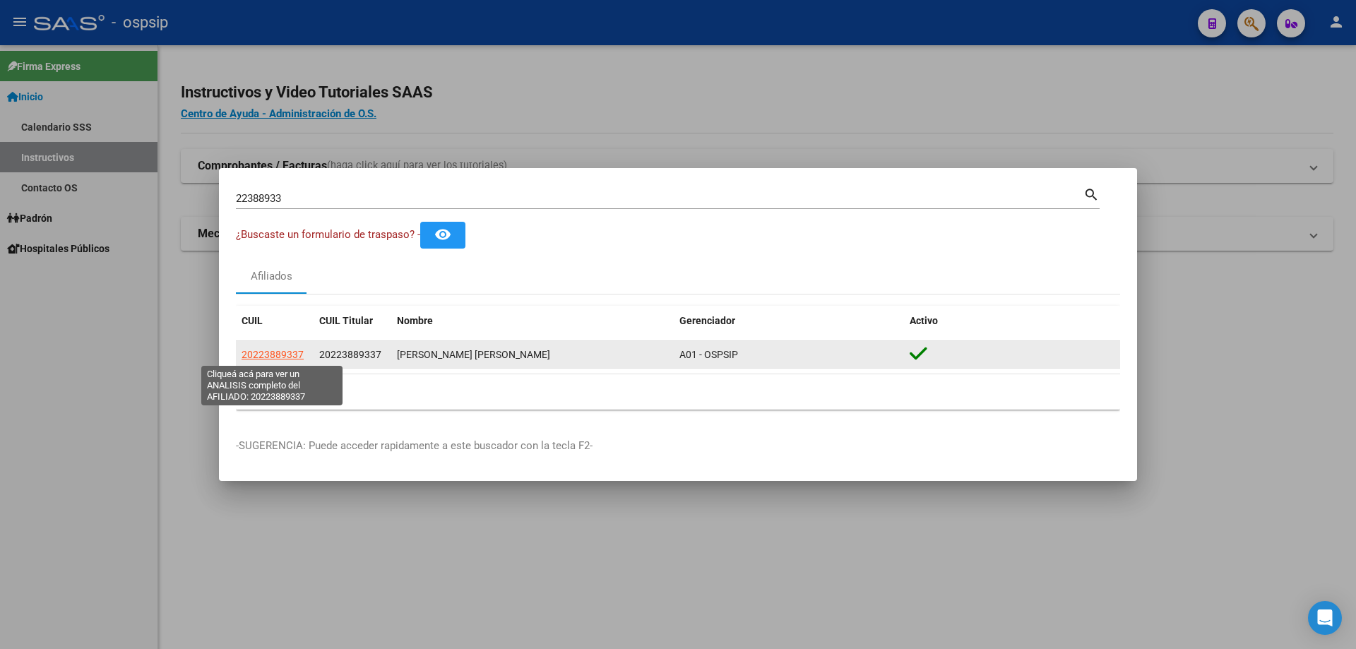
click at [283, 356] on span "20223889337" at bounding box center [273, 354] width 62 height 11
type textarea "20223889337"
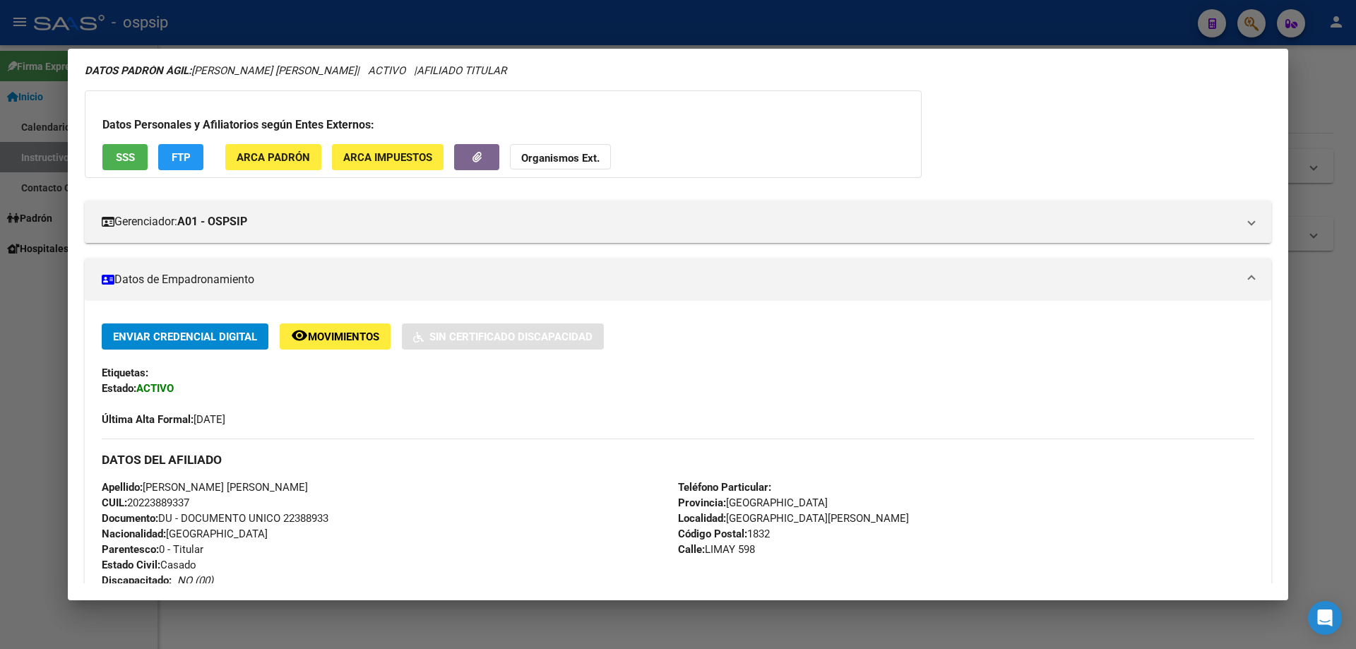
scroll to position [265, 0]
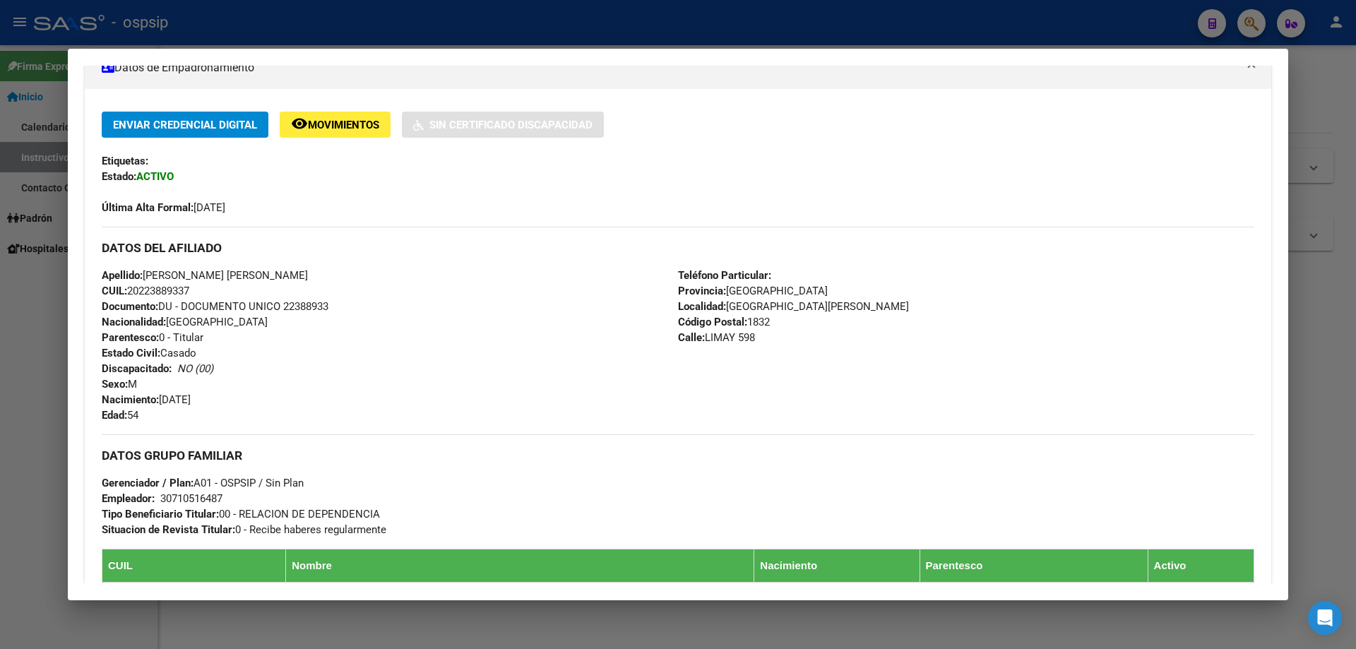
click at [313, 30] on div at bounding box center [678, 324] width 1356 height 649
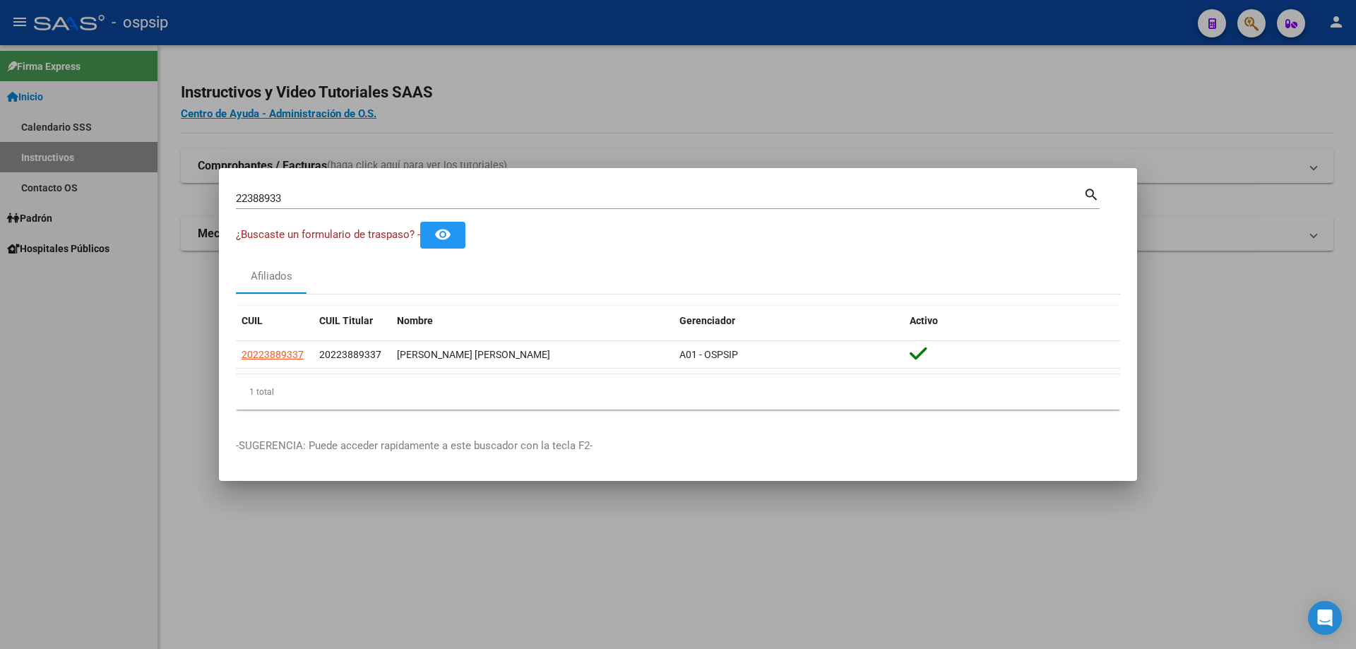
click at [336, 196] on input "22388933" at bounding box center [660, 198] width 848 height 13
drag, startPoint x: 336, startPoint y: 196, endPoint x: 341, endPoint y: 203, distance: 9.2
click at [336, 196] on input "22388933" at bounding box center [660, 198] width 848 height 13
type input "ORO"
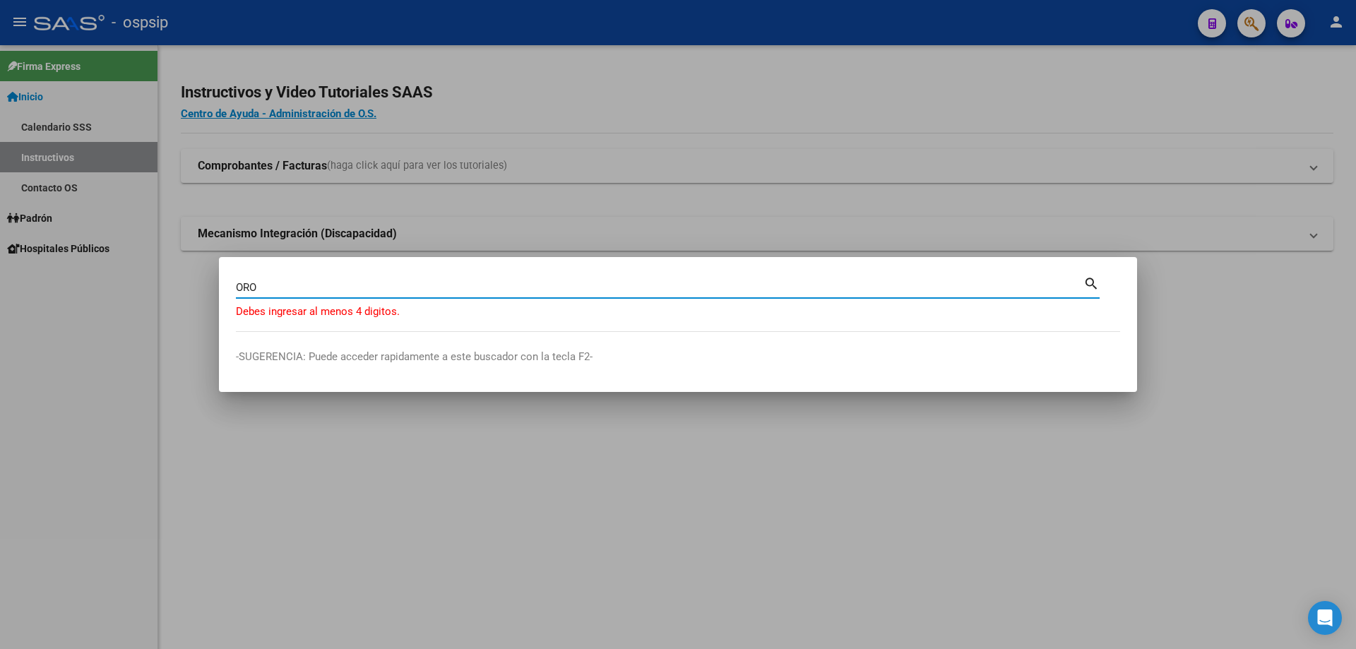
click at [265, 285] on input "ORO" at bounding box center [660, 287] width 848 height 13
type input "O"
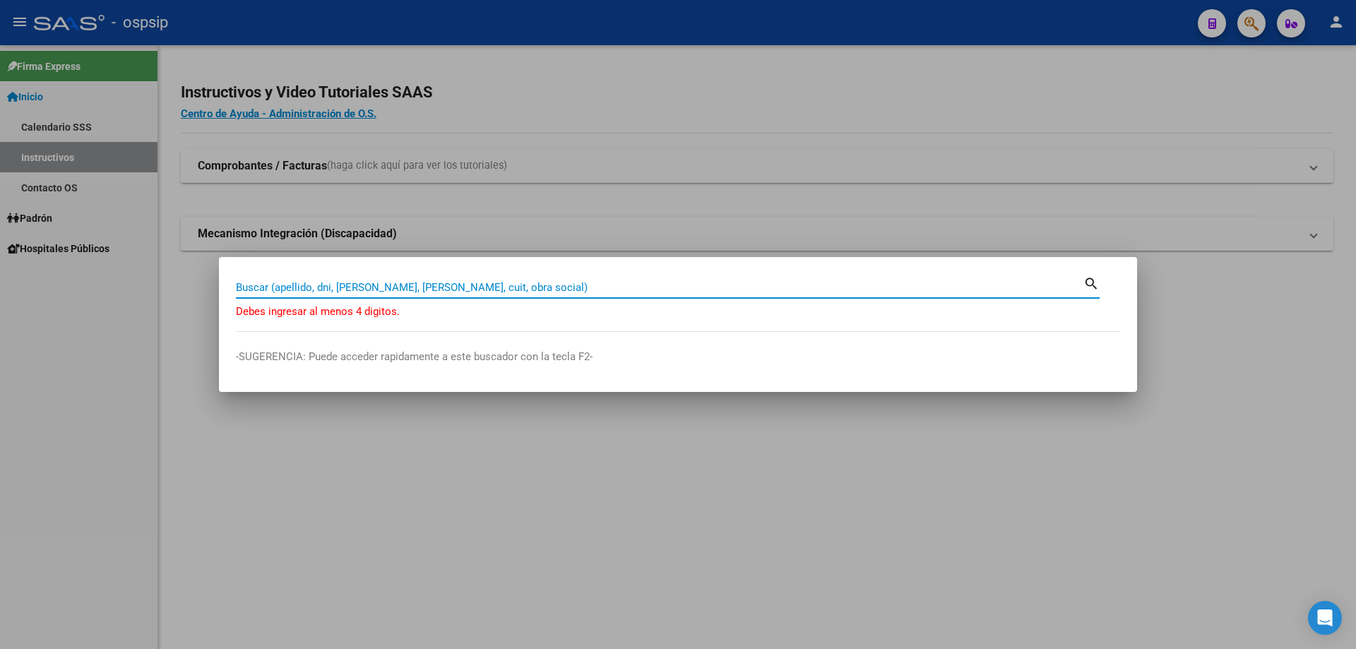
type input "0"
type input "ORO [PERSON_NAME]"
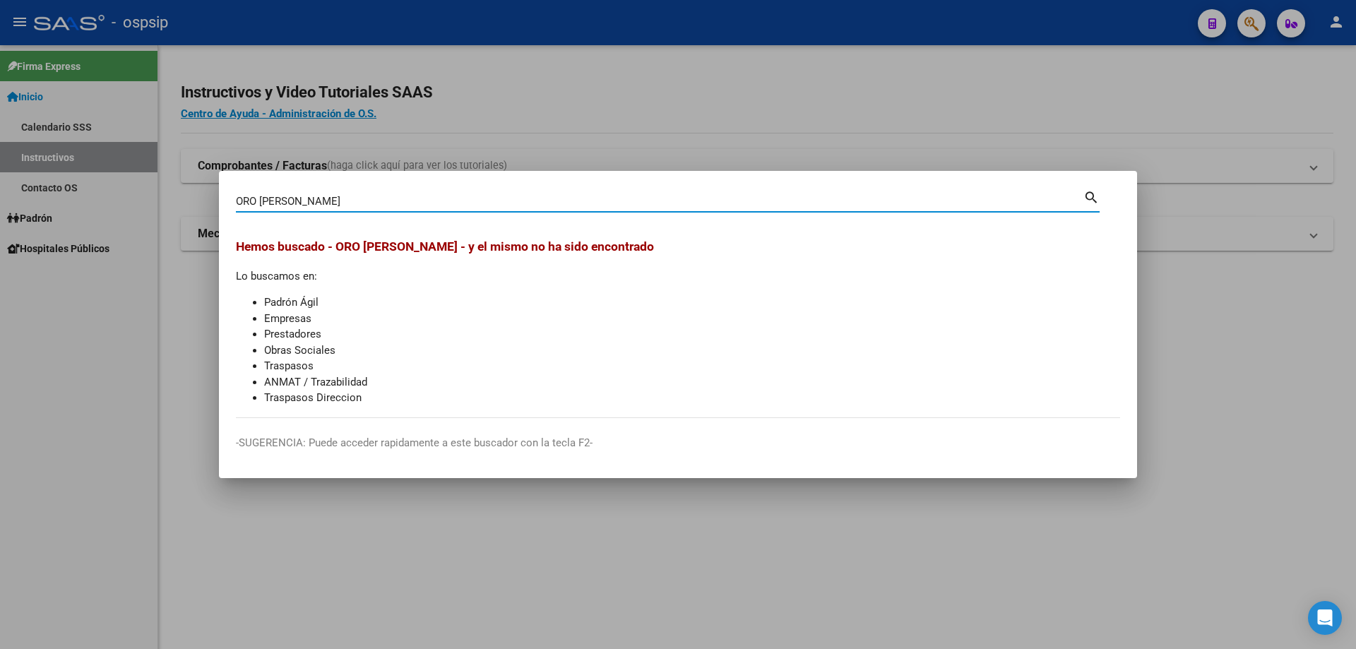
click at [314, 201] on input "ORO [PERSON_NAME]" at bounding box center [660, 201] width 848 height 13
type input "[PERSON_NAME]"
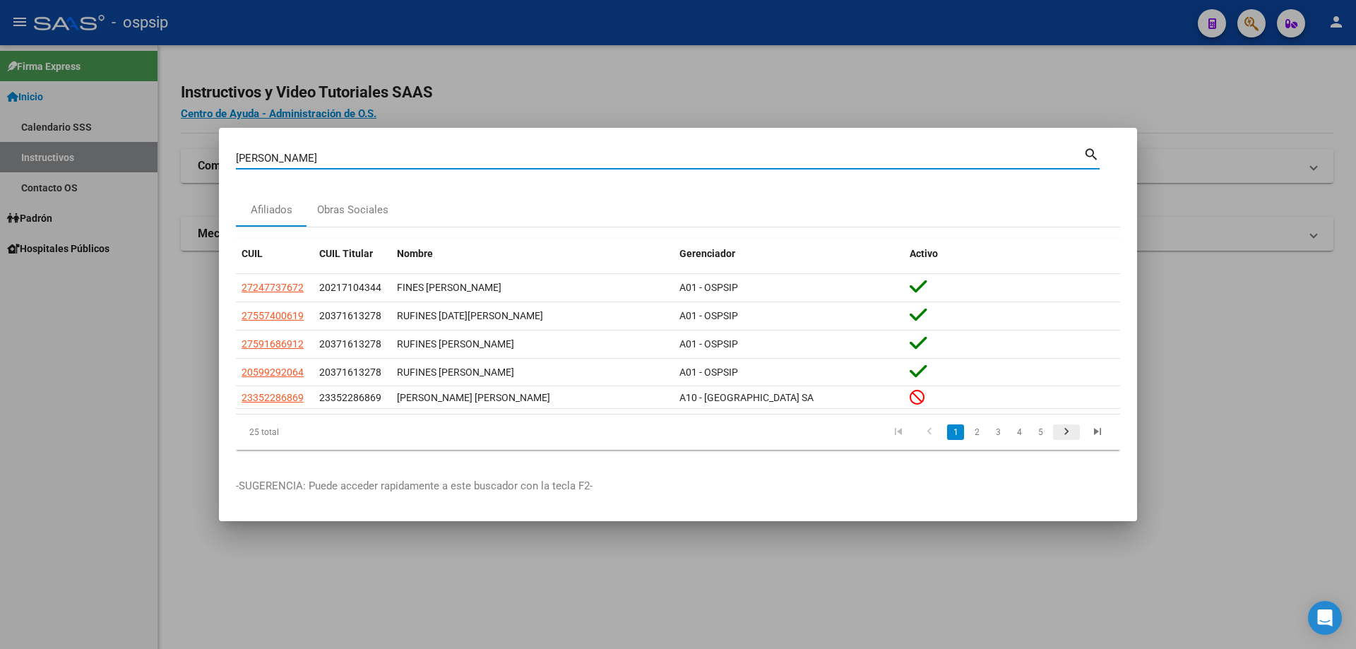
click at [1065, 434] on icon "go to next page" at bounding box center [1066, 433] width 18 height 17
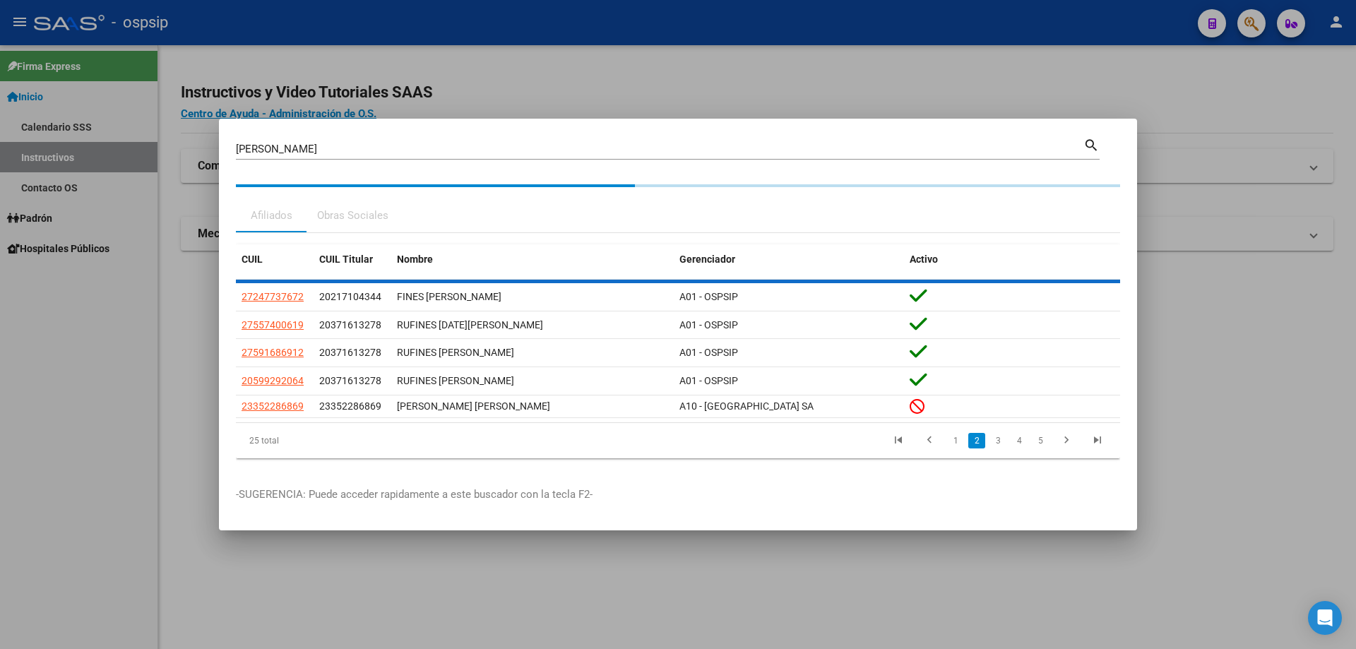
click at [1065, 433] on div "25 total 1 2 3 4 5" at bounding box center [678, 440] width 884 height 35
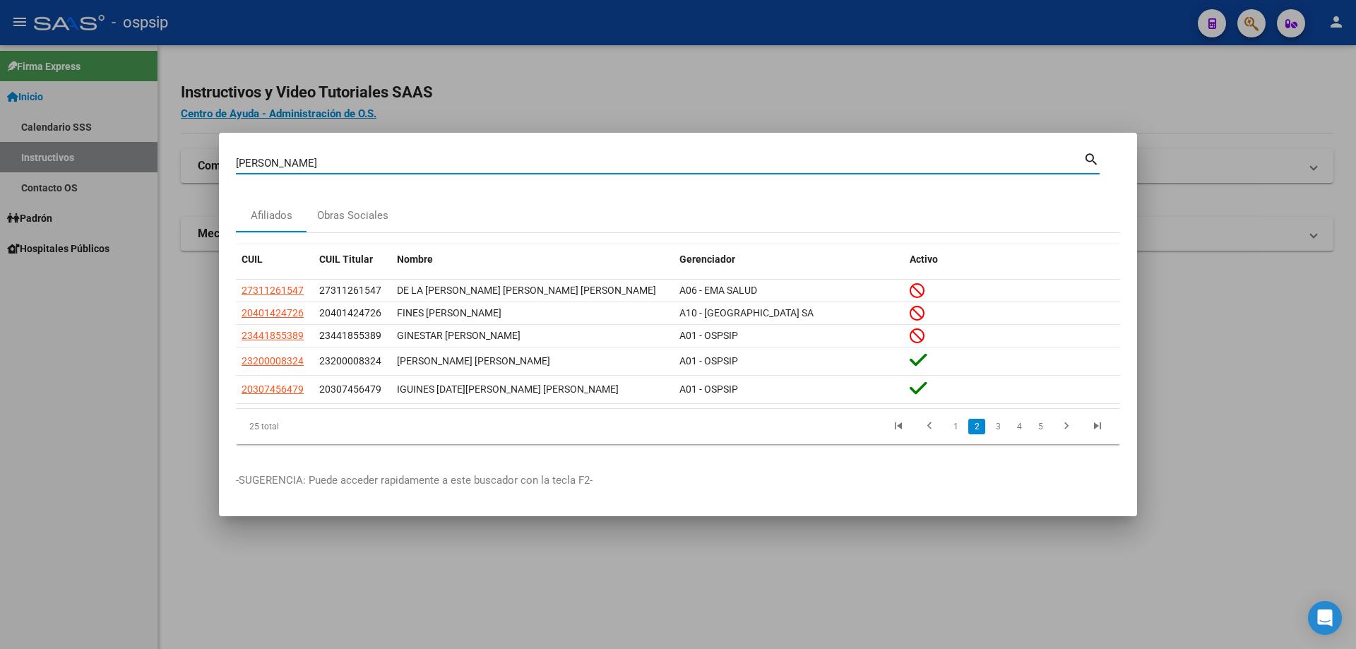
click at [394, 162] on input "[PERSON_NAME]" at bounding box center [660, 163] width 848 height 13
paste input "28814242"
type input "28814242"
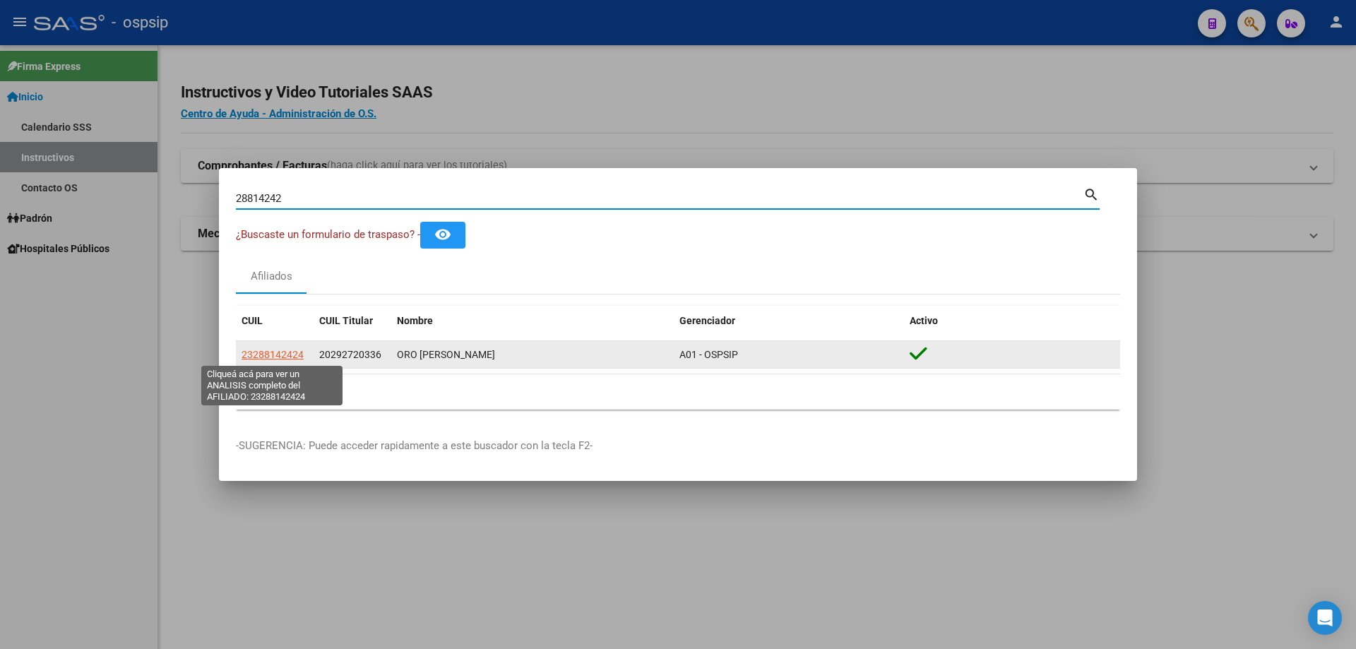
click at [273, 355] on span "23288142424" at bounding box center [273, 354] width 62 height 11
type textarea "23288142424"
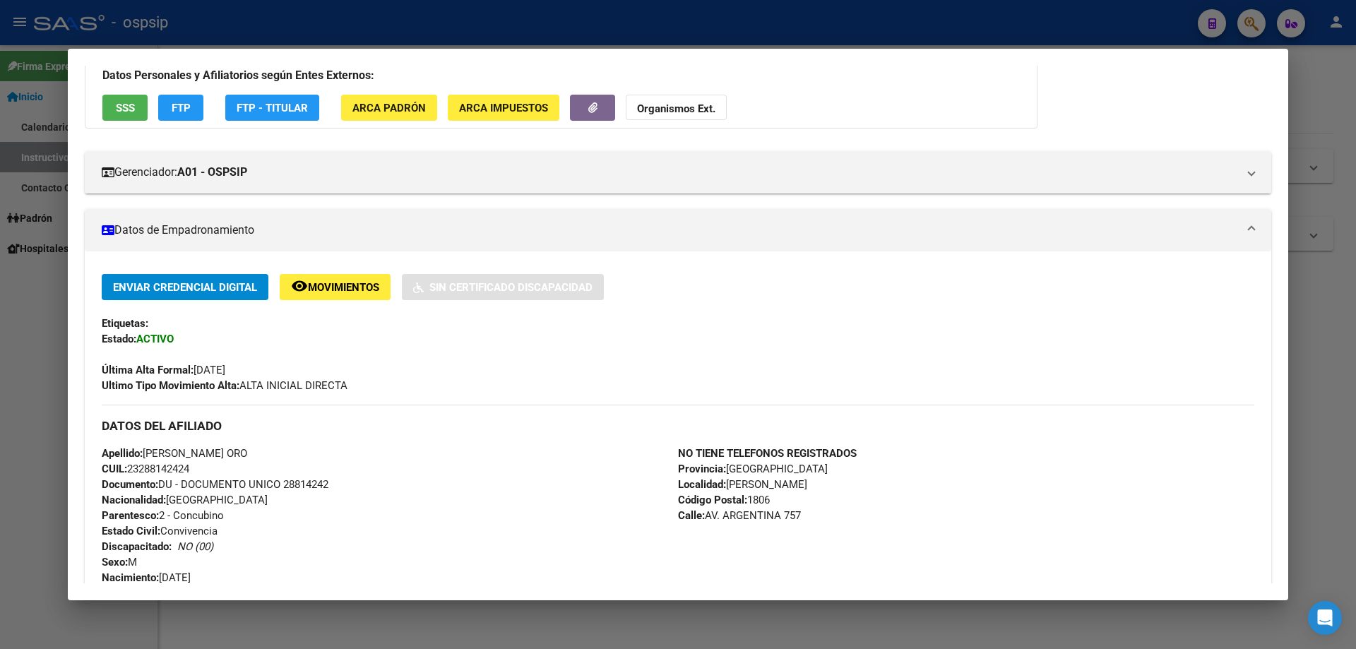
scroll to position [283, 0]
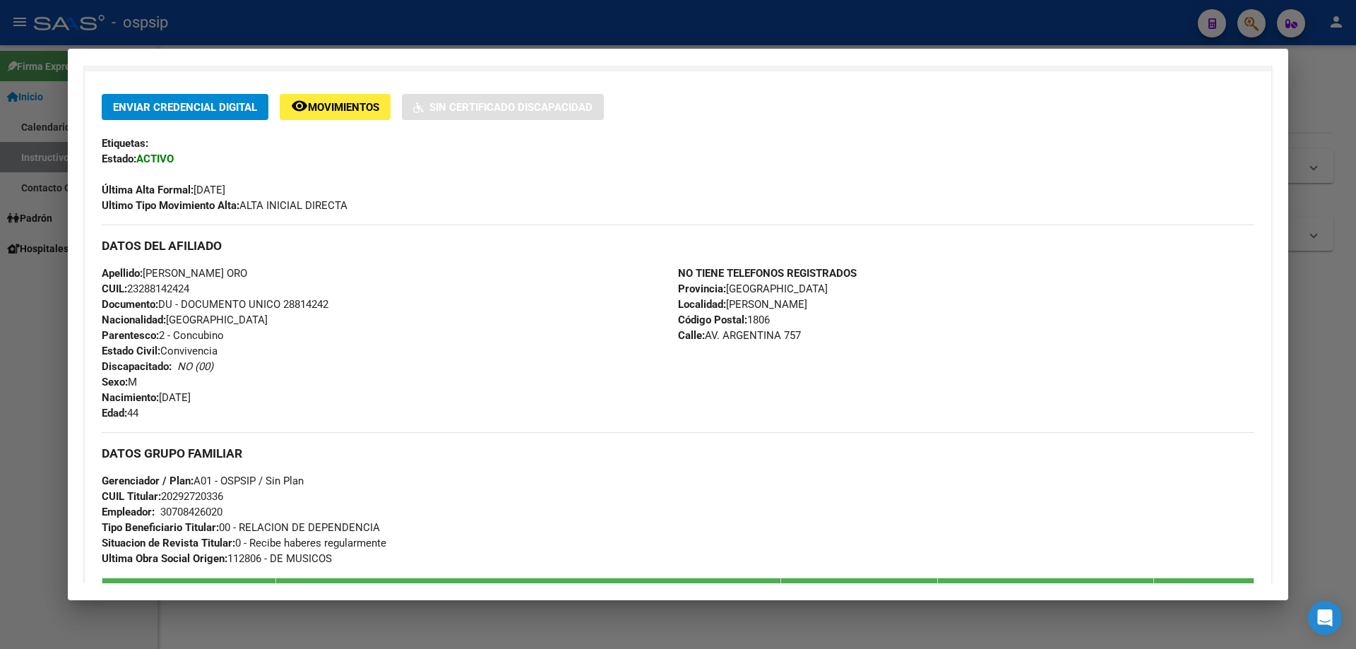
click at [701, 11] on div at bounding box center [678, 324] width 1356 height 649
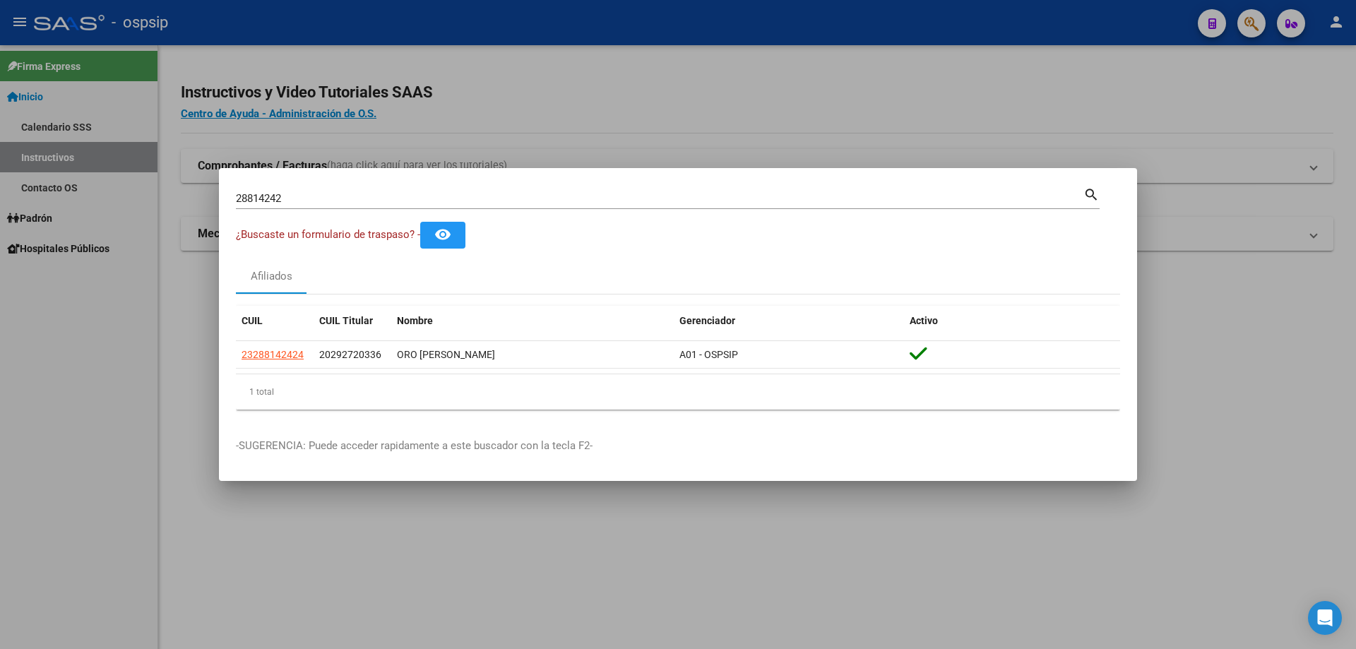
click at [456, 194] on input "28814242" at bounding box center [660, 198] width 848 height 13
click at [464, 201] on input "3195" at bounding box center [660, 198] width 848 height 13
type input "31954583"
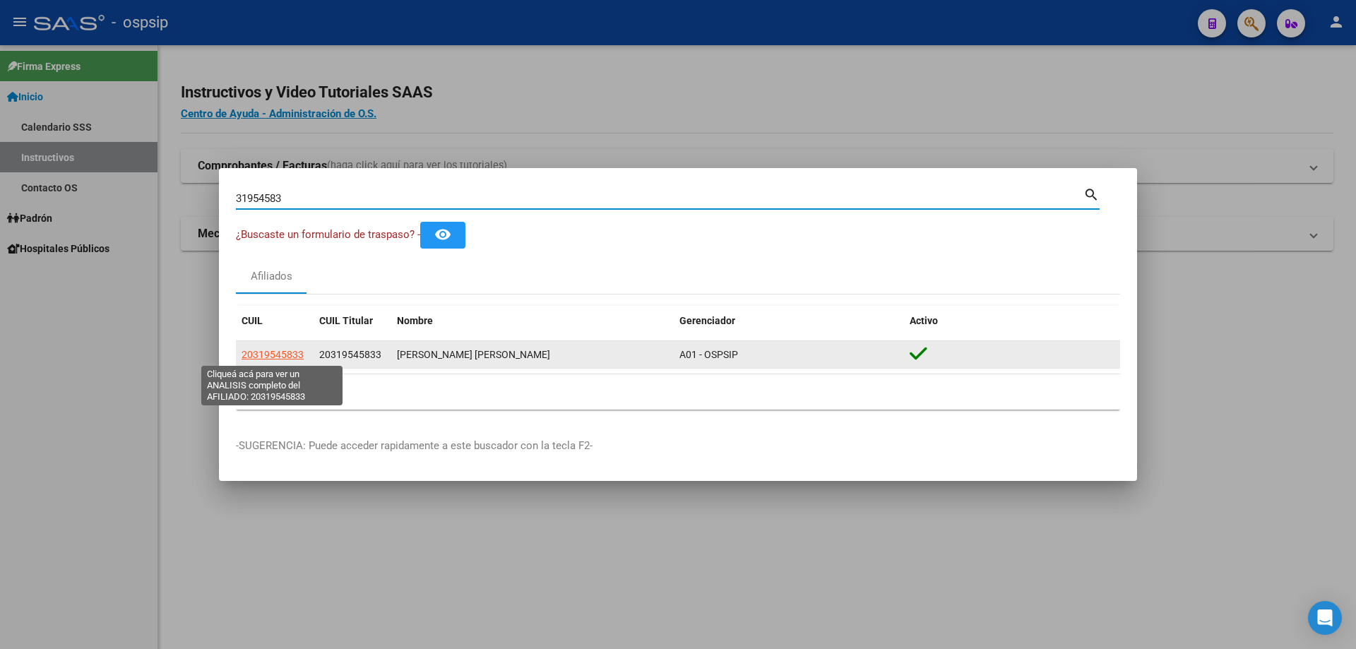
drag, startPoint x: 275, startPoint y: 347, endPoint x: 281, endPoint y: 350, distance: 7.3
click at [276, 347] on app-link-go-to "20319545833" at bounding box center [273, 355] width 62 height 16
click at [285, 352] on span "20319545833" at bounding box center [273, 354] width 62 height 11
type textarea "20319545833"
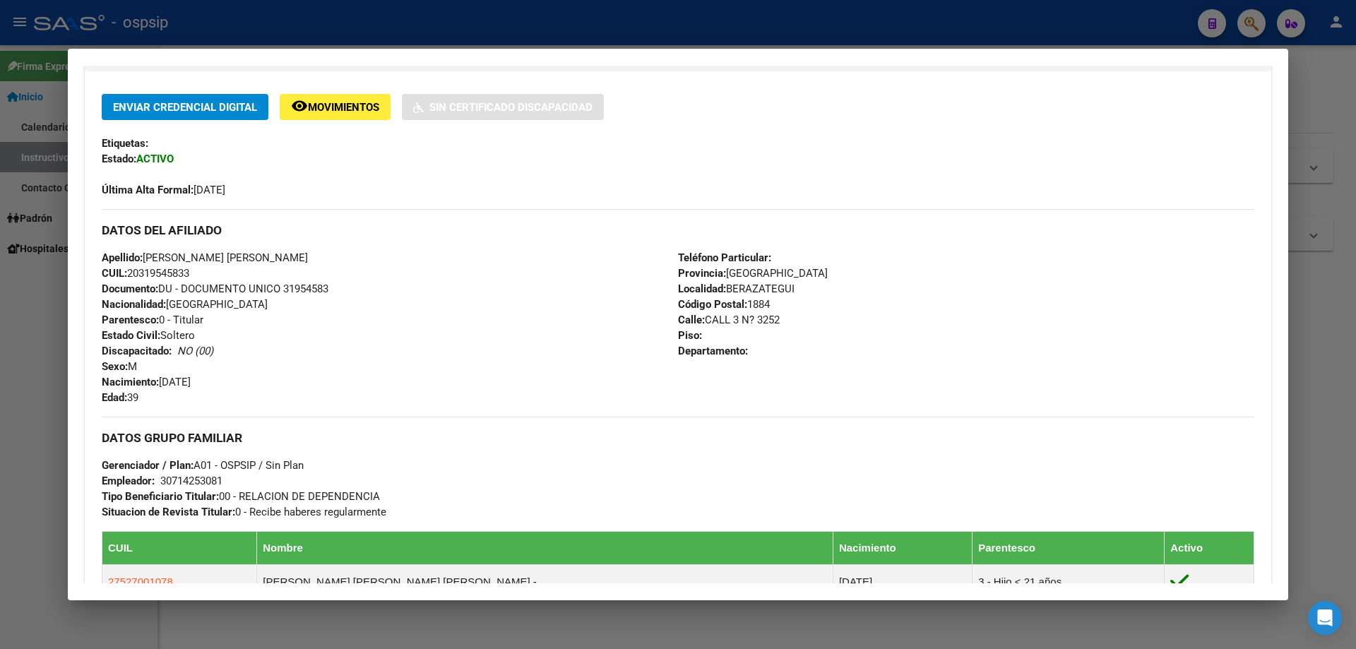
drag, startPoint x: 333, startPoint y: 289, endPoint x: 286, endPoint y: 288, distance: 47.3
click at [286, 288] on div "Apellido: [PERSON_NAME] [PERSON_NAME] CUIL: 20319545833 Documento: DU - DOCUMEN…" at bounding box center [390, 327] width 576 height 155
copy span "31954583"
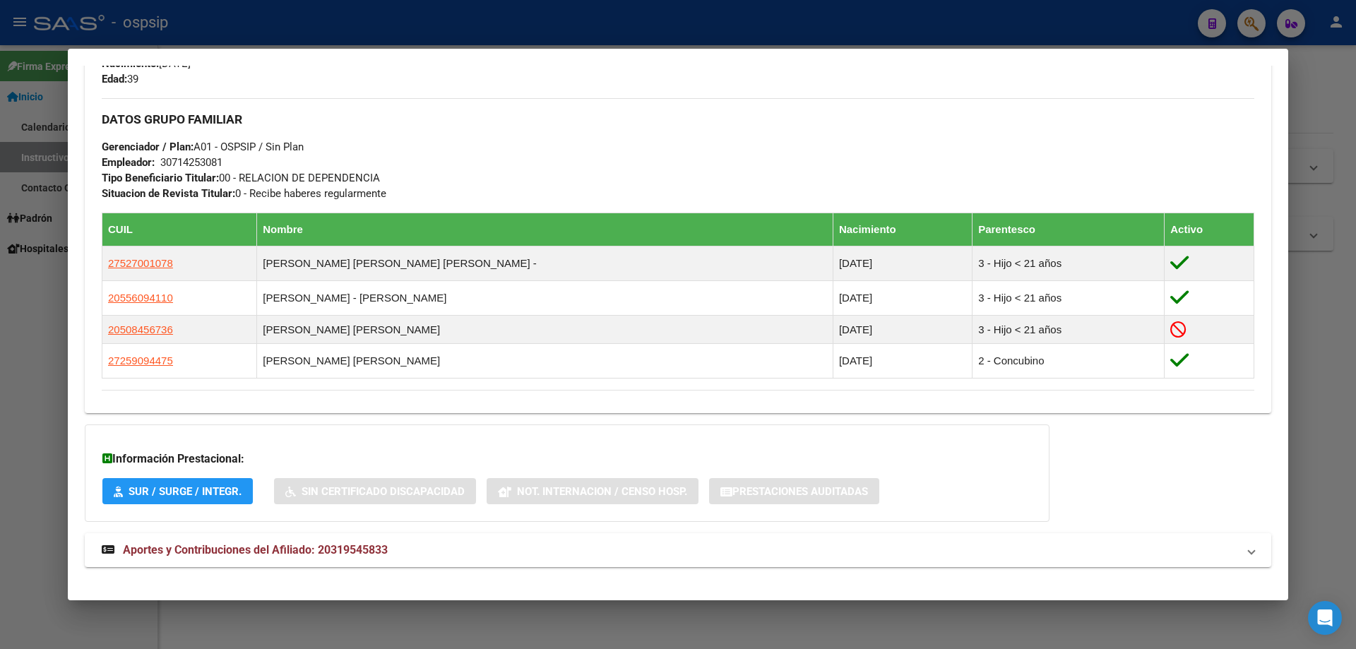
scroll to position [617, 0]
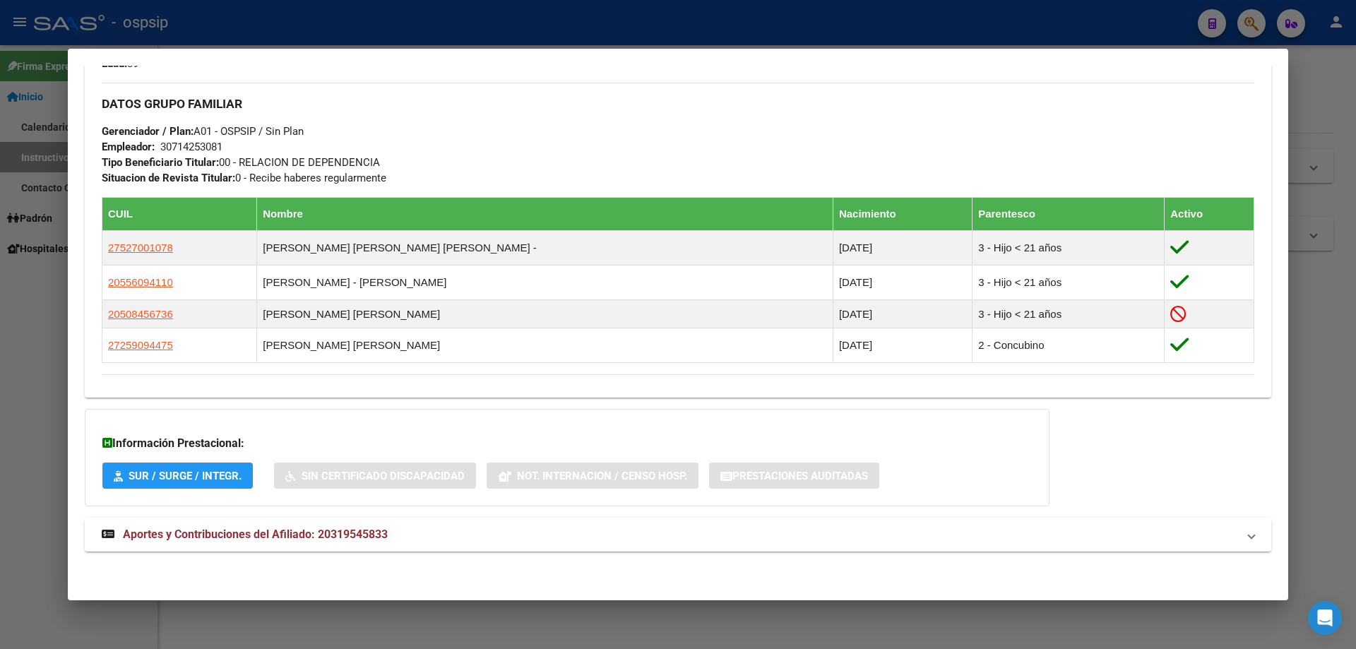
click at [322, 528] on span "Aportes y Contribuciones del Afiliado: 20319545833" at bounding box center [255, 534] width 265 height 13
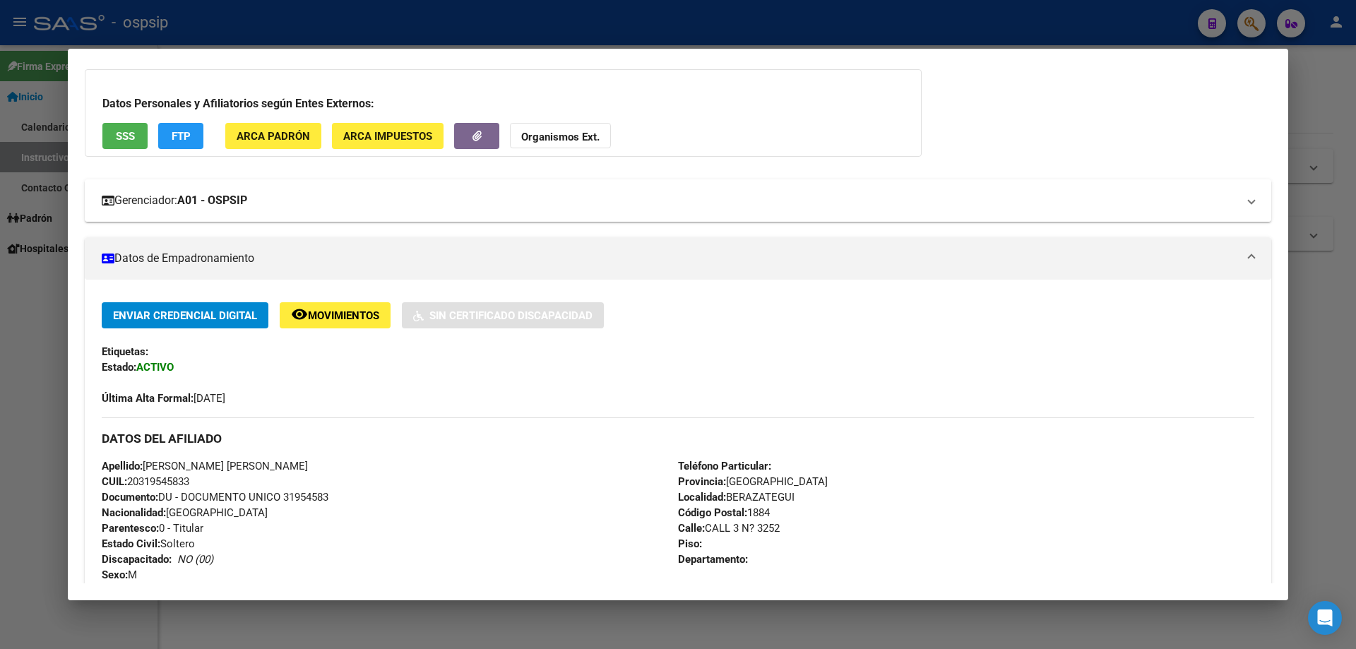
scroll to position [0, 0]
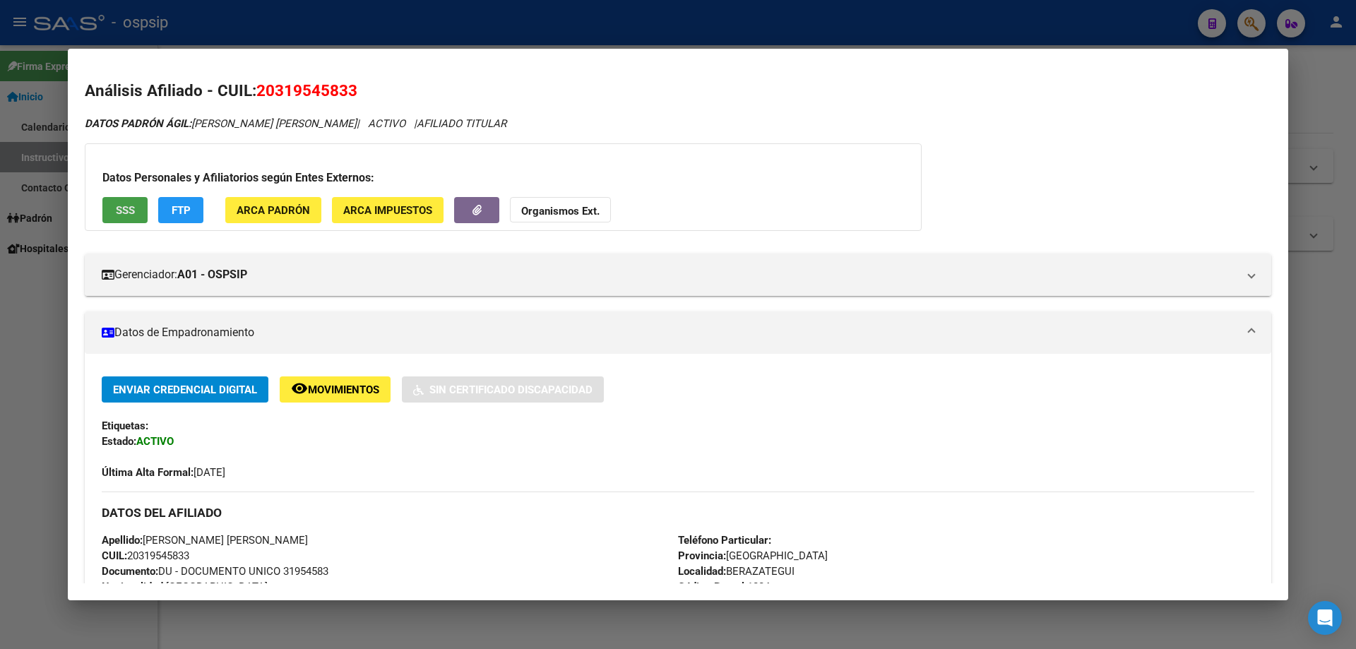
click at [125, 213] on span "SSS" at bounding box center [125, 210] width 19 height 13
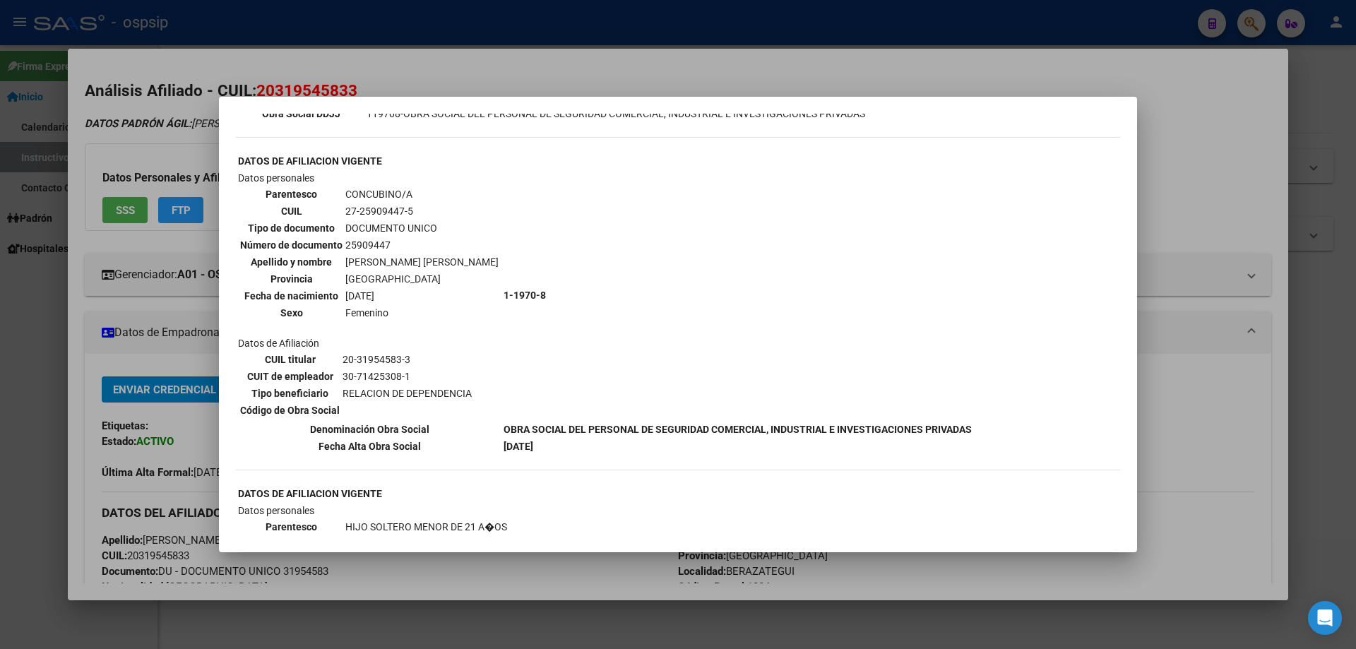
scroll to position [184, 0]
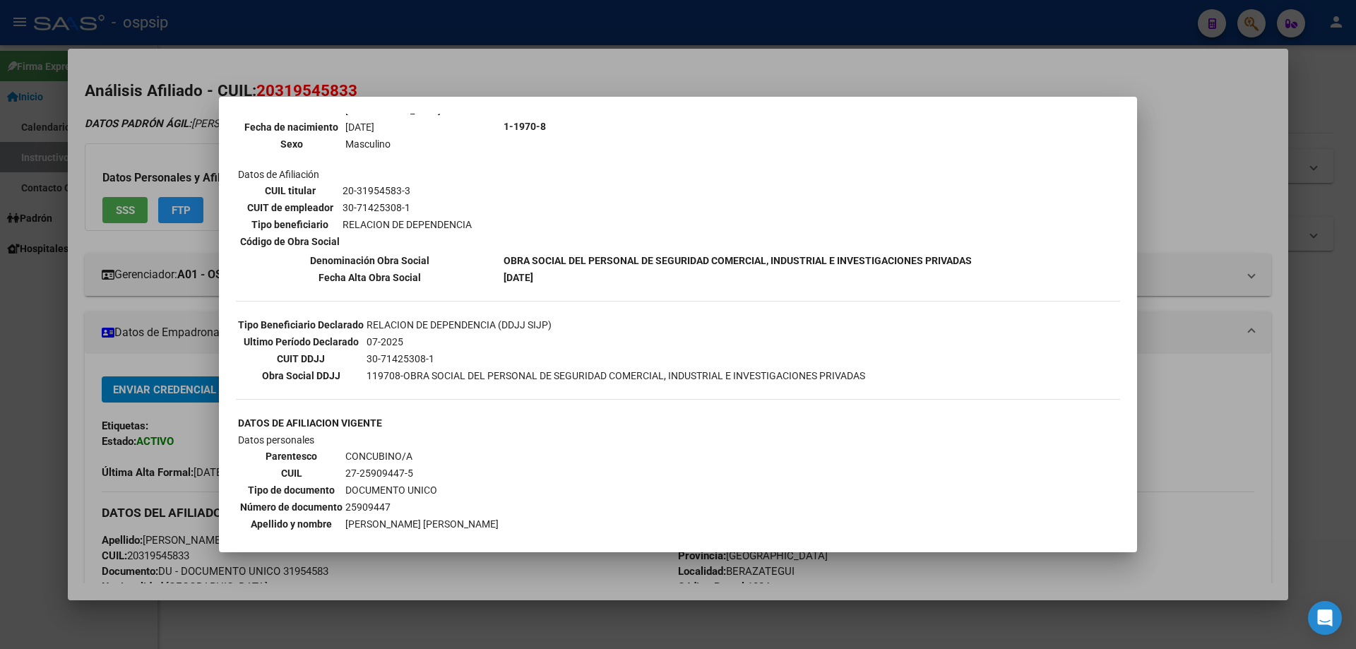
click at [456, 47] on div at bounding box center [678, 324] width 1356 height 649
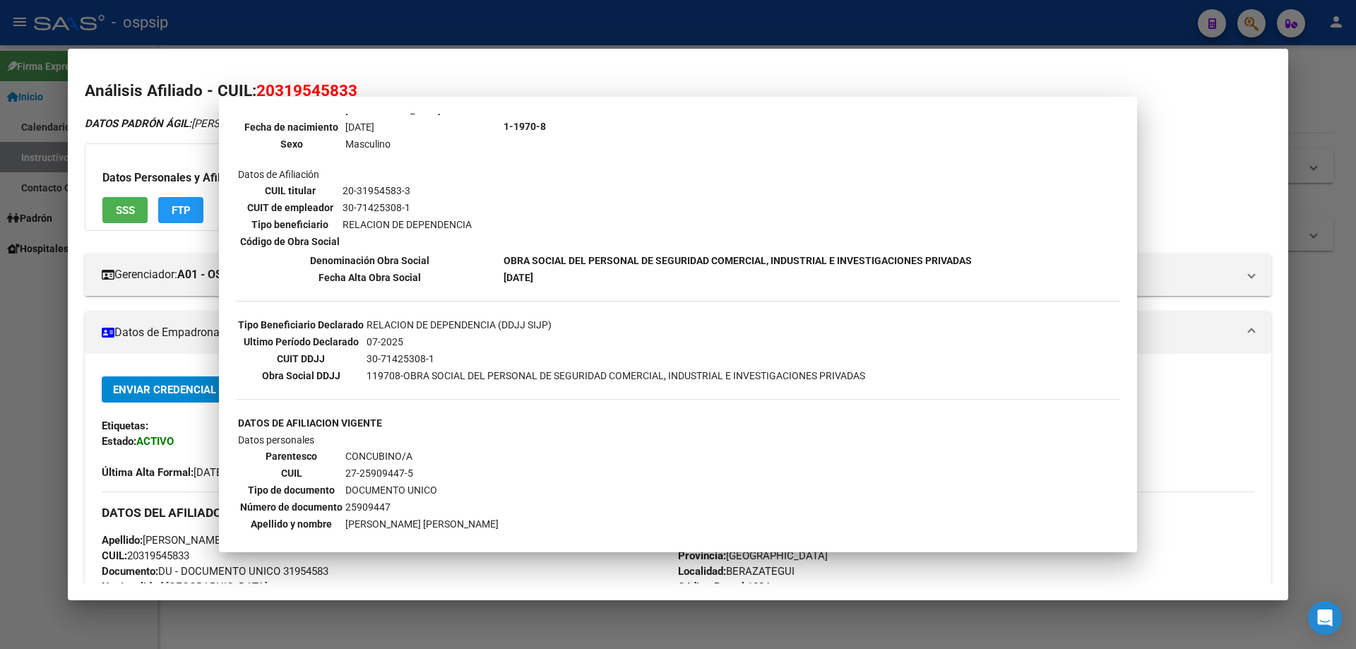
click at [428, 32] on div at bounding box center [678, 324] width 1356 height 649
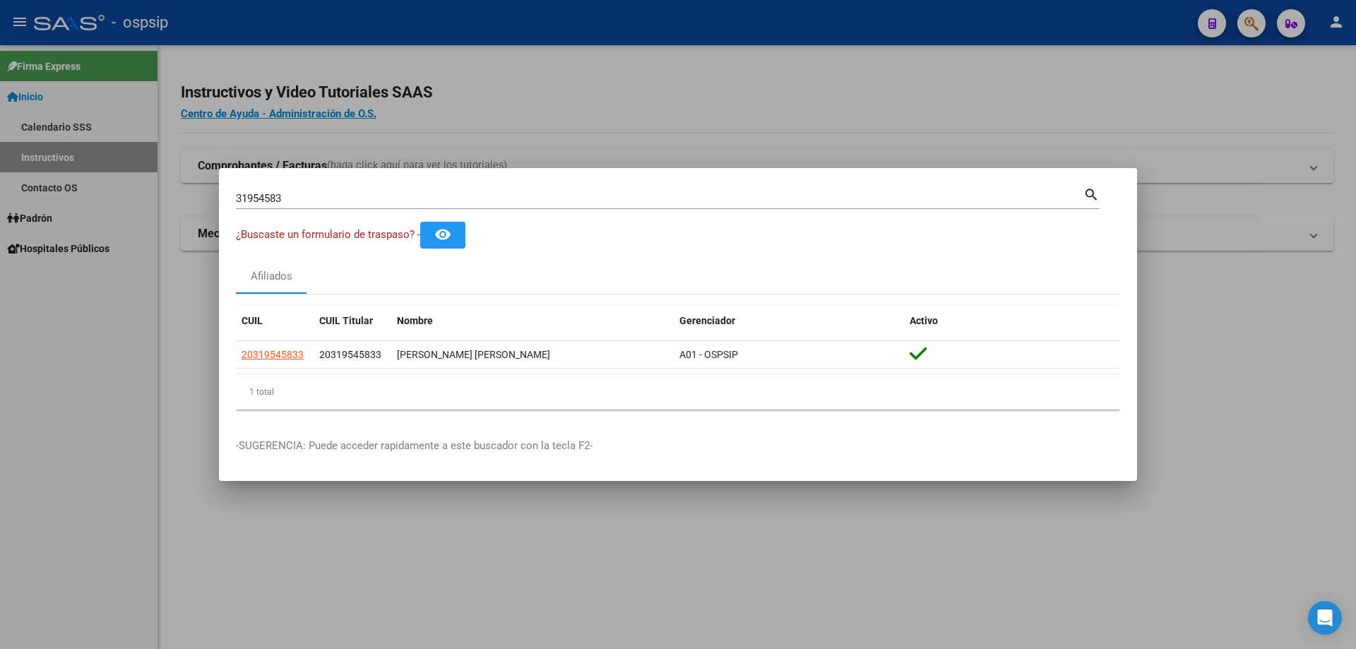
click at [413, 194] on input "31954583" at bounding box center [660, 198] width 848 height 13
click at [281, 199] on input "4915" at bounding box center [660, 198] width 848 height 13
type input "49158682"
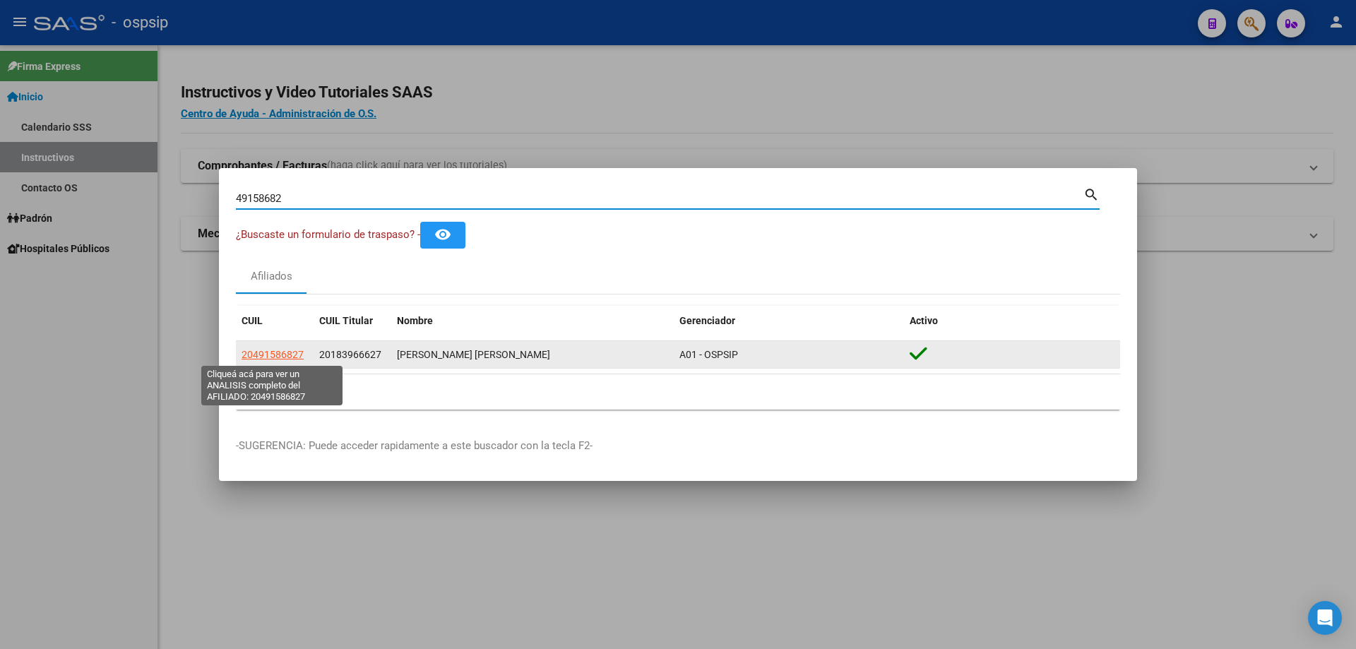
click at [275, 356] on span "20491586827" at bounding box center [273, 354] width 62 height 11
type textarea "20491586827"
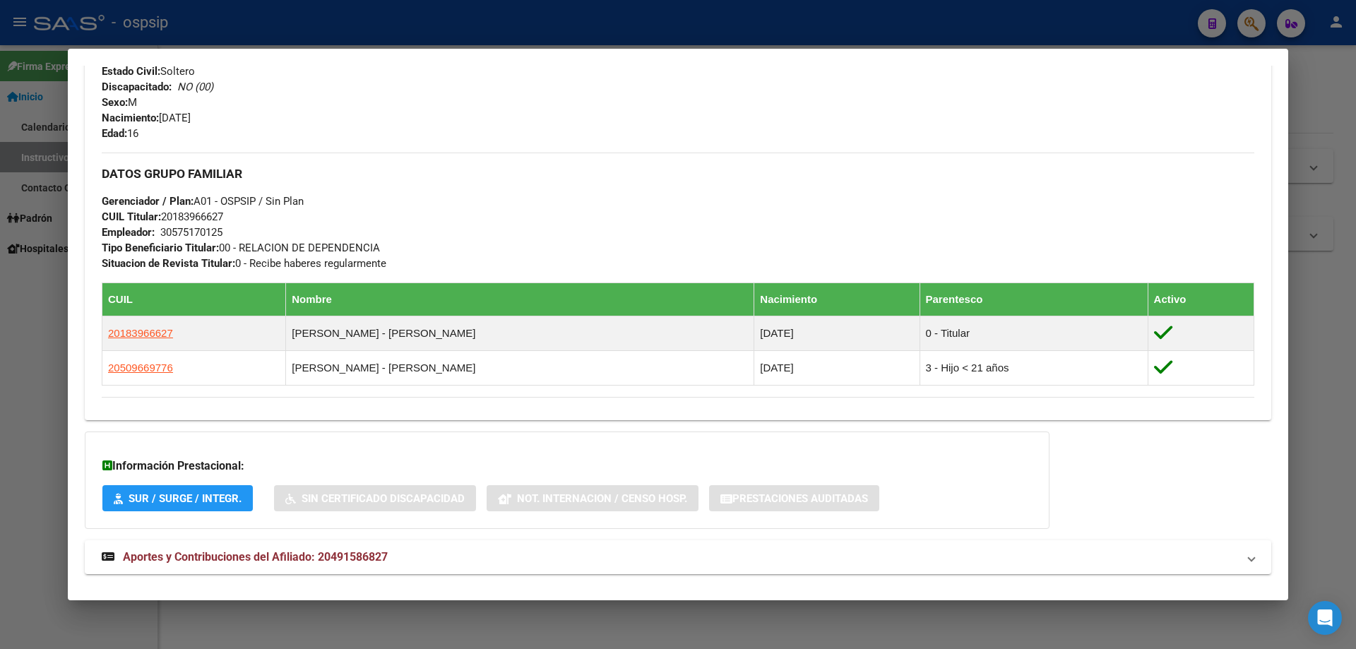
scroll to position [634, 0]
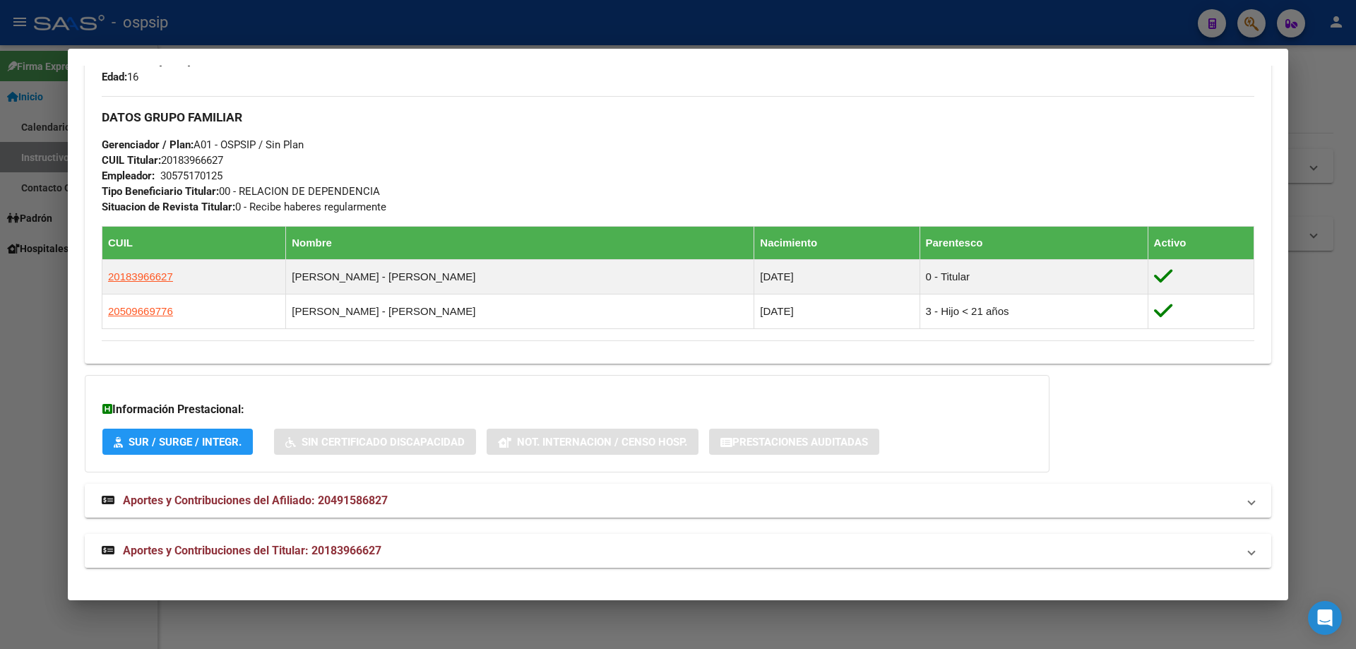
click at [249, 545] on span "Aportes y Contribuciones del Titular: 20183966627" at bounding box center [252, 550] width 259 height 13
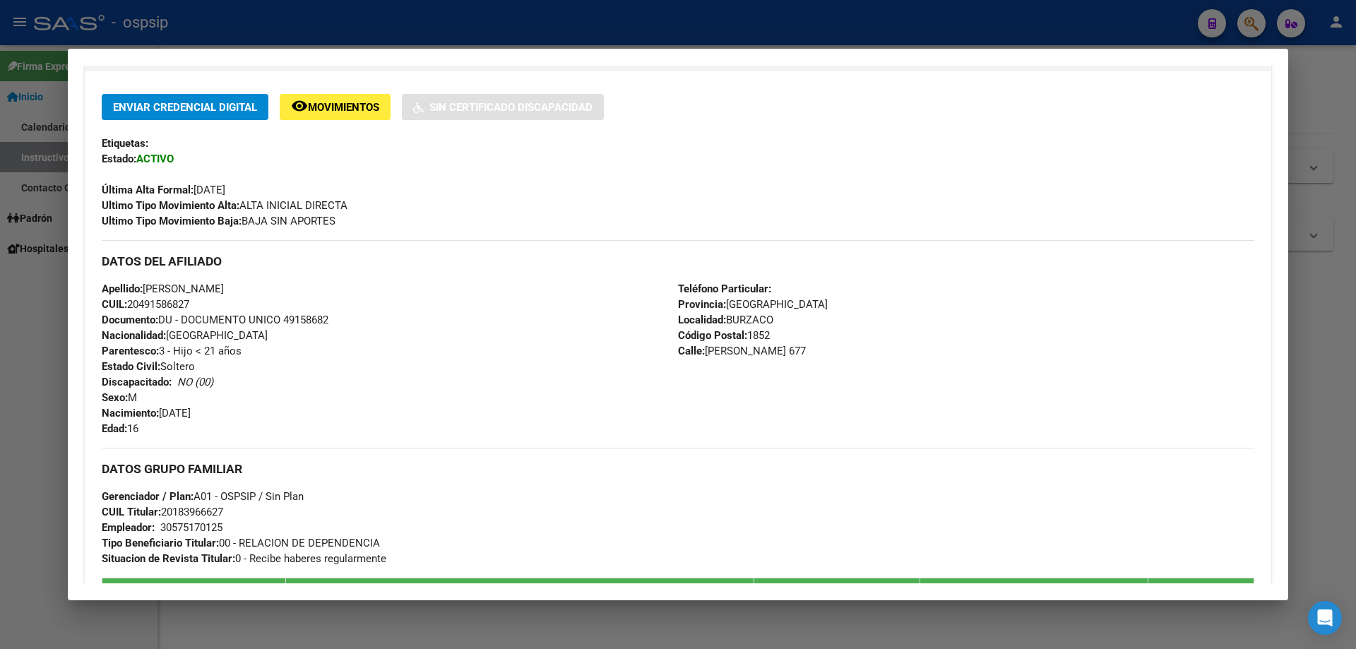
scroll to position [0, 0]
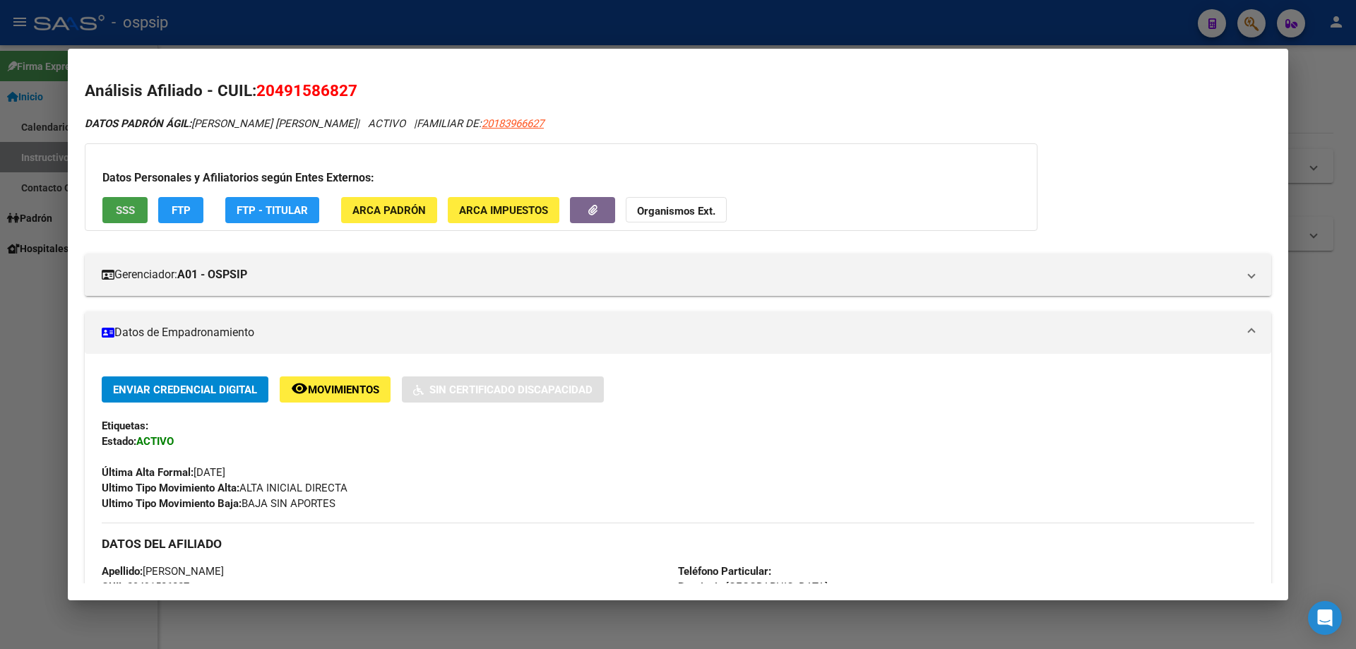
click at [127, 211] on span "SSS" at bounding box center [125, 210] width 19 height 13
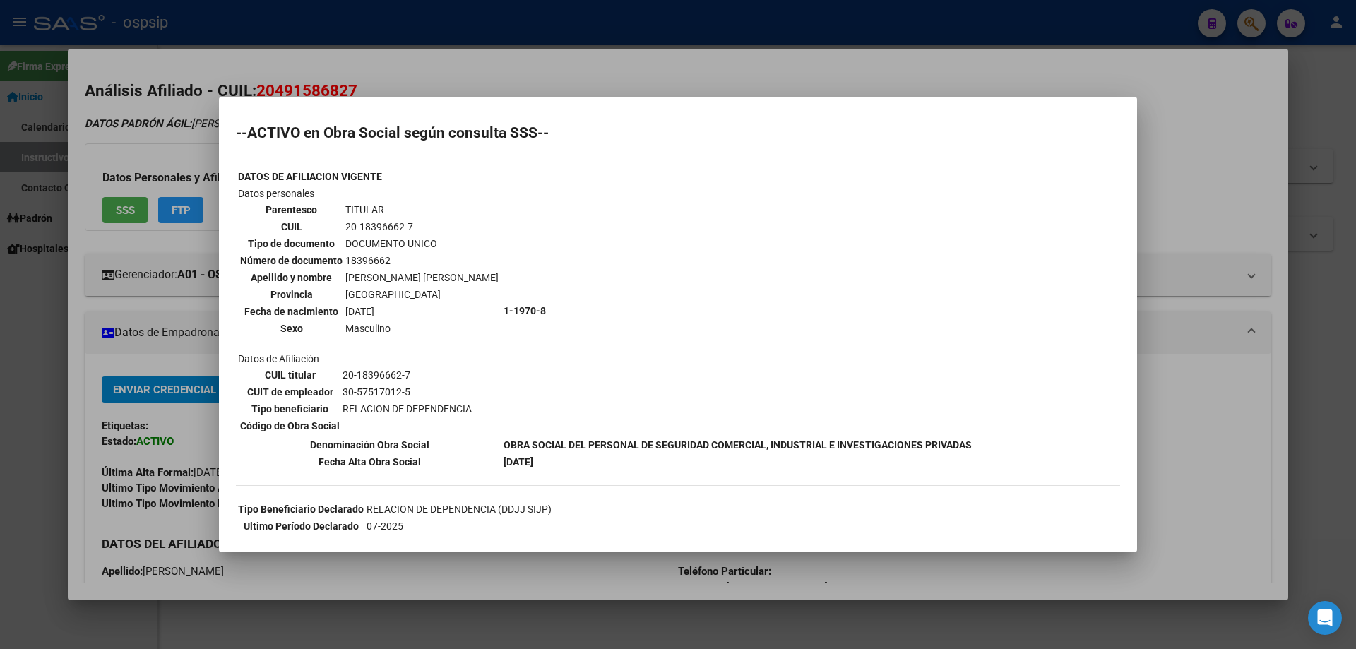
click at [488, 49] on div at bounding box center [678, 324] width 1356 height 649
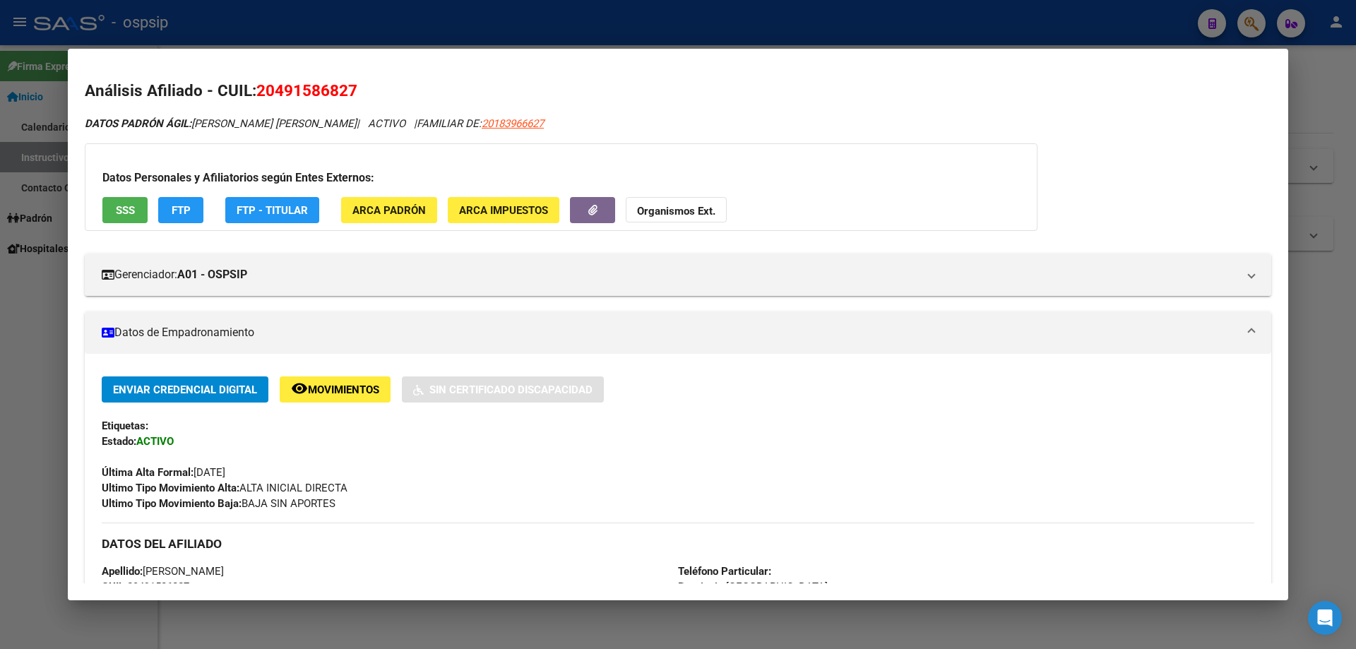
click at [476, 27] on div at bounding box center [678, 324] width 1356 height 649
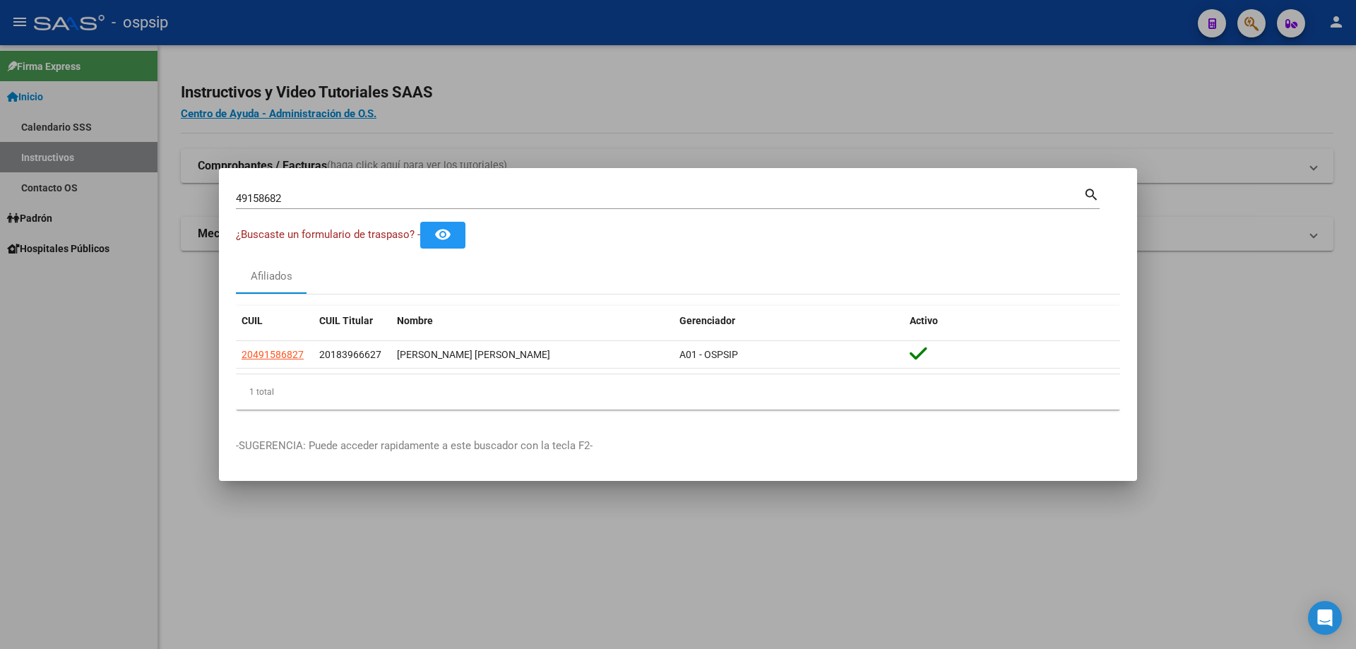
drag, startPoint x: 291, startPoint y: 189, endPoint x: 279, endPoint y: 196, distance: 13.9
click at [279, 196] on div "49158682 Buscar (apellido, dni, [PERSON_NAME], [PERSON_NAME], cuit, obra social)" at bounding box center [660, 198] width 848 height 21
drag, startPoint x: 303, startPoint y: 198, endPoint x: 225, endPoint y: 197, distance: 77.7
click at [225, 197] on mat-dialog-content "49158682 Buscar (apellido, dni, cuil, nro traspaso, cuit, obra social) search ¿…" at bounding box center [678, 303] width 918 height 236
click at [430, 196] on input "49158682" at bounding box center [660, 198] width 848 height 13
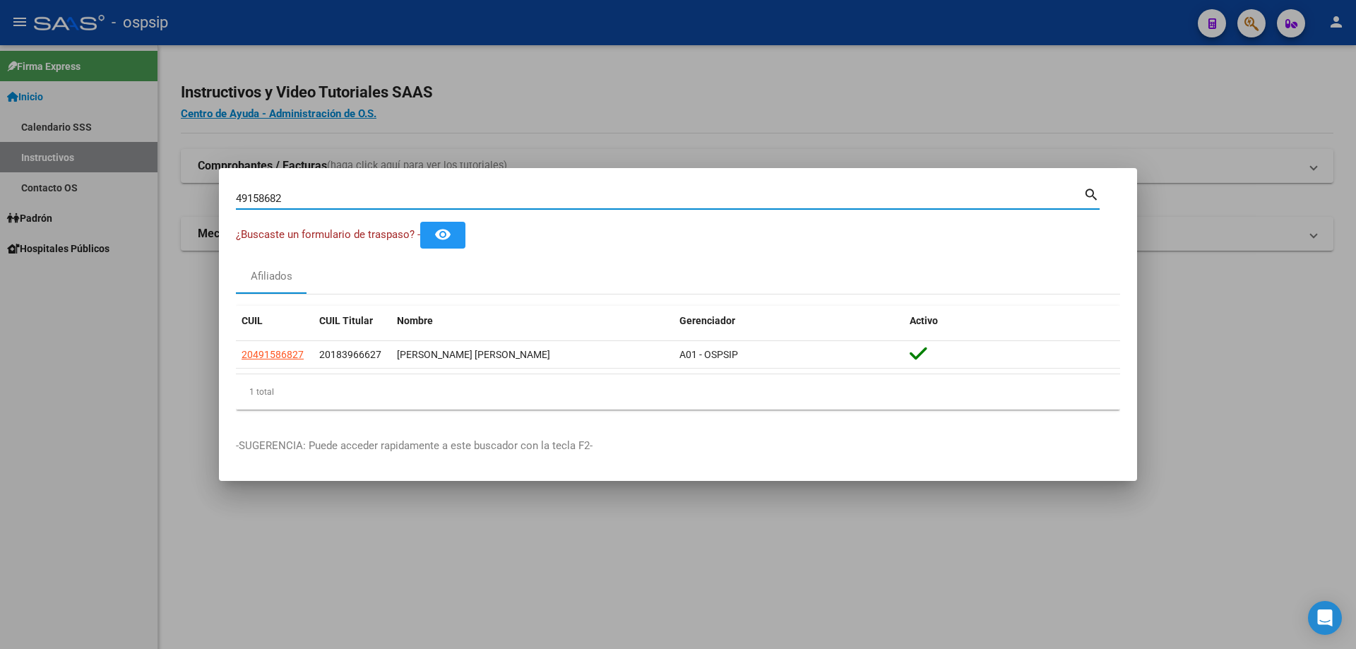
drag, startPoint x: 319, startPoint y: 198, endPoint x: 199, endPoint y: 198, distance: 119.4
click at [200, 198] on div "49158682 Buscar (apellido, dni, cuil, nro traspaso, cuit, obra social) search ¿…" at bounding box center [678, 324] width 1356 height 649
paste input "7606002"
type input "7606002"
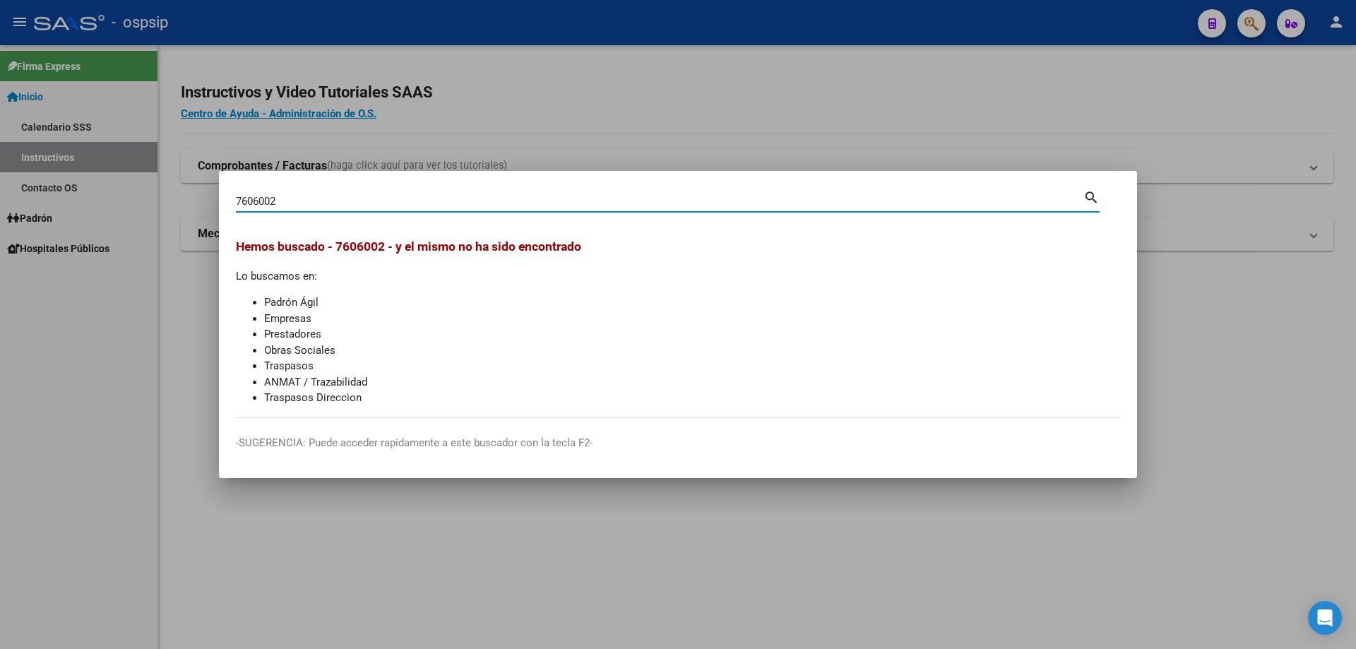
click at [392, 201] on input "7606002" at bounding box center [660, 201] width 848 height 13
click at [393, 201] on input "7606002" at bounding box center [660, 201] width 848 height 13
type input "33958707"
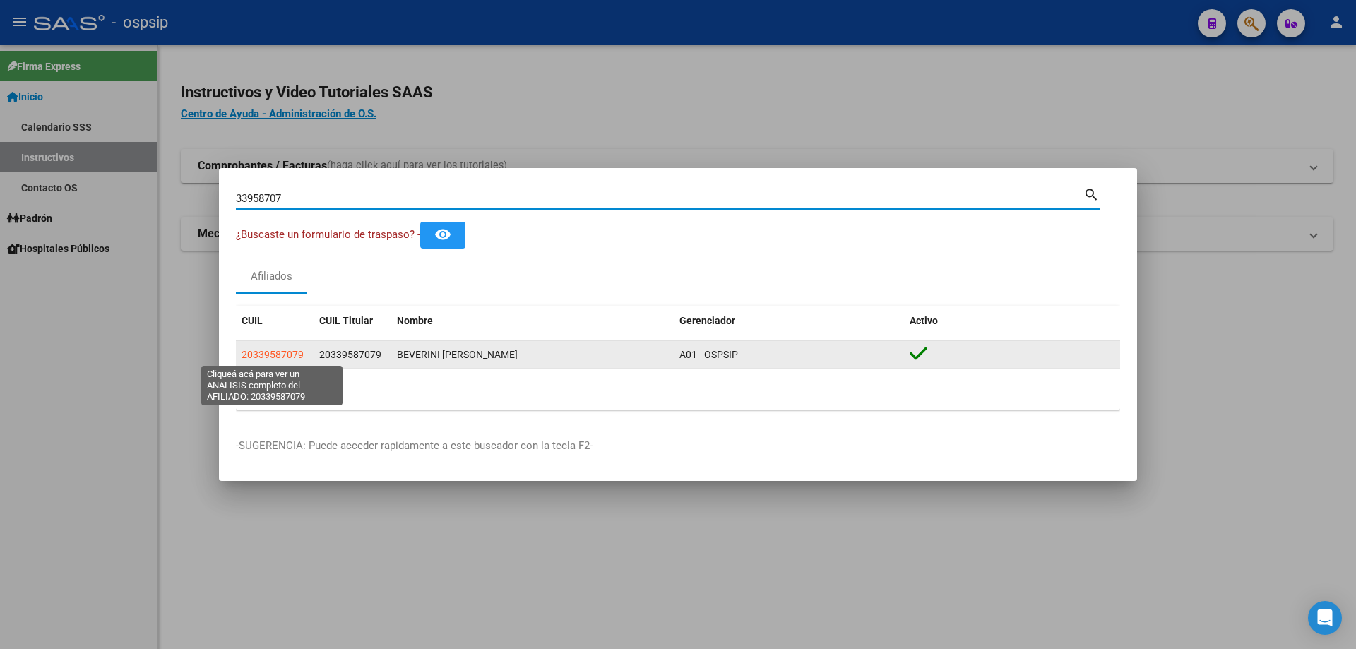
click at [285, 354] on span "20339587079" at bounding box center [273, 354] width 62 height 11
type textarea "20339587079"
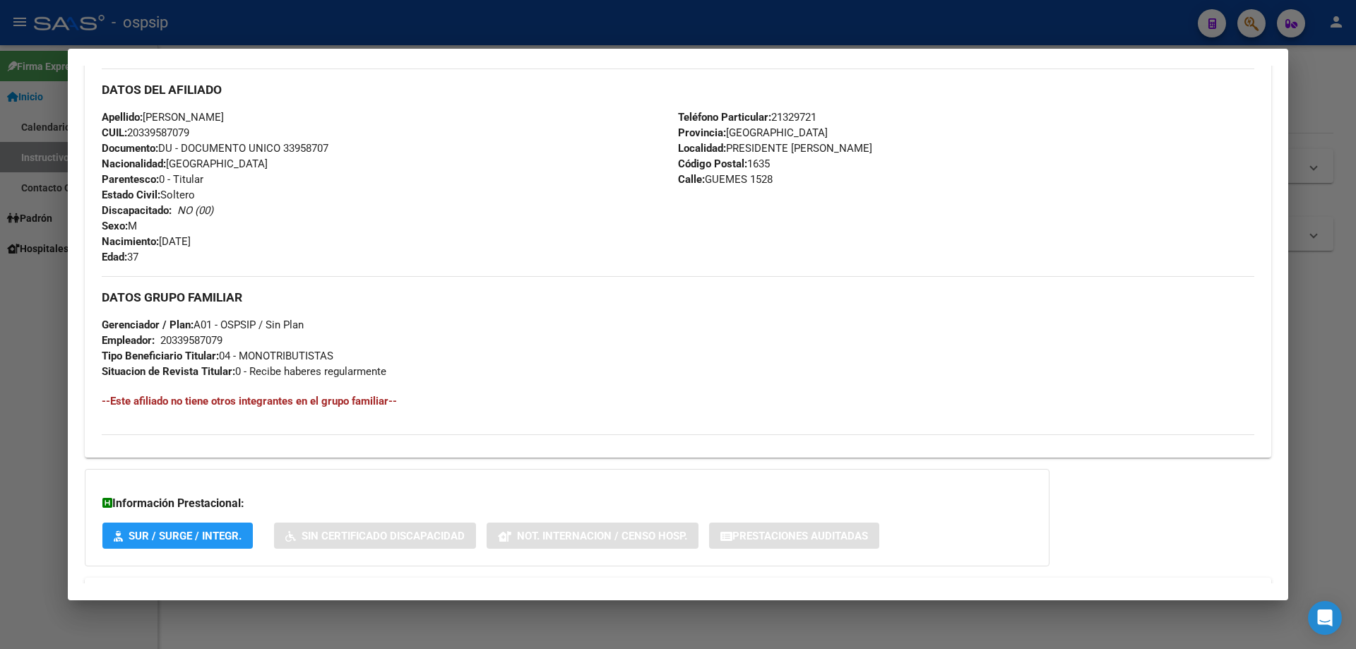
scroll to position [514, 0]
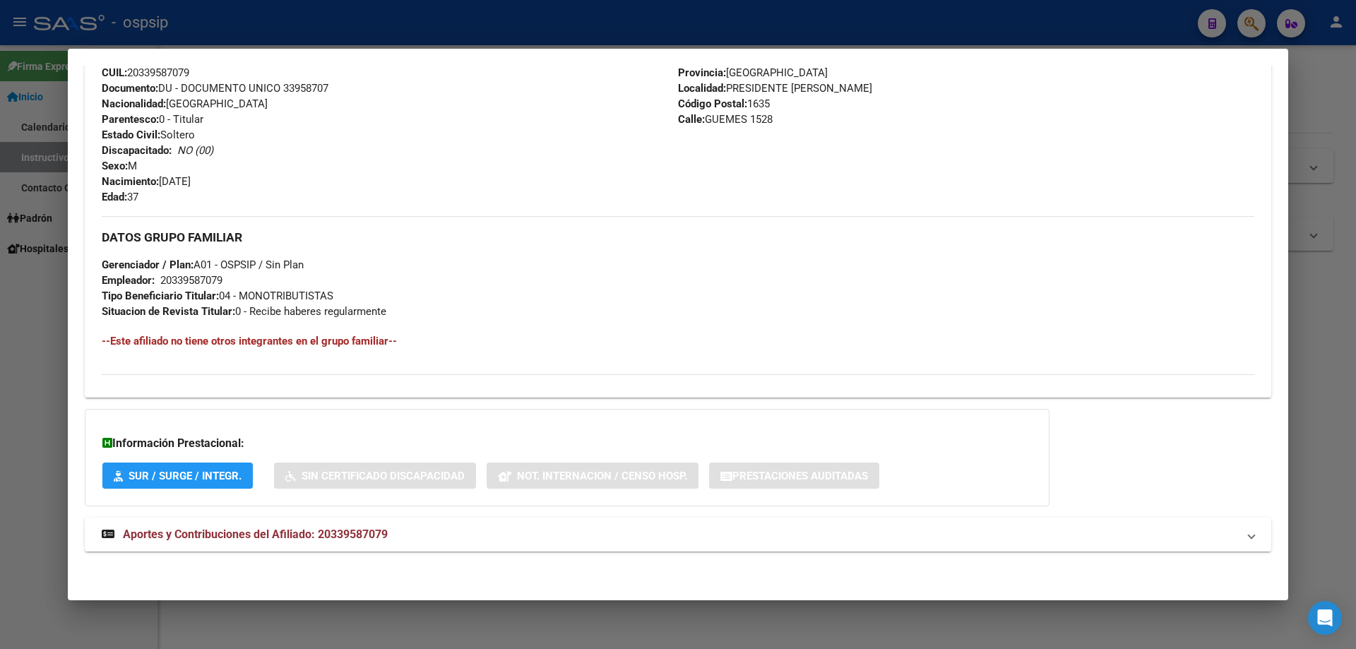
click at [272, 534] on span "Aportes y Contribuciones del Afiliado: 20339587079" at bounding box center [255, 534] width 265 height 13
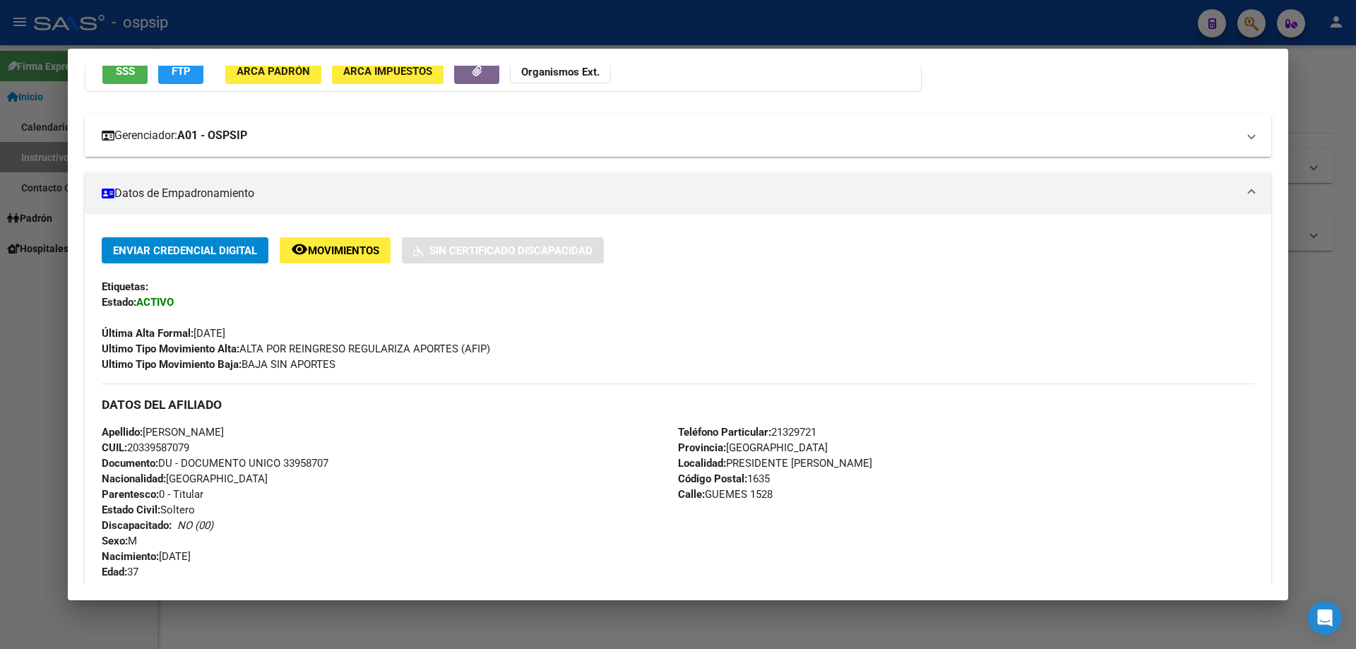
scroll to position [0, 0]
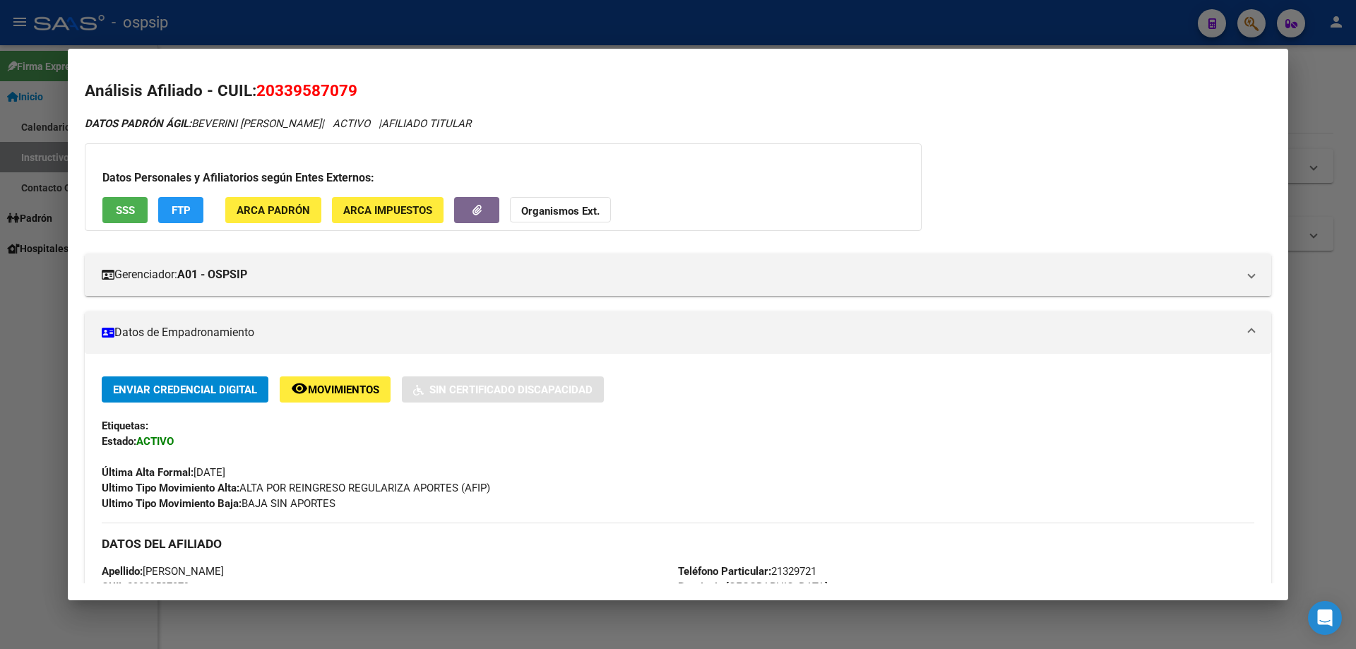
click at [377, 30] on div at bounding box center [678, 324] width 1356 height 649
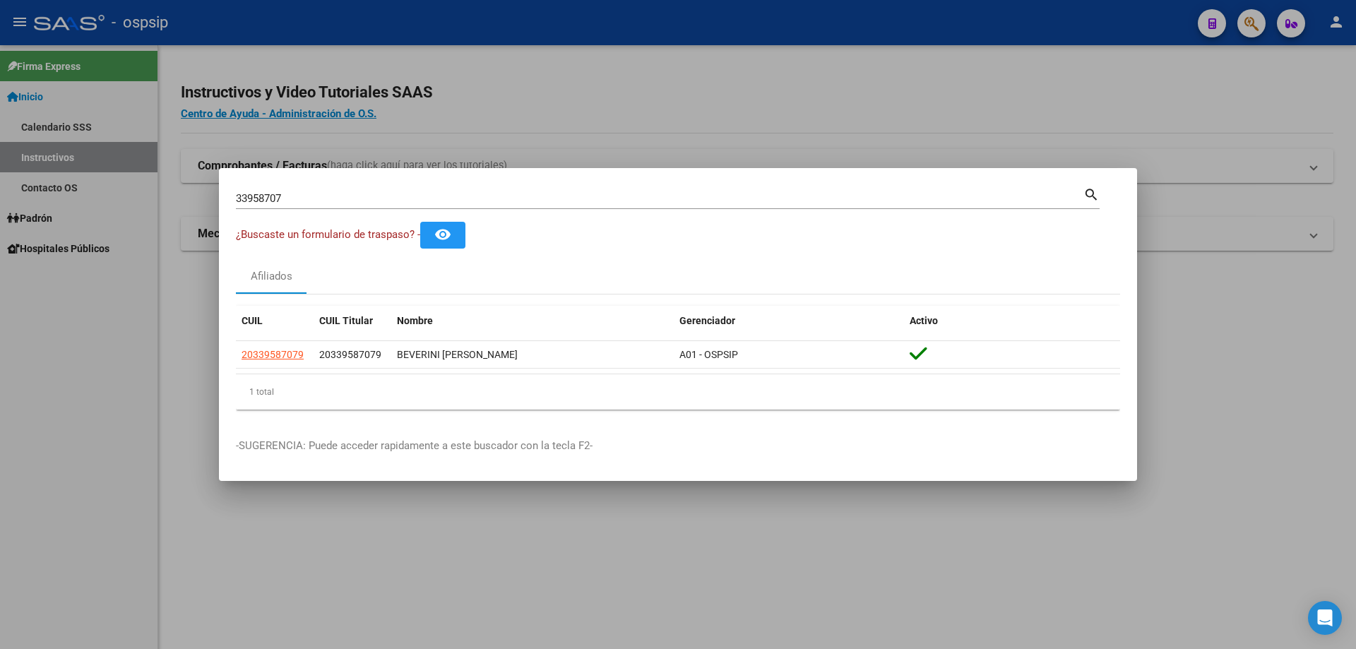
click at [446, 194] on input "33958707" at bounding box center [660, 198] width 848 height 13
click at [453, 199] on input "33958707" at bounding box center [660, 198] width 848 height 13
type input "18148974"
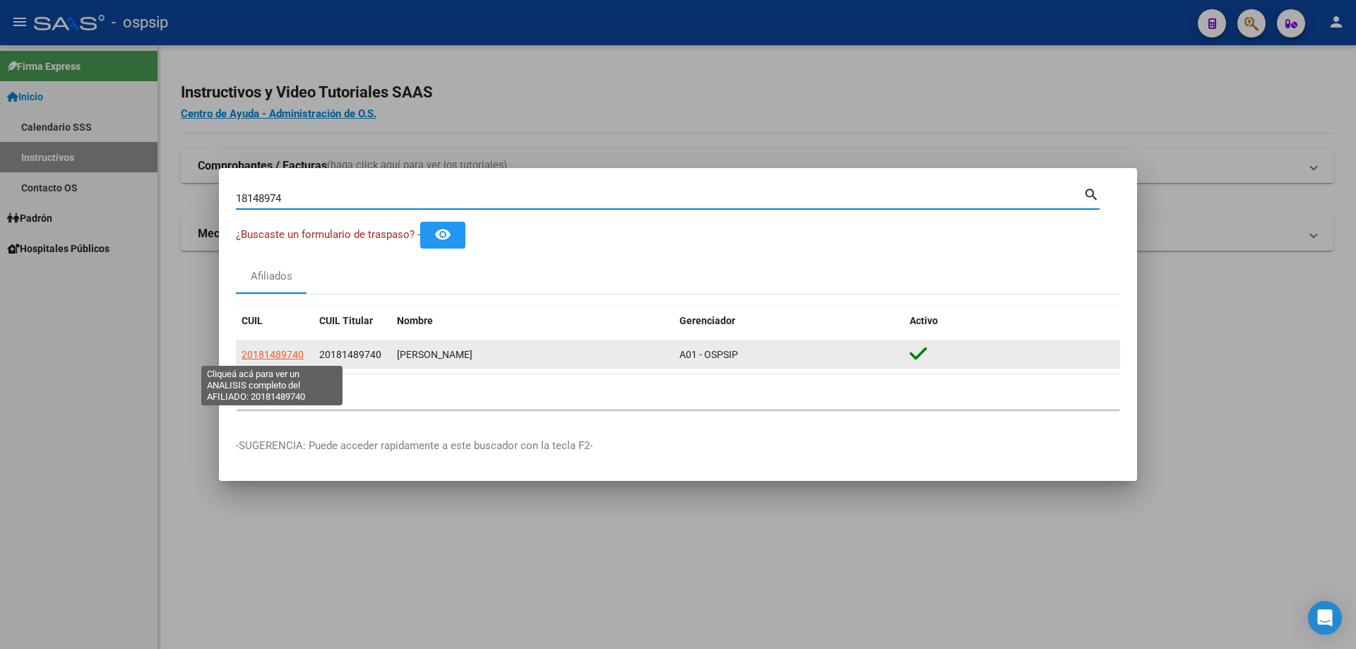
click at [280, 357] on span "20181489740" at bounding box center [273, 354] width 62 height 11
type textarea "20181489740"
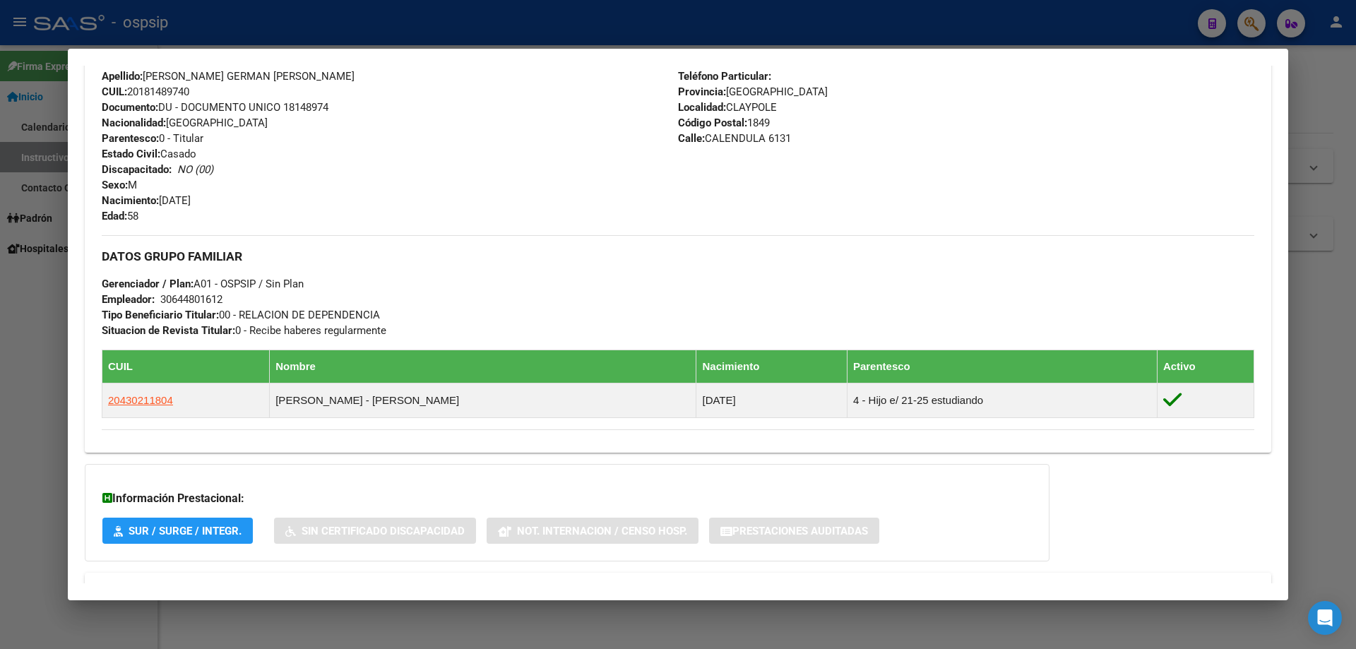
scroll to position [519, 0]
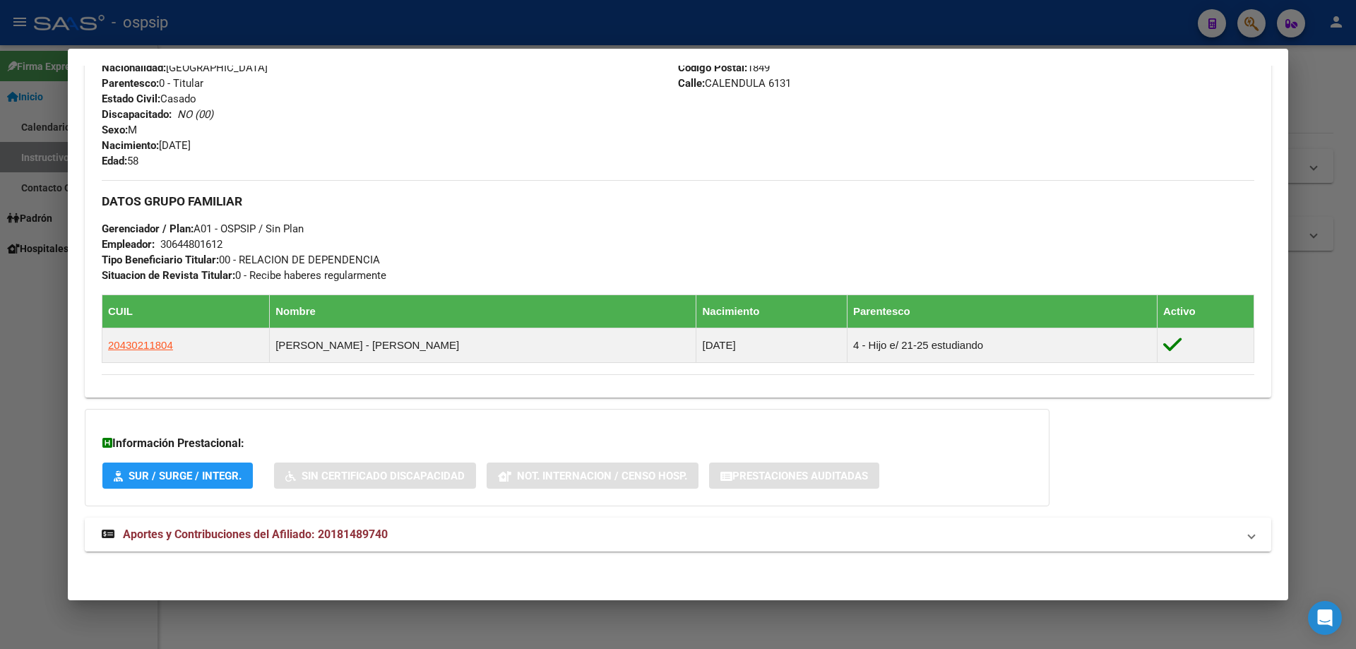
click at [292, 538] on span "Aportes y Contribuciones del Afiliado: 20181489740" at bounding box center [255, 534] width 265 height 13
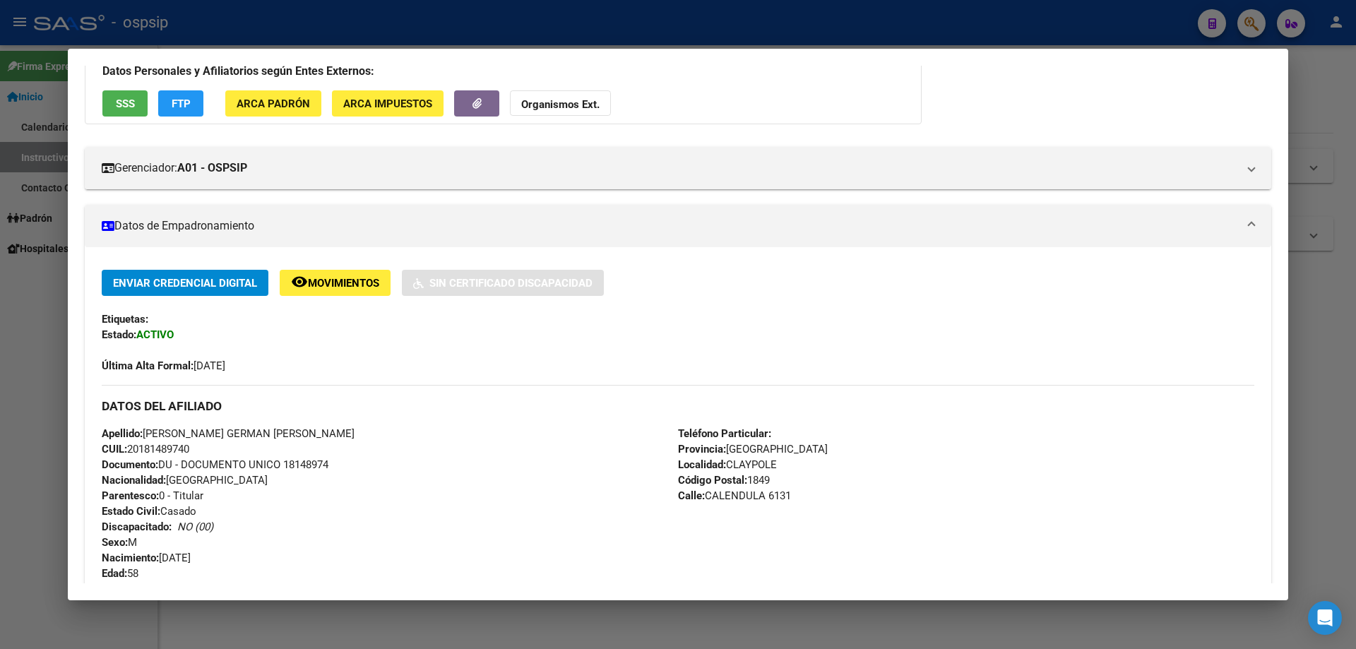
scroll to position [0, 0]
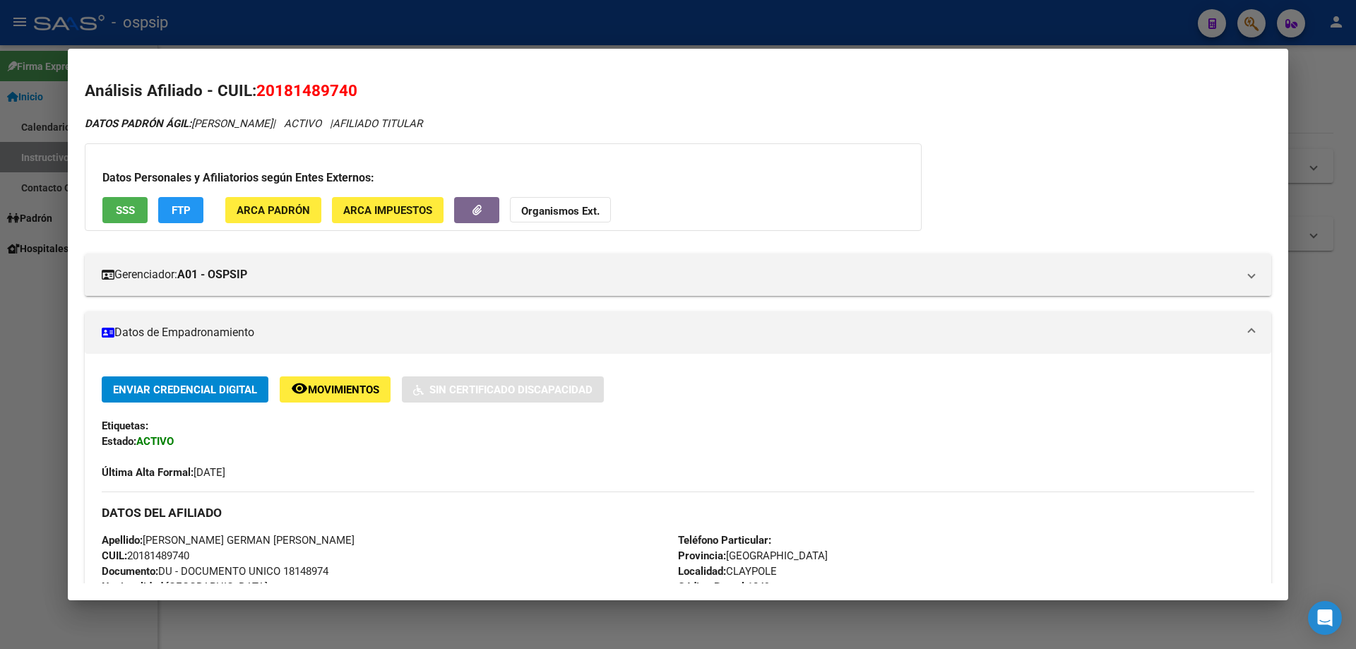
click at [123, 208] on span "SSS" at bounding box center [125, 210] width 19 height 13
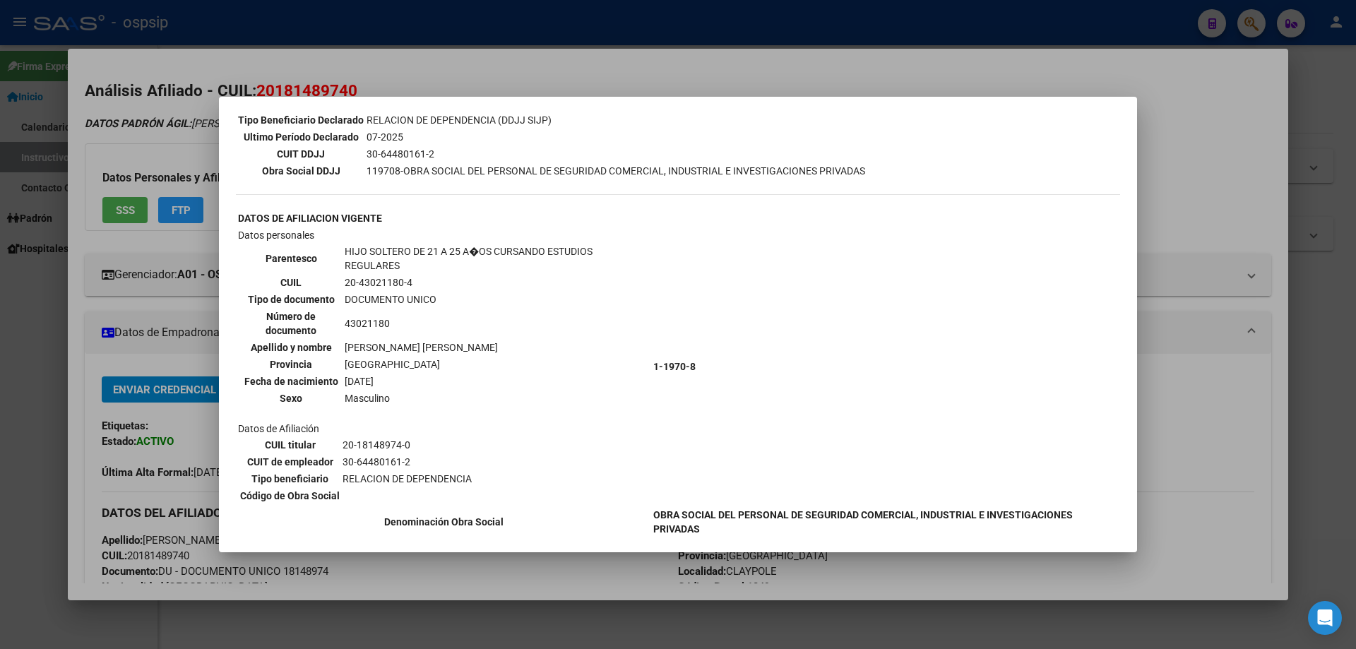
scroll to position [519, 0]
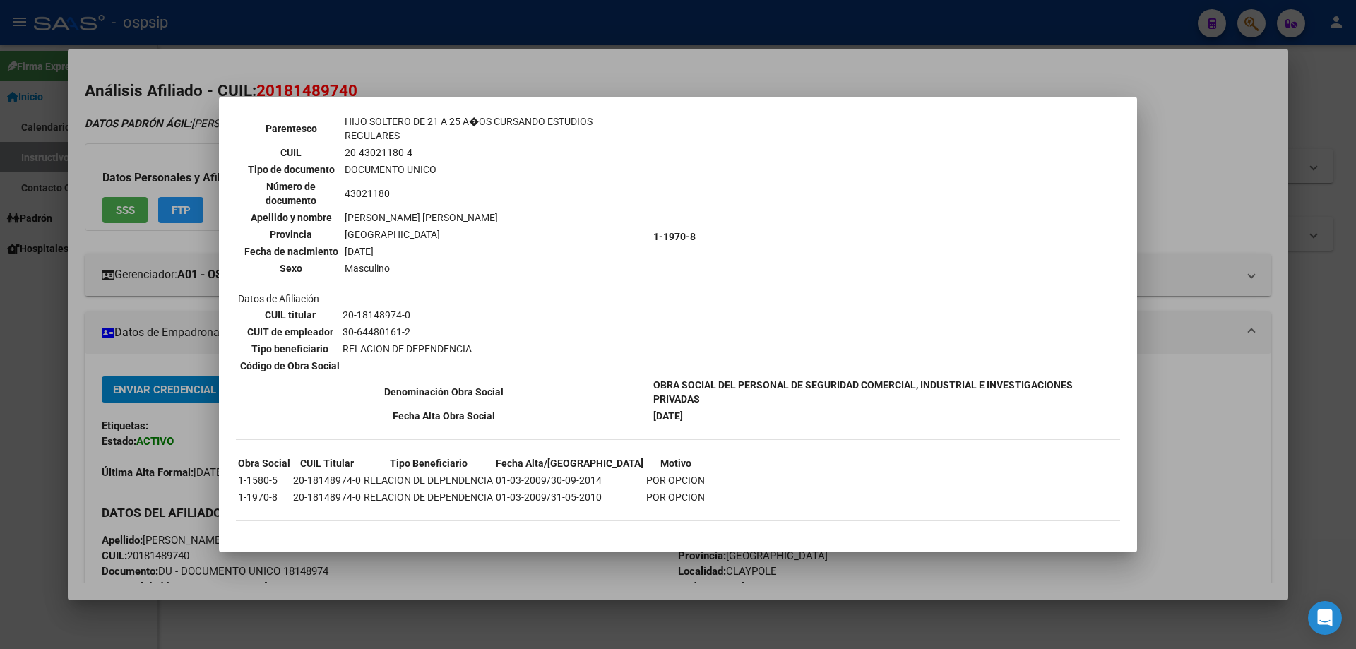
click at [490, 28] on div at bounding box center [678, 324] width 1356 height 649
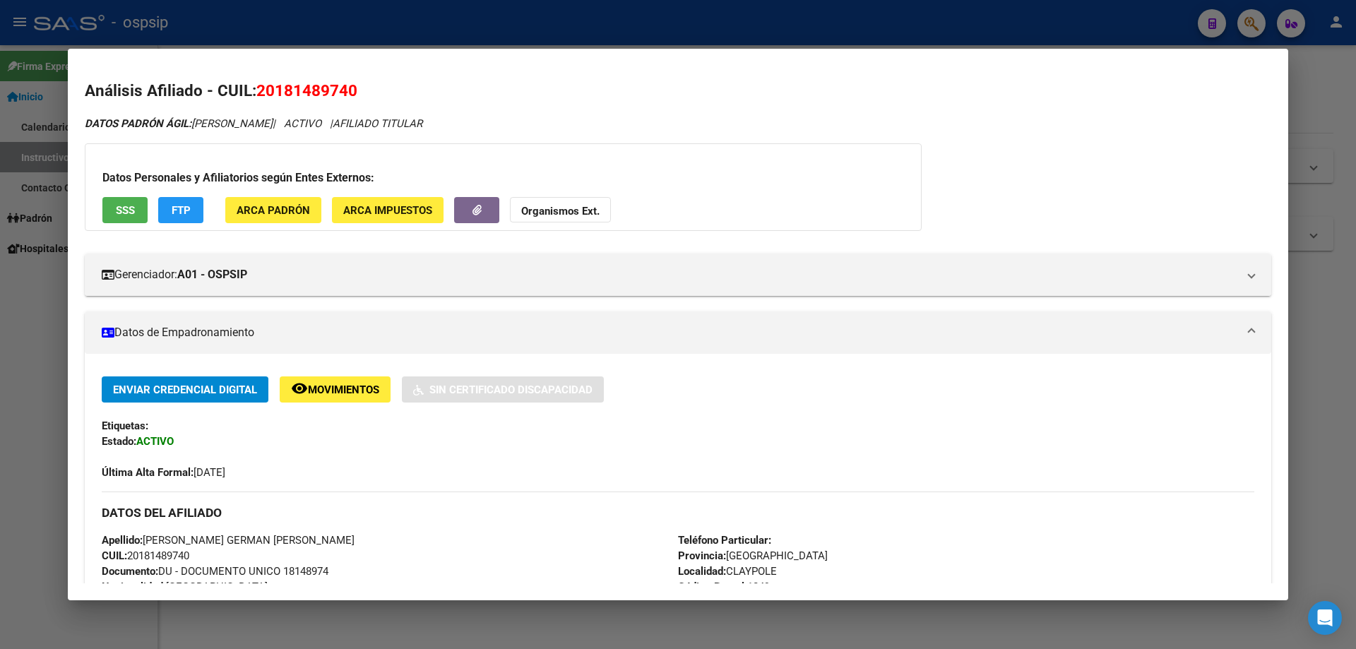
click at [485, 37] on div at bounding box center [678, 324] width 1356 height 649
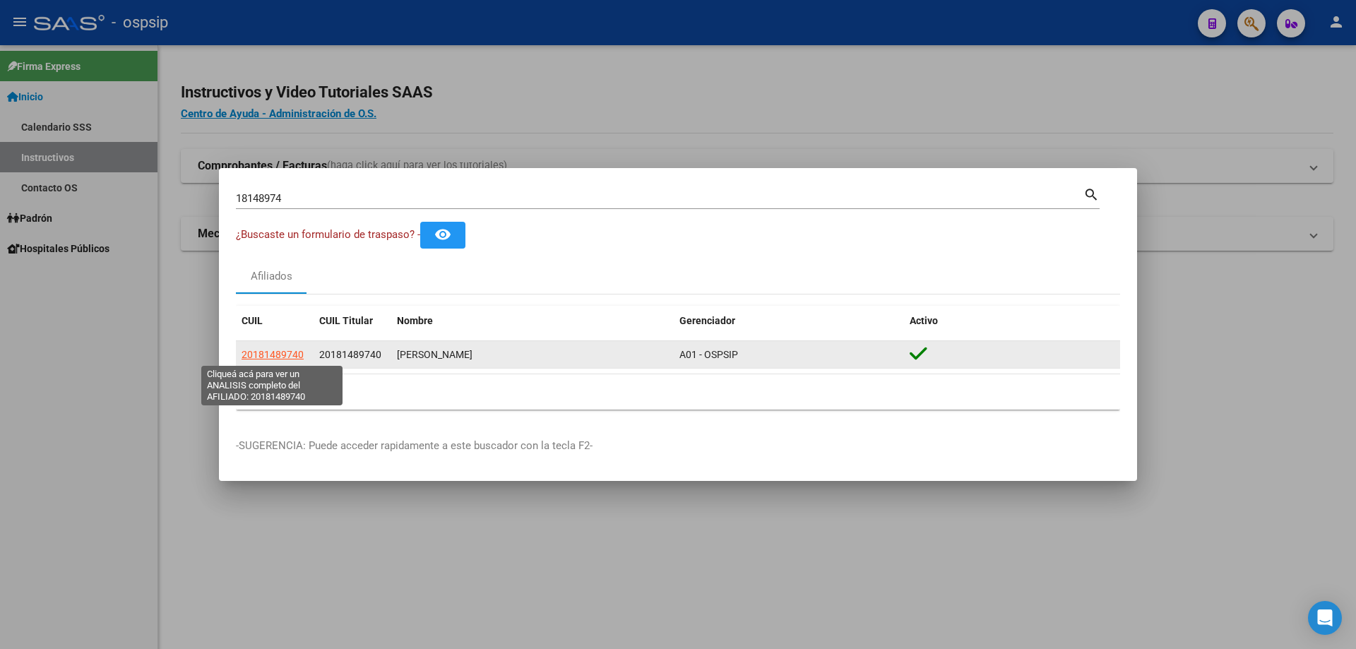
click at [294, 352] on span "20181489740" at bounding box center [273, 354] width 62 height 11
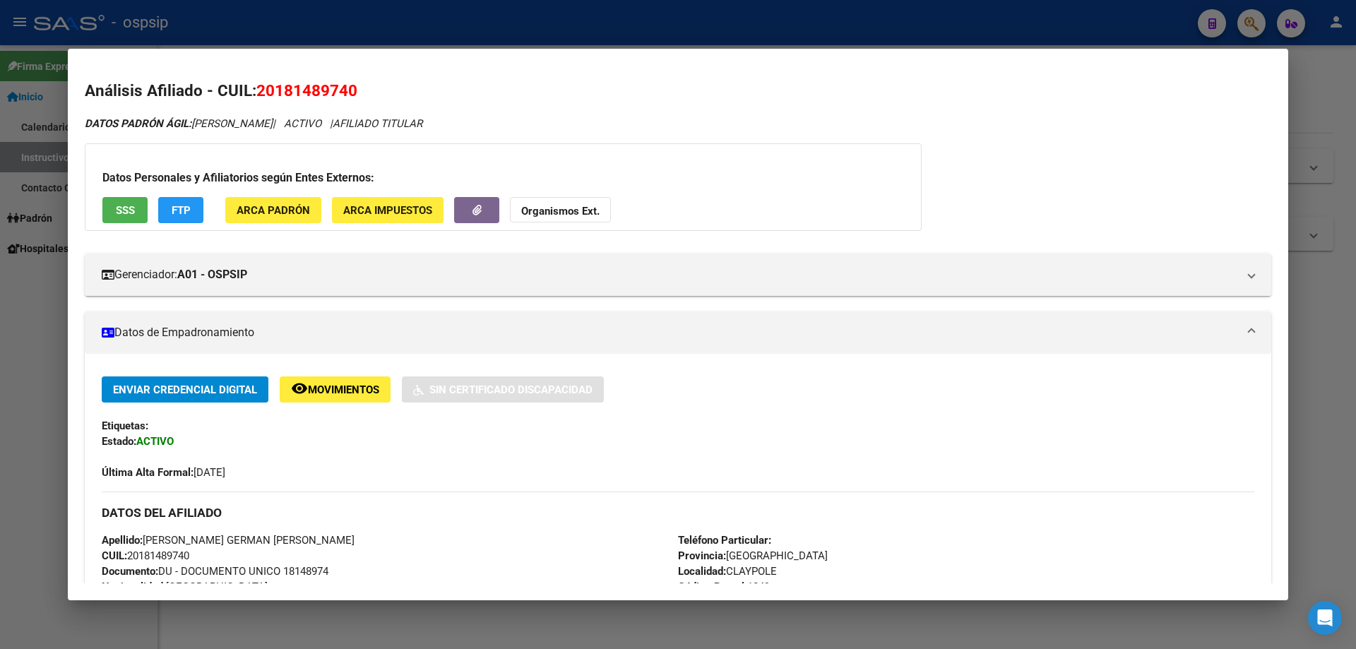
click at [48, 112] on div at bounding box center [678, 324] width 1356 height 649
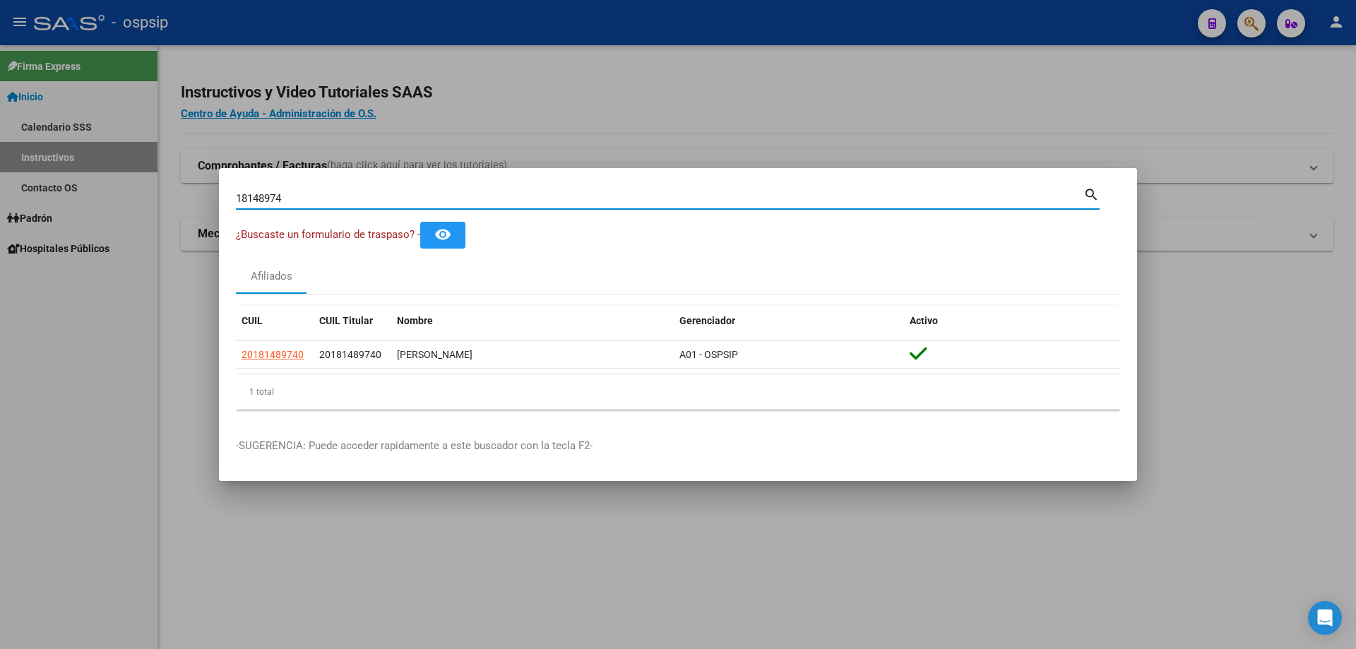
drag, startPoint x: 310, startPoint y: 196, endPoint x: 200, endPoint y: 203, distance: 110.4
click at [200, 203] on div "18148974 Buscar (apellido, dni, cuil, nro traspaso, cuit, obra social) search ¿…" at bounding box center [678, 324] width 1356 height 649
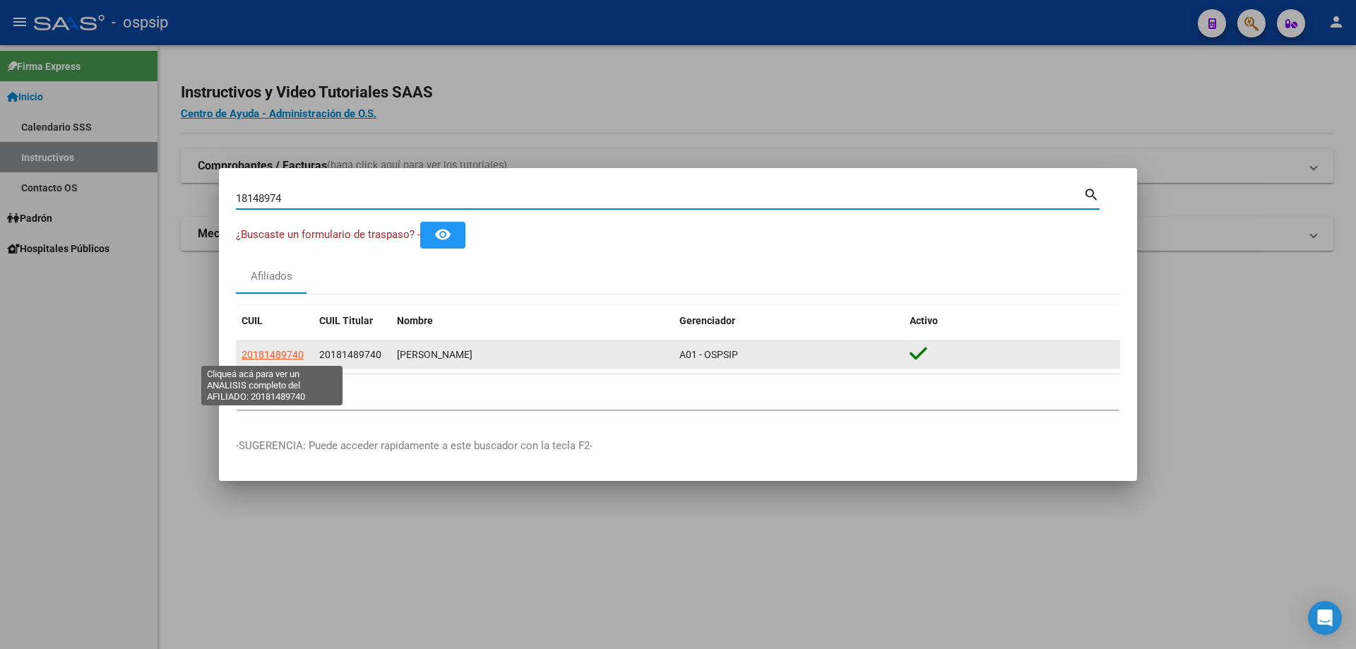
click at [285, 351] on span "20181489740" at bounding box center [273, 354] width 62 height 11
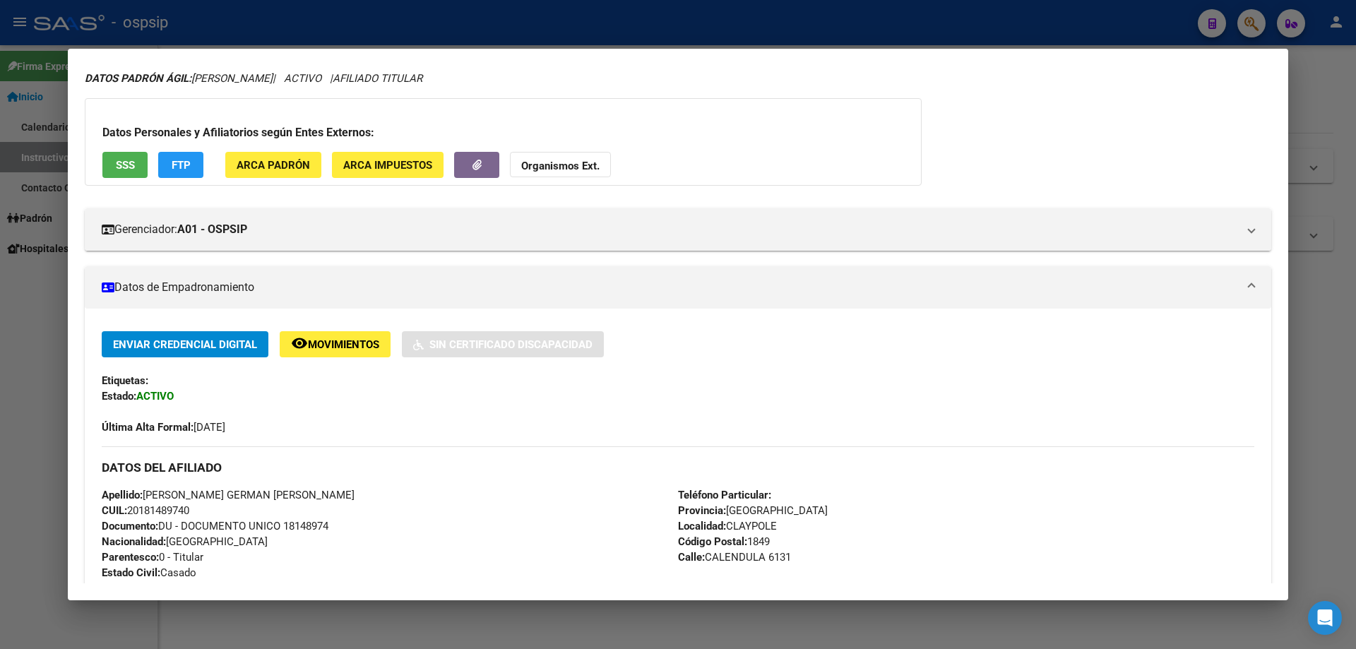
scroll to position [0, 0]
